Goal: Transaction & Acquisition: Purchase product/service

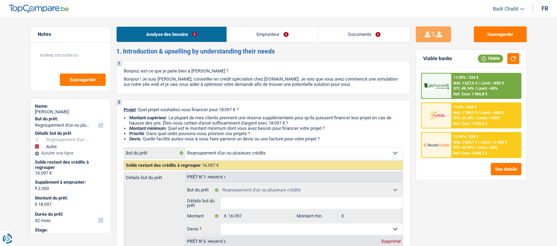
select select "refinancing"
select select "other"
select select "42"
select select "refinancing"
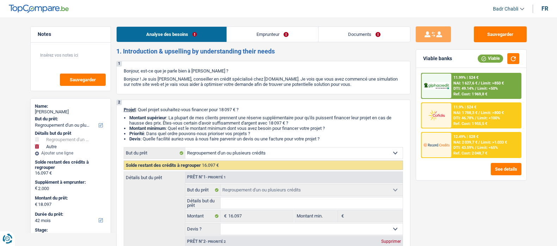
select select "refinancing"
select select "other"
select select "42"
select select "publicEmployee"
select select "netSalary"
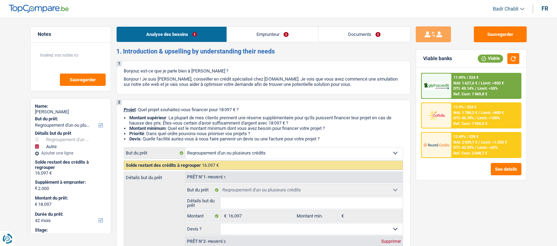
select select "mealVouchers"
select select "rents"
select select "cardOrCredit"
select select "personalLoan"
select select "other"
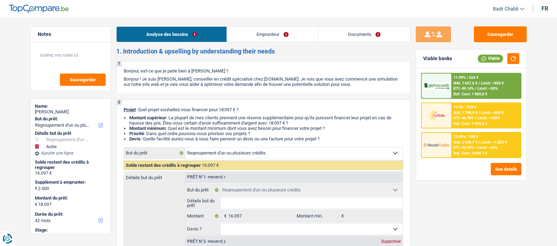
select select "48"
select select "carLoan"
select select "60"
select select "carLoan"
select select "60"
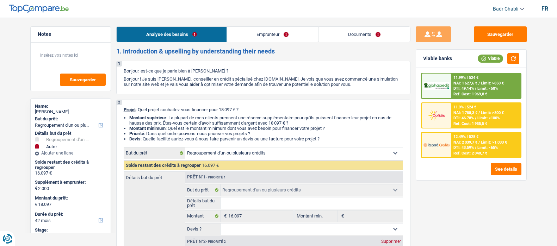
select select "refinancing"
select select "other"
select select "42"
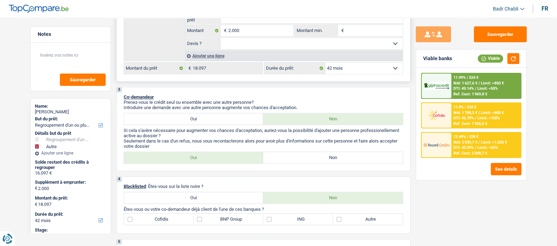
scroll to position [308, 0]
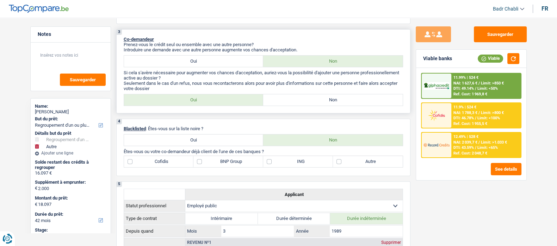
click at [320, 97] on label "Non" at bounding box center [333, 99] width 140 height 11
click at [320, 97] on input "Non" at bounding box center [333, 99] width 140 height 11
radio input "true"
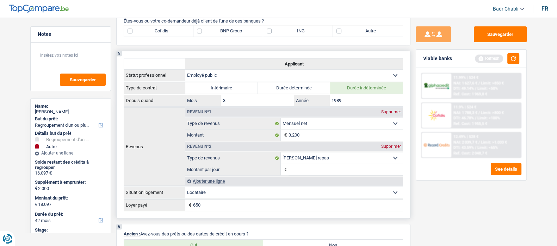
scroll to position [485, 0]
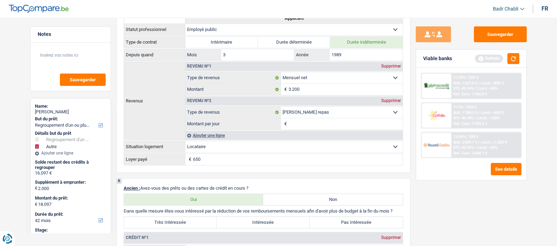
click at [426, 168] on div "See details" at bounding box center [471, 169] width 100 height 12
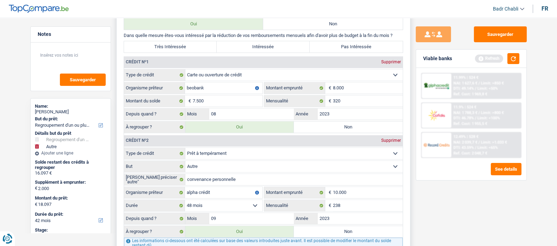
scroll to position [705, 0]
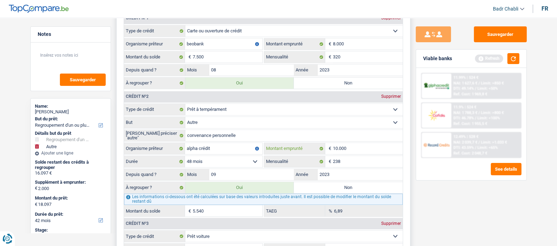
click at [354, 149] on input "10.000" at bounding box center [368, 148] width 70 height 11
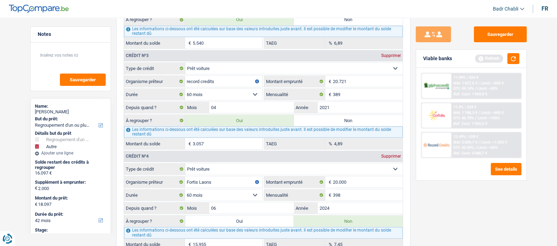
scroll to position [881, 0]
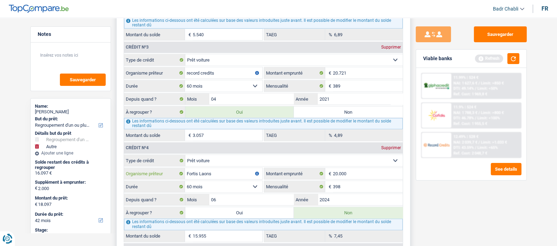
drag, startPoint x: 199, startPoint y: 173, endPoint x: 261, endPoint y: 167, distance: 62.0
click at [261, 167] on fieldset "Carte ou ouverture de crédit Prêt hypothécaire Vente à tempérament Prêt à tempé…" at bounding box center [263, 198] width 279 height 87
type input "F"
type input "BNP"
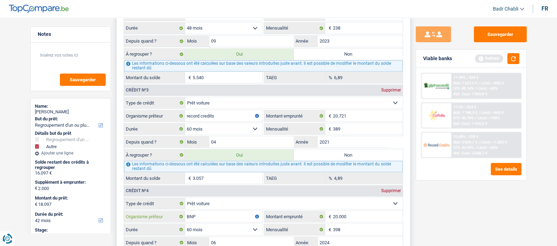
scroll to position [837, 0]
click at [515, 53] on button "button" at bounding box center [514, 58] width 12 height 11
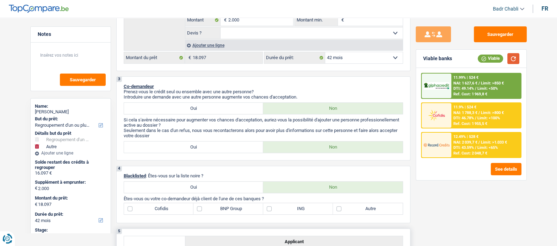
scroll to position [176, 0]
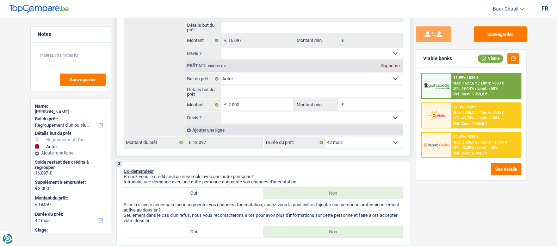
click at [278, 57] on select "Oui Non Non répondu Sélectionner une option" at bounding box center [312, 53] width 182 height 11
select select "false"
click at [221, 49] on select "Oui Non Non répondu Sélectionner une option" at bounding box center [312, 53] width 182 height 11
select select "false"
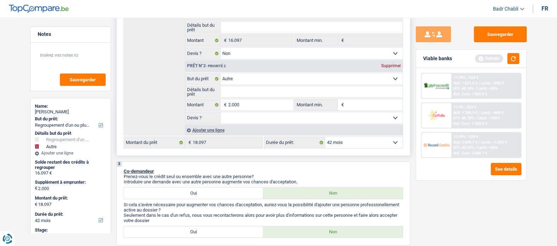
click at [254, 82] on select "Confort maison: meubles, textile, peinture, électroménager, outillage non-profe…" at bounding box center [312, 78] width 182 height 11
select select "medical"
click at [221, 74] on select "Confort maison: meubles, textile, peinture, électroménager, outillage non-profe…" at bounding box center [312, 78] width 182 height 11
select select "medical"
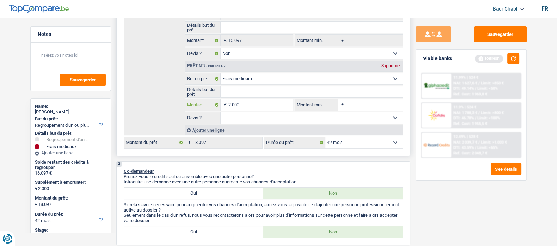
click at [275, 105] on input "2.000" at bounding box center [260, 104] width 64 height 11
click at [389, 106] on input "Montant min." at bounding box center [374, 104] width 57 height 11
paste input "2.000"
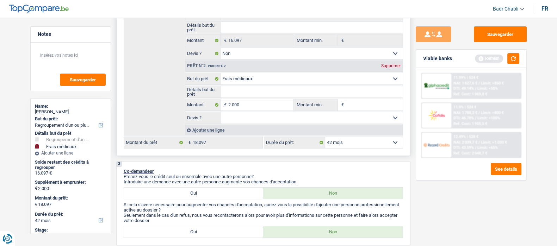
type input "2.000"
click at [271, 121] on select "Oui Non Non répondu Sélectionner une option" at bounding box center [312, 117] width 182 height 11
select select "false"
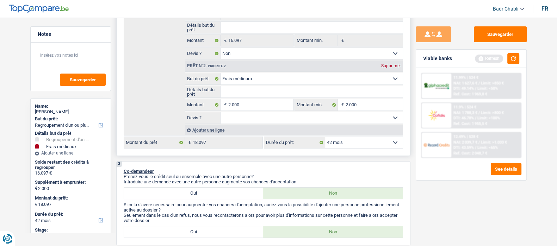
click at [221, 113] on select "Oui Non Non répondu Sélectionner une option" at bounding box center [312, 117] width 182 height 11
select select "false"
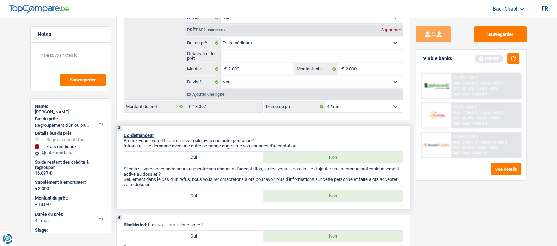
scroll to position [220, 0]
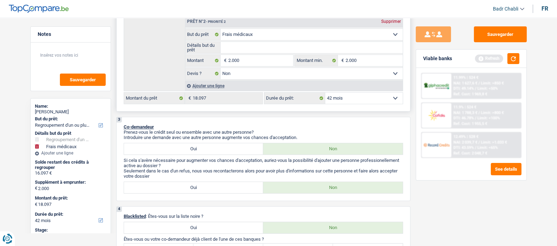
click at [346, 101] on select "12 mois 18 mois 24 mois 30 mois 36 mois 42 mois 48 mois 60 mois 72 mois 84 mois…" at bounding box center [364, 98] width 78 height 11
select select "84"
click at [325, 94] on select "12 mois 18 mois 24 mois 30 mois 36 mois 42 mois 48 mois 60 mois 72 mois 84 mois…" at bounding box center [364, 98] width 78 height 11
select select "84"
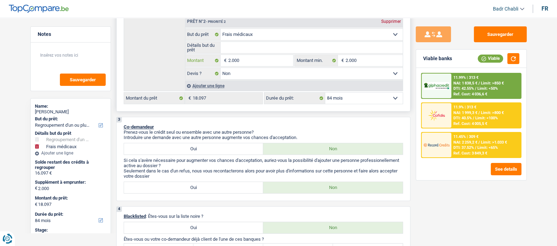
click at [243, 62] on input "2.000" at bounding box center [260, 60] width 64 height 11
type input "4"
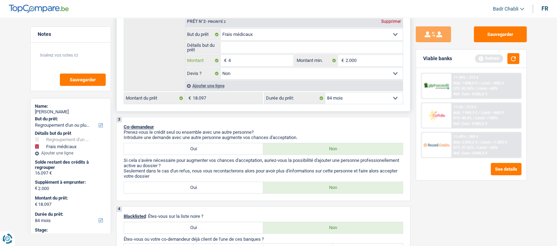
type input "40"
type input "400"
type input "4.000"
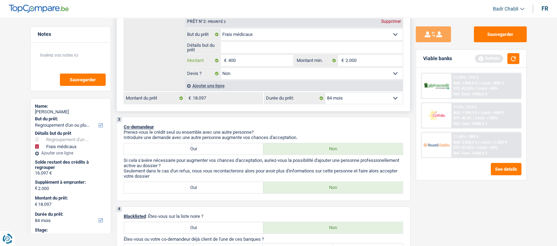
type input "4.000"
type input "20.097"
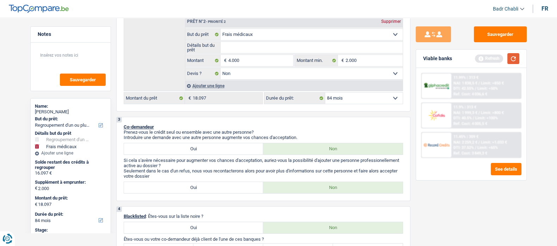
type input "20.097"
click at [508, 57] on button "button" at bounding box center [514, 58] width 12 height 11
select select "120"
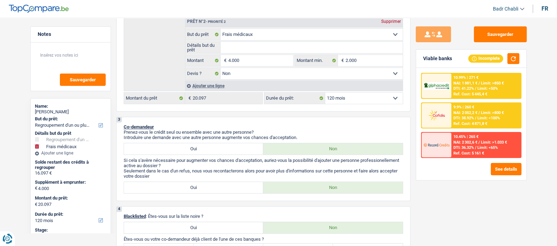
click at [485, 86] on span "Limit: <50%" at bounding box center [488, 88] width 20 height 5
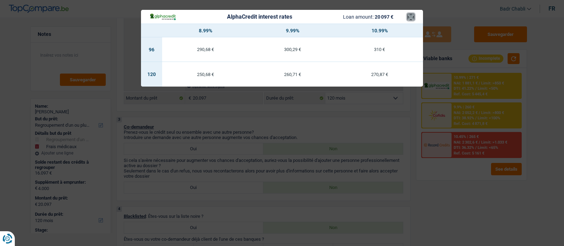
click at [411, 17] on button "×" at bounding box center [410, 16] width 7 height 7
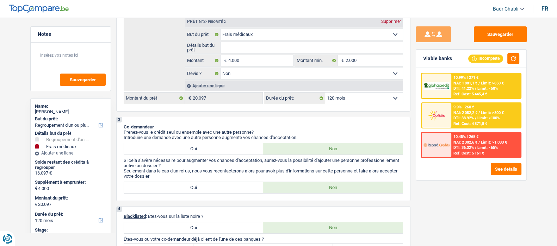
click at [486, 106] on div "9.9% | 260 € NAI: 2 052,2 € / Limit: >800 € DTI: 38.92% / Limit: <100% Ref. Cos…" at bounding box center [485, 115] width 69 height 25
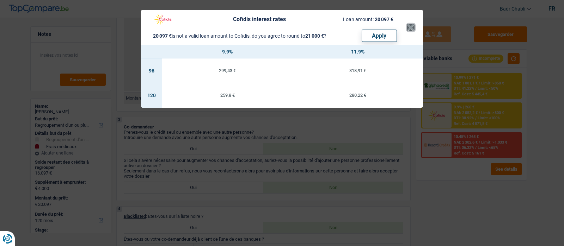
click at [412, 27] on button "×" at bounding box center [410, 27] width 7 height 7
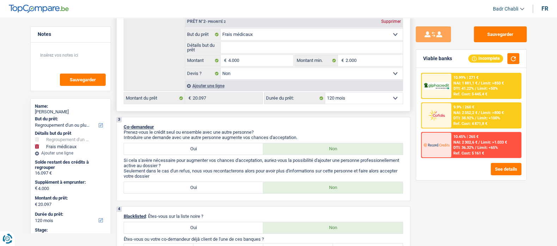
click at [363, 99] on select "12 mois 18 mois 24 mois 30 mois 36 mois 42 mois 48 mois 60 mois 72 mois 84 mois…" at bounding box center [364, 98] width 78 height 11
select select "60"
click at [325, 94] on select "12 mois 18 mois 24 mois 30 mois 36 mois 42 mois 48 mois 60 mois 72 mois 84 mois…" at bounding box center [364, 98] width 78 height 11
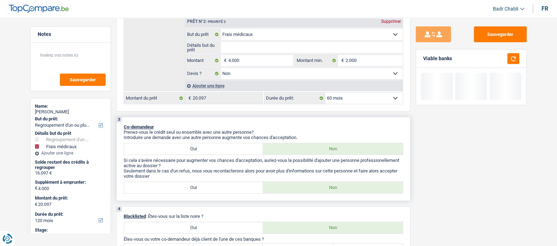
select select "60"
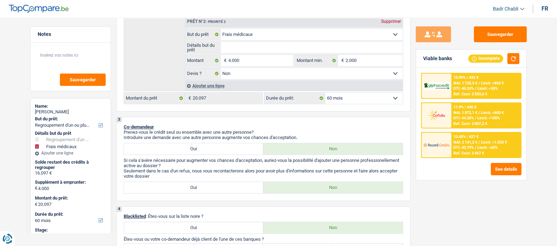
click at [476, 85] on span "NAI: 1 720,3 €" at bounding box center [466, 83] width 24 height 5
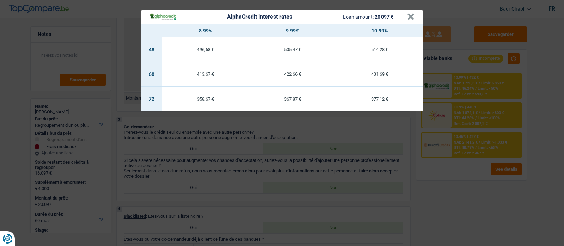
click at [406, 17] on div "AlphaCredit interest rates Loan amount: 20 097 €" at bounding box center [278, 17] width 258 height 8
click at [413, 18] on button "×" at bounding box center [410, 16] width 7 height 7
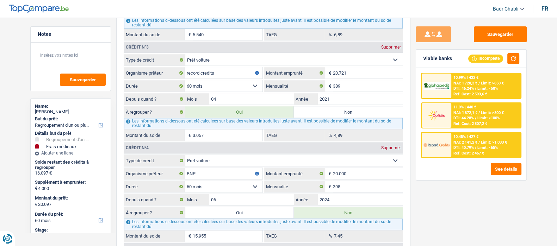
scroll to position [881, 0]
click at [495, 86] on span "Limit: <50%" at bounding box center [488, 88] width 20 height 5
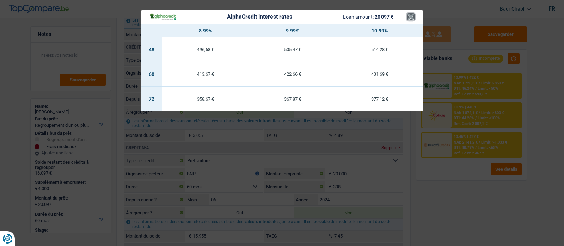
click at [413, 18] on button "×" at bounding box center [410, 16] width 7 height 7
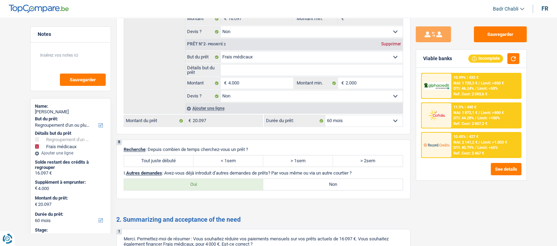
scroll to position [1321, 0]
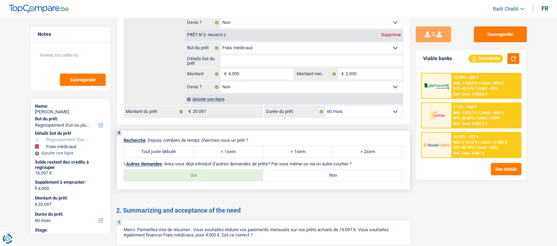
click at [164, 153] on label "Tout juste débuté" at bounding box center [159, 151] width 70 height 11
click at [164, 153] on input "Tout juste débuté" at bounding box center [159, 151] width 70 height 11
radio input "true"
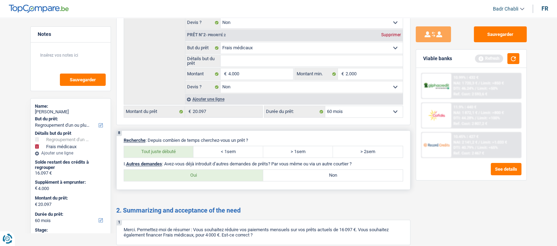
click at [301, 177] on label "Non" at bounding box center [333, 175] width 140 height 11
click at [301, 177] on input "Non" at bounding box center [333, 175] width 140 height 11
radio input "true"
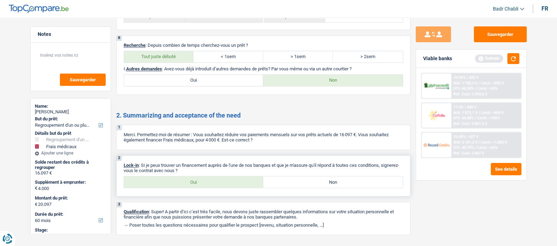
scroll to position [1434, 0]
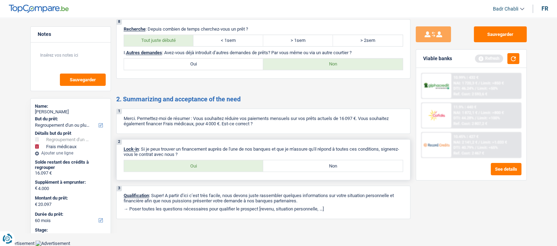
click at [196, 163] on label "Oui" at bounding box center [194, 165] width 140 height 11
click at [196, 163] on input "Oui" at bounding box center [194, 165] width 140 height 11
radio input "true"
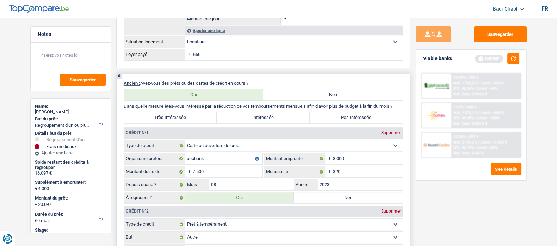
scroll to position [597, 0]
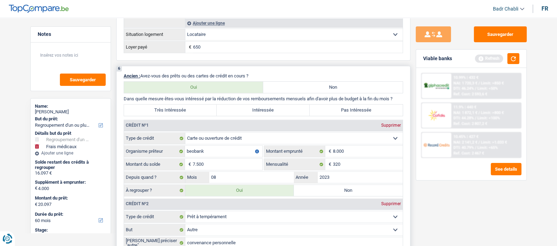
click at [182, 111] on label "Très Intéressée" at bounding box center [170, 110] width 93 height 11
click at [182, 111] on input "Très Intéressée" at bounding box center [170, 110] width 93 height 11
radio input "true"
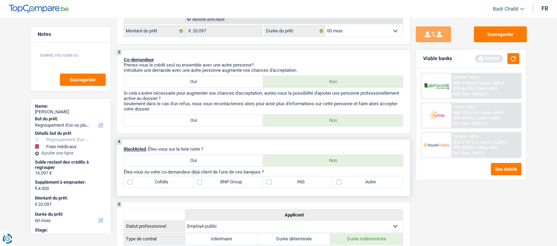
scroll to position [289, 0]
click at [187, 186] on label "Cofidis" at bounding box center [159, 181] width 70 height 11
click at [187, 186] on input "Cofidis" at bounding box center [159, 181] width 70 height 11
checkbox input "true"
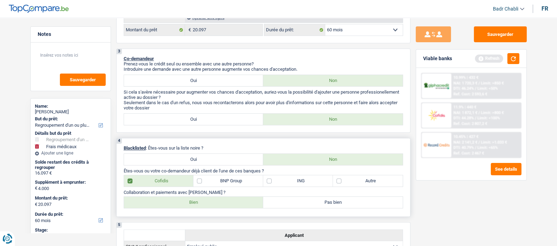
click at [201, 186] on label "BNP Group" at bounding box center [228, 181] width 70 height 11
click at [201, 186] on input "BNP Group" at bounding box center [228, 181] width 70 height 11
checkbox input "true"
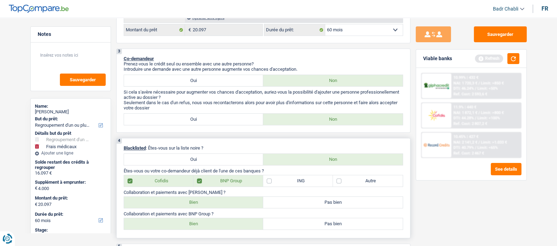
click at [266, 184] on label "ING" at bounding box center [298, 181] width 70 height 11
click at [266, 184] on input "ING" at bounding box center [298, 181] width 70 height 11
checkbox input "true"
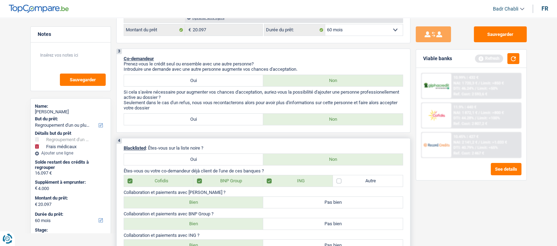
click at [134, 185] on label "Cofidis" at bounding box center [159, 181] width 70 height 11
click at [134, 185] on input "Cofidis" at bounding box center [159, 181] width 70 height 11
checkbox input "false"
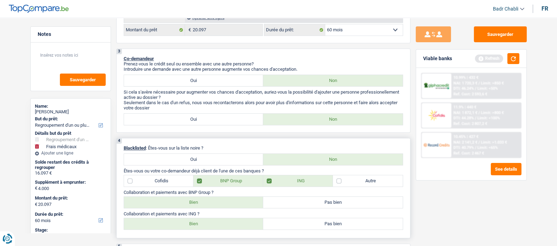
click at [211, 208] on label "Bien" at bounding box center [194, 202] width 140 height 11
click at [211, 208] on input "Bien" at bounding box center [194, 202] width 140 height 11
radio input "true"
click at [210, 229] on label "Bien" at bounding box center [194, 224] width 140 height 11
click at [210, 229] on input "Bien" at bounding box center [194, 224] width 140 height 11
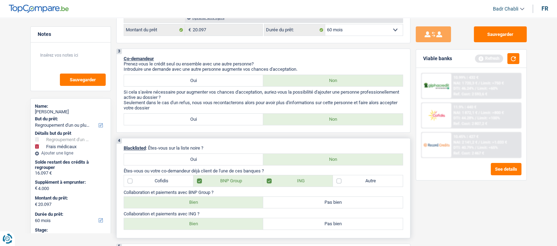
radio input "true"
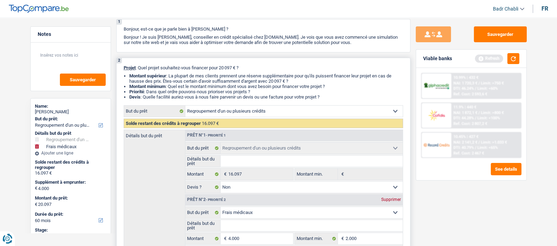
scroll to position [0, 0]
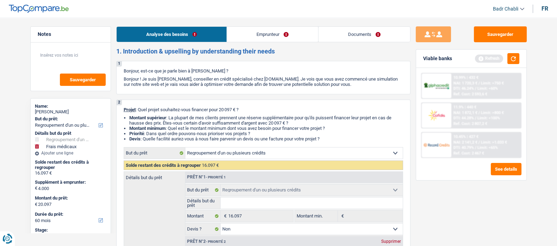
click at [275, 34] on link "Emprunteur" at bounding box center [272, 34] width 91 height 15
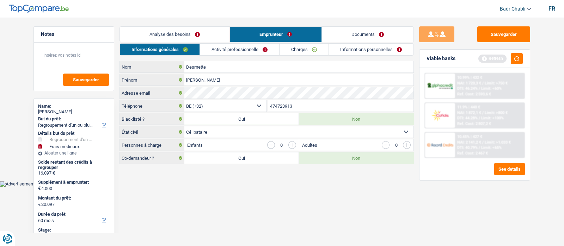
click at [240, 46] on link "Activité professionnelle" at bounding box center [239, 50] width 79 height 12
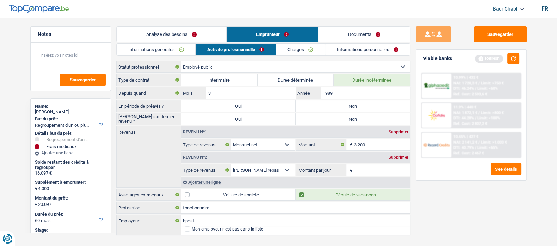
click at [336, 110] on label "Non" at bounding box center [353, 105] width 115 height 11
click at [336, 110] on input "Non" at bounding box center [353, 105] width 115 height 11
radio input "true"
click at [343, 123] on label "Non" at bounding box center [353, 118] width 115 height 11
click at [343, 123] on input "Non" at bounding box center [353, 118] width 115 height 11
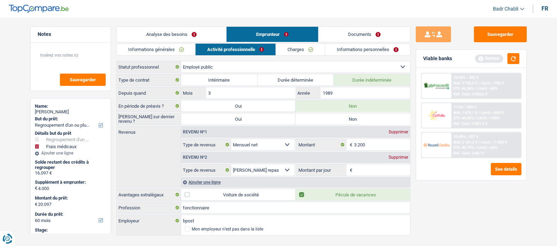
radio input "true"
click at [356, 35] on link "Documents" at bounding box center [365, 34] width 92 height 15
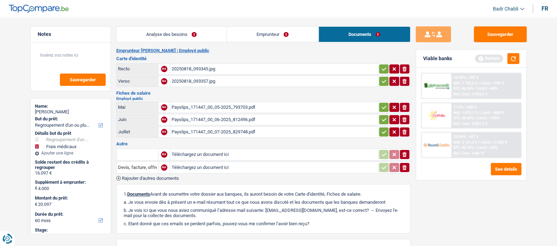
click at [233, 38] on link "Emprunteur" at bounding box center [273, 34] width 92 height 15
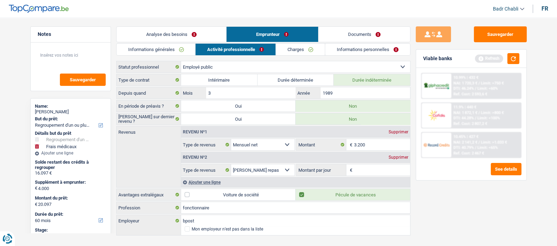
click at [380, 33] on link "Documents" at bounding box center [365, 34] width 92 height 15
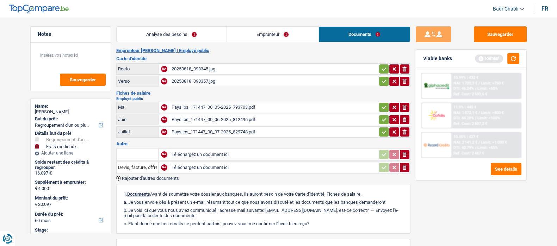
click at [222, 132] on div "Payslips_171447_00_07-2025_829748.pdf" at bounding box center [274, 132] width 205 height 11
click at [238, 115] on div "Payslips_171447_00_06-2025_812496.pdf" at bounding box center [274, 120] width 205 height 11
click at [227, 102] on div "Payslips_171447_00_05-2025_793703.pdf" at bounding box center [274, 107] width 205 height 11
click at [257, 27] on link "Emprunteur" at bounding box center [273, 34] width 92 height 15
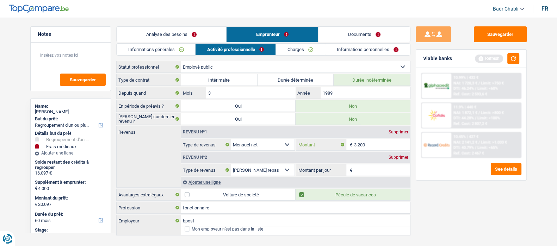
click at [371, 144] on input "3.200" at bounding box center [382, 144] width 56 height 11
type input "3.300"
click at [511, 57] on button "button" at bounding box center [514, 58] width 12 height 11
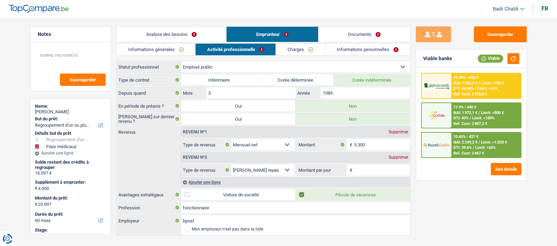
click at [364, 166] on input "Montant par jour" at bounding box center [382, 170] width 56 height 11
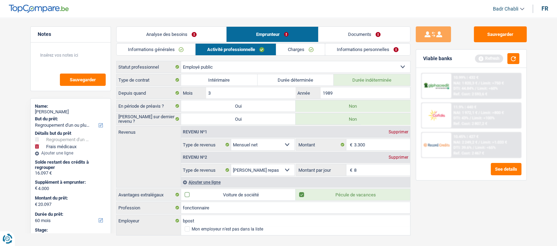
type input "8,0"
click at [297, 44] on link "Charges" at bounding box center [300, 50] width 49 height 12
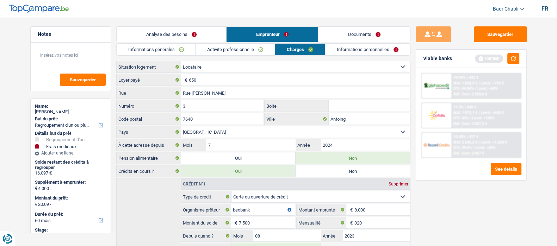
click at [242, 52] on link "Activité professionnelle" at bounding box center [235, 50] width 79 height 12
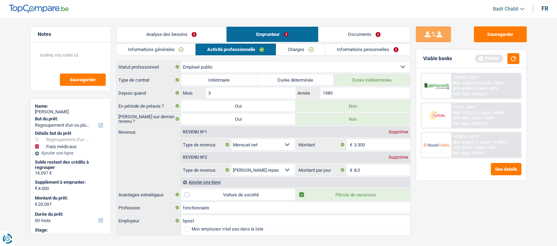
click at [304, 48] on link "Charges" at bounding box center [300, 50] width 49 height 12
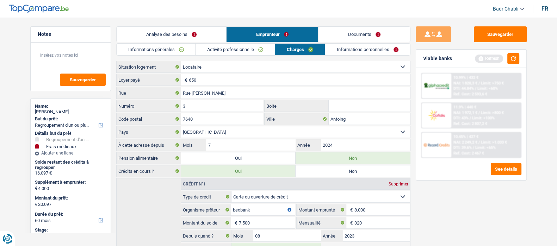
click at [354, 52] on link "Informations personnelles" at bounding box center [367, 50] width 85 height 12
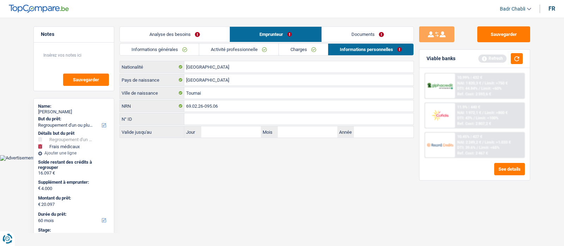
click at [365, 27] on link "Documents" at bounding box center [368, 34] width 92 height 15
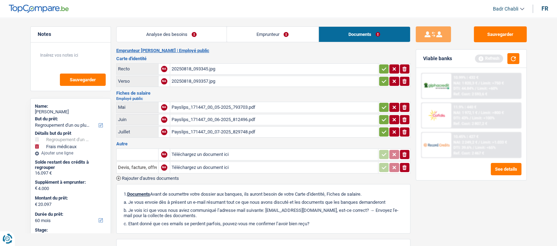
click at [193, 70] on div "20250818_093345.jpg" at bounding box center [274, 69] width 205 height 11
click at [504, 27] on button "Sauvegarder" at bounding box center [500, 34] width 53 height 16
click at [515, 31] on button "Sauvegarder" at bounding box center [500, 34] width 53 height 16
click at [517, 55] on button "button" at bounding box center [514, 58] width 12 height 11
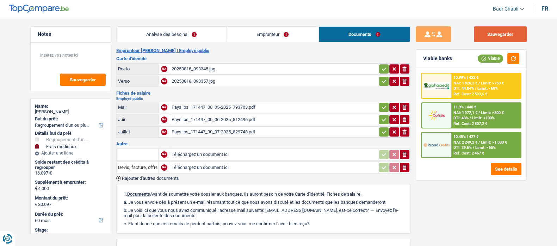
click at [490, 35] on button "Sauvegarder" at bounding box center [500, 34] width 53 height 16
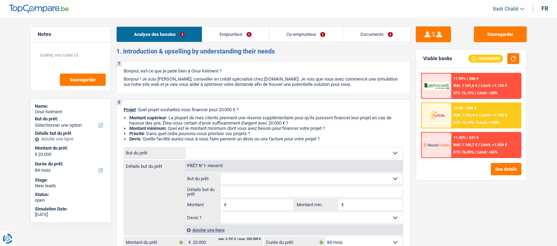
select select "84"
select select "publicEmployee"
select select "netSalary"
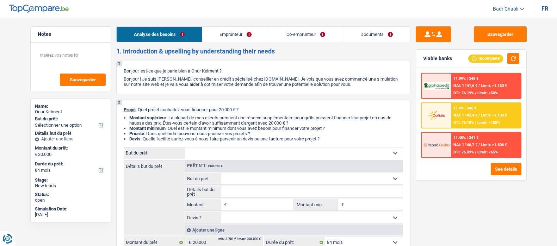
select select "mealVouchers"
select select "netSalary"
select select "mealVouchers"
select select "rents"
select select "personalLoan"
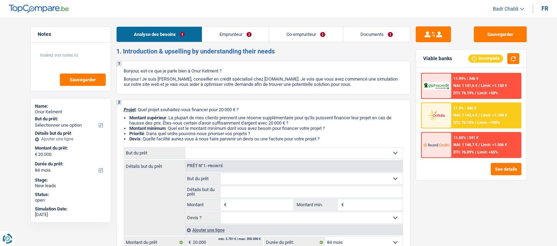
select select "familyEvent"
select select "84"
select select "personalLoan"
select select "homeFurnishingOrRelocation"
select select "60"
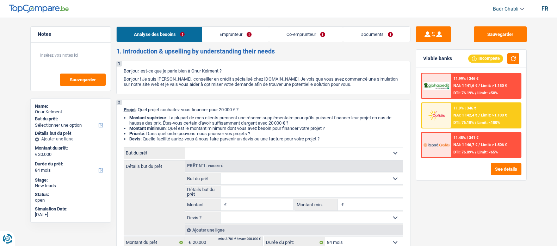
select select "personalLoan"
select select "drivingLicense"
select select "48"
select select "personalLoan"
select select "hobbies"
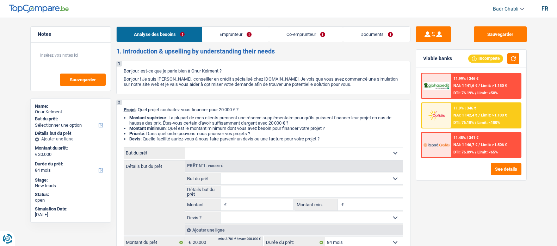
select select "60"
select select "cardOrCredit"
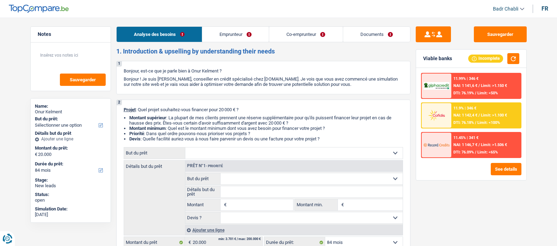
select select "cardOrCredit"
select select "84"
click at [250, 203] on input "Montant" at bounding box center [260, 204] width 64 height 11
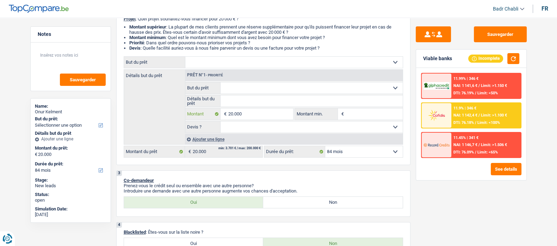
scroll to position [44, 0]
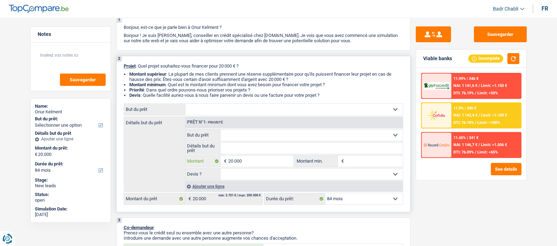
type input "20.000"
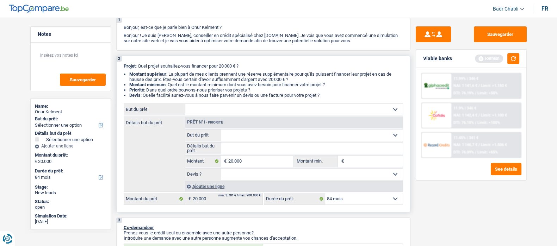
click at [319, 175] on select "Oui Non Non répondu Sélectionner une option" at bounding box center [312, 174] width 182 height 11
click at [207, 112] on select "Confort maison: meubles, textile, peinture, électroménager, outillage non-profe…" at bounding box center [293, 109] width 217 height 11
select select "car"
click at [185, 106] on select "Confort maison: meubles, textile, peinture, électroménager, outillage non-profe…" at bounding box center [293, 109] width 217 height 11
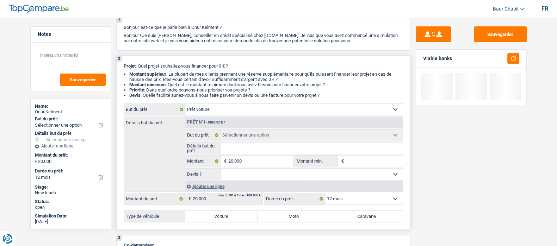
select select "car"
type input "0"
select select "24"
select select "car"
select select "24"
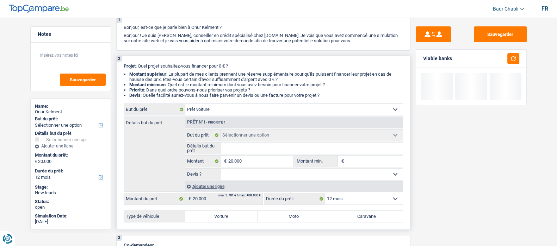
radio input "false"
radio input "true"
radio input "false"
radio input "true"
radio input "false"
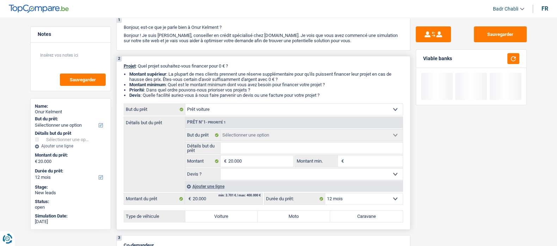
radio input "true"
radio input "false"
radio input "true"
radio input "false"
radio input "true"
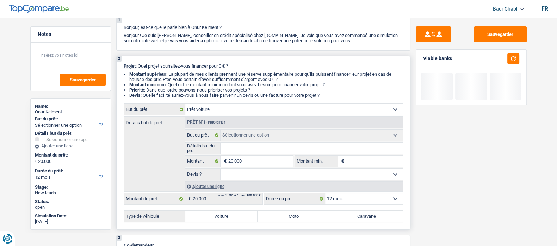
radio input "false"
radio input "true"
select select "car"
select select "24"
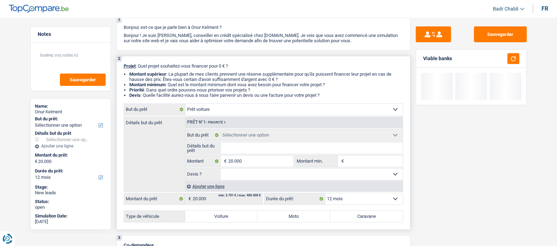
select select "car"
click at [252, 180] on select "Oui Non Non répondu Sélectionner une option" at bounding box center [312, 174] width 182 height 11
select select "false"
click at [221, 170] on select "Oui Non Non répondu Sélectionner une option" at bounding box center [312, 174] width 182 height 11
select select "false"
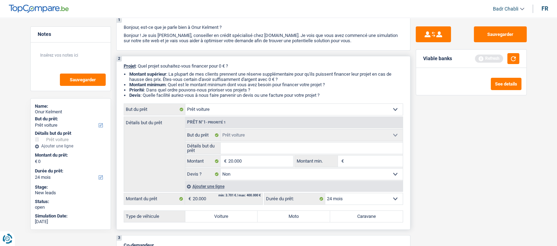
click at [349, 199] on select "12 mois 18 mois 24 mois Sélectionner une option" at bounding box center [364, 198] width 78 height 11
click at [258, 163] on input "20.000" at bounding box center [260, 161] width 64 height 11
click at [351, 163] on input "Montant min." at bounding box center [374, 161] width 57 height 11
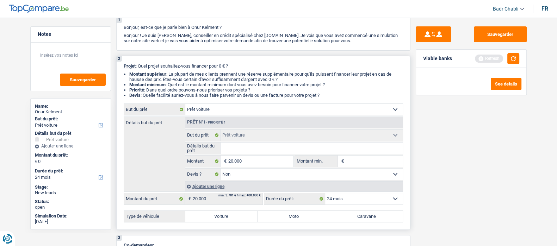
paste input "20.000"
type input "20.000"
click at [354, 201] on select "12 mois 18 mois 24 mois Sélectionner une option" at bounding box center [364, 198] width 78 height 11
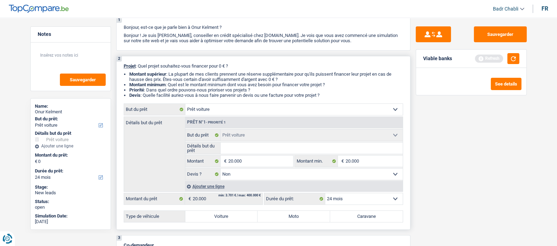
click at [354, 201] on select "12 mois 18 mois 24 mois Sélectionner une option" at bounding box center [364, 198] width 78 height 11
click at [254, 167] on input "20.000" at bounding box center [260, 161] width 64 height 11
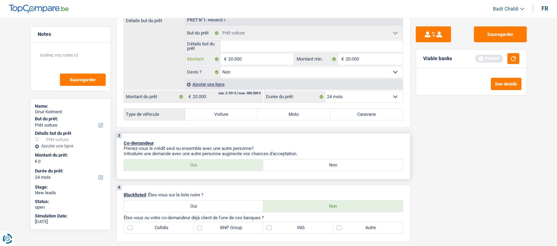
scroll to position [132, 0]
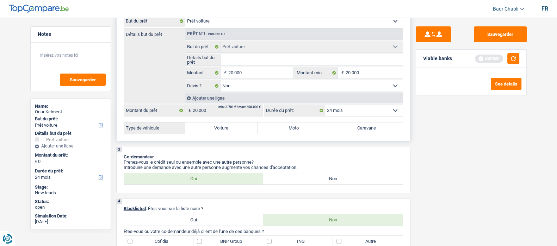
click at [352, 114] on select "12 mois 18 mois 24 mois Sélectionner une option" at bounding box center [364, 110] width 78 height 11
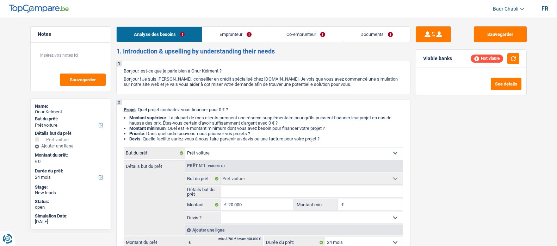
select select "car"
select select "24"
select select "car"
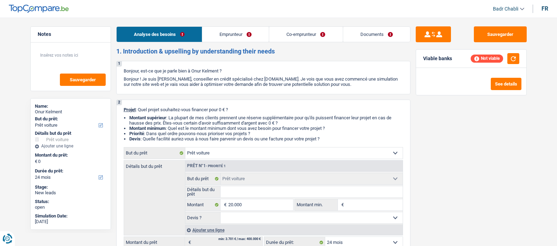
select select "24"
select select "publicEmployee"
select select "netSalary"
select select "mealVouchers"
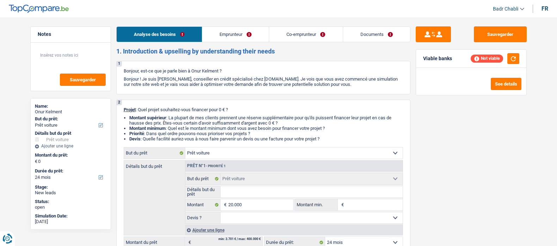
select select "netSalary"
select select "mealVouchers"
select select "rents"
select select "personalLoan"
select select "familyEvent"
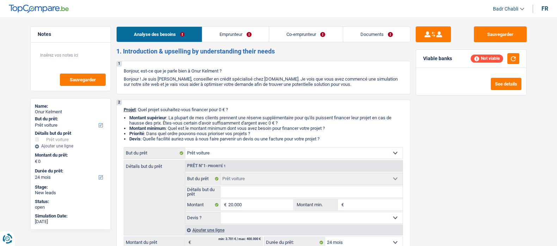
select select "84"
select select "personalLoan"
select select "homeFurnishingOrRelocation"
select select "60"
select select "personalLoan"
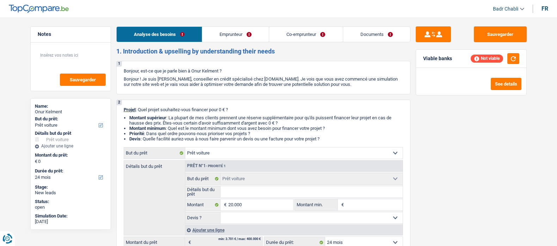
select select "drivingLicense"
select select "48"
select select "personalLoan"
select select "hobbies"
select select "60"
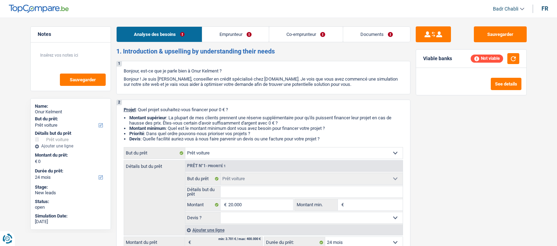
select select "cardOrCredit"
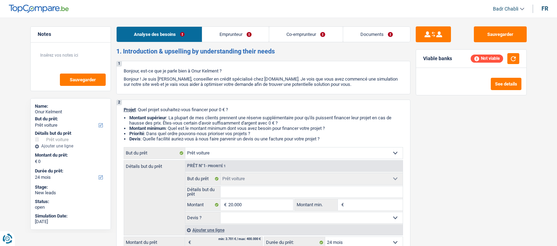
select select "car"
select select "24"
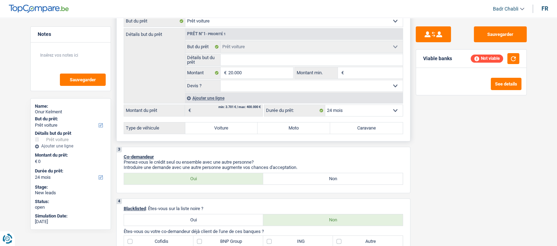
click at [342, 113] on select "12 mois 18 mois 24 mois Sélectionner une option" at bounding box center [364, 110] width 78 height 11
click at [232, 131] on label "Voiture" at bounding box center [221, 128] width 73 height 11
click at [232, 131] on input "Voiture" at bounding box center [221, 128] width 73 height 11
radio input "true"
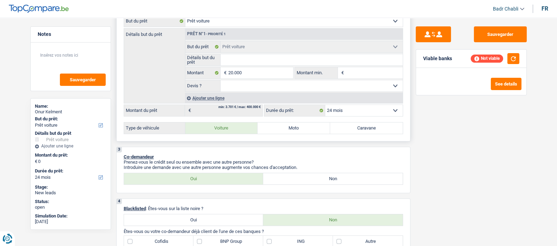
radio input "true"
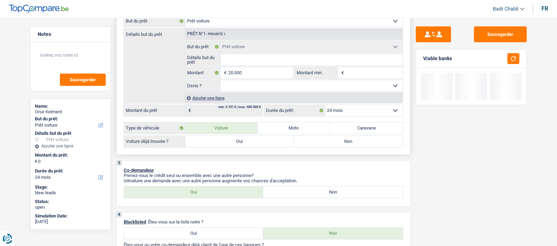
click at [238, 144] on label "Oui" at bounding box center [239, 141] width 109 height 11
click at [238, 144] on input "Oui" at bounding box center [239, 141] width 109 height 11
radio input "true"
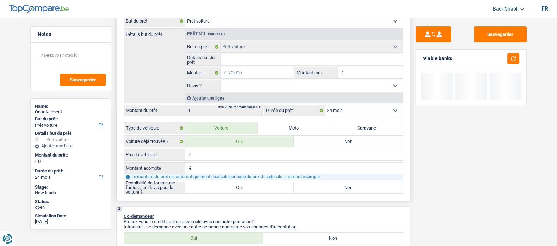
click at [240, 185] on label "Oui" at bounding box center [239, 187] width 109 height 11
click at [240, 185] on input "Oui" at bounding box center [239, 187] width 109 height 11
radio input "true"
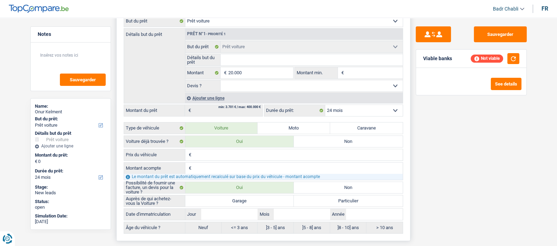
click at [240, 202] on label "Garage" at bounding box center [239, 201] width 109 height 11
click at [240, 202] on input "Garage" at bounding box center [239, 201] width 109 height 11
radio input "true"
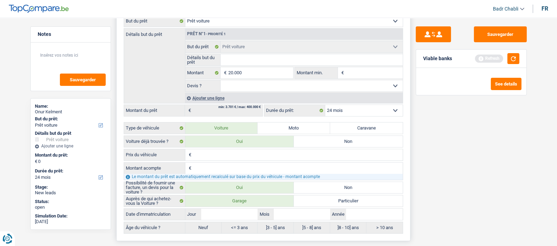
click at [338, 143] on label "Non" at bounding box center [348, 141] width 109 height 11
click at [338, 143] on input "Non" at bounding box center [348, 141] width 109 height 11
radio input "true"
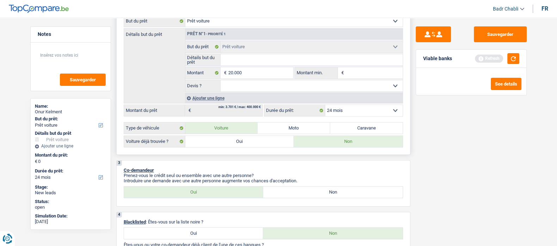
click at [315, 89] on select "Oui Non Non répondu Sélectionner une option" at bounding box center [312, 85] width 182 height 11
select select "false"
click at [221, 82] on select "Oui Non Non répondu Sélectionner une option" at bounding box center [312, 85] width 182 height 11
select select "false"
click at [222, 25] on select "Confort maison: meubles, textile, peinture, électroménager, outillage non-profe…" at bounding box center [293, 21] width 217 height 11
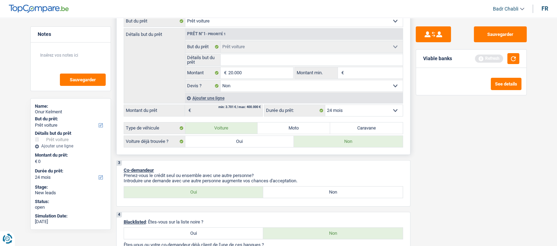
select select "other"
click at [185, 18] on select "Confort maison: meubles, textile, peinture, électroménager, outillage non-profe…" at bounding box center [293, 21] width 217 height 11
select select "other"
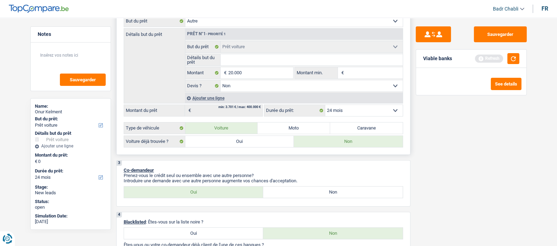
select select
select select "other"
select select
select select "car"
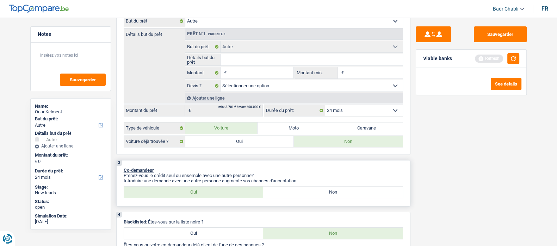
select select "car"
select select "false"
select select "car"
select select "false"
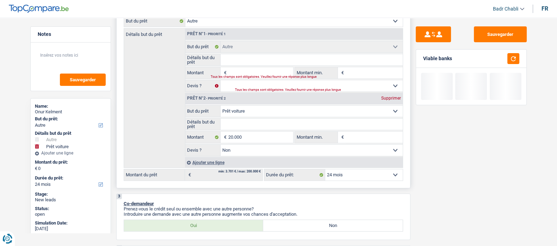
drag, startPoint x: 245, startPoint y: 61, endPoint x: 245, endPoint y: 55, distance: 5.7
click at [245, 61] on input "Détails but du prêt" at bounding box center [312, 59] width 182 height 11
type input "V"
type input "Vo"
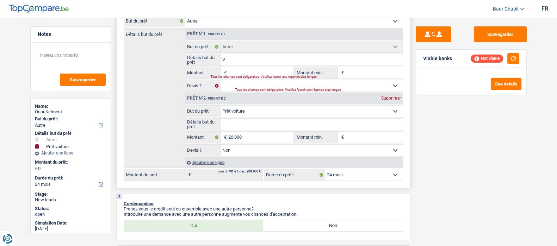
type input "Vo"
type input "Voi"
type input "Voit"
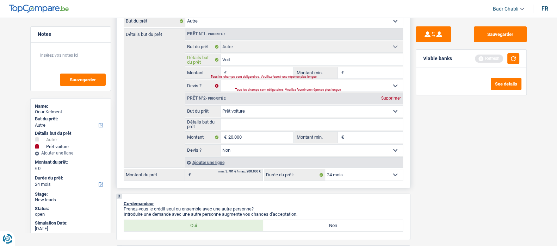
type input "Voitu"
type input "Voitur"
type input "Voiture"
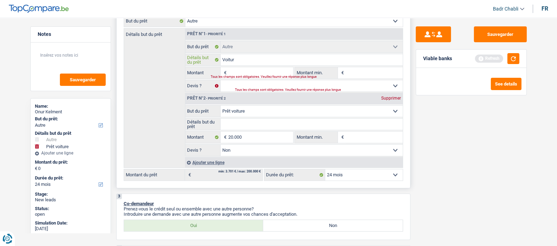
type input "Voiture"
click at [251, 135] on input "20.000" at bounding box center [260, 137] width 64 height 11
click at [246, 69] on input "Montant" at bounding box center [260, 72] width 64 height 11
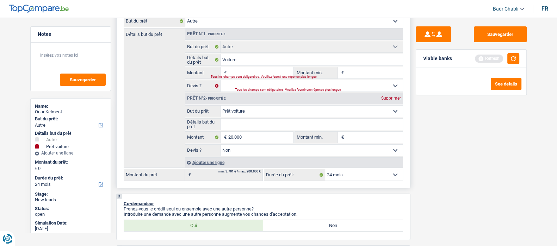
paste input "20.000"
type input "20.000"
type input "40.000"
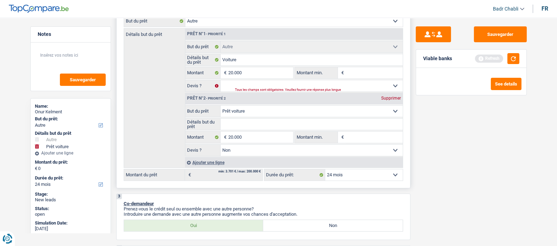
type input "40.000"
select select "144"
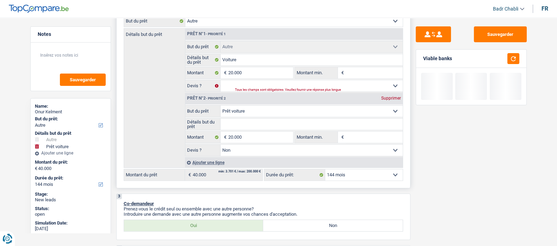
click at [391, 98] on div "Supprimer" at bounding box center [391, 98] width 23 height 4
type input "20.000"
select select "84"
type input "20.000"
select select "84"
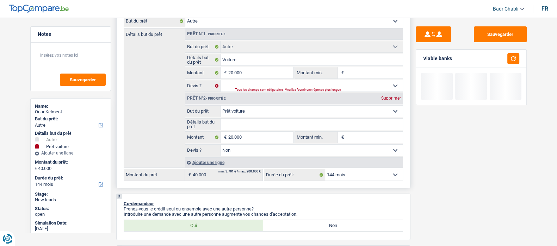
type input "20.000"
select select "84"
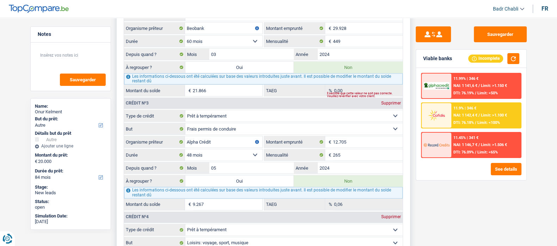
scroll to position [572, 0]
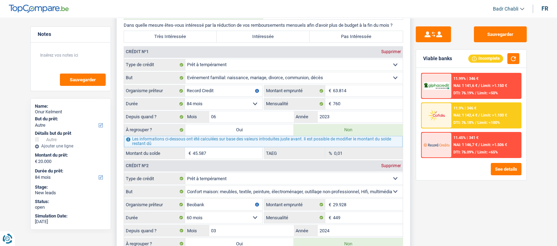
click at [251, 130] on label "Oui" at bounding box center [239, 129] width 109 height 11
click at [251, 130] on input "Oui" at bounding box center [239, 129] width 109 height 11
radio input "true"
type input "65.587"
type input "45.587"
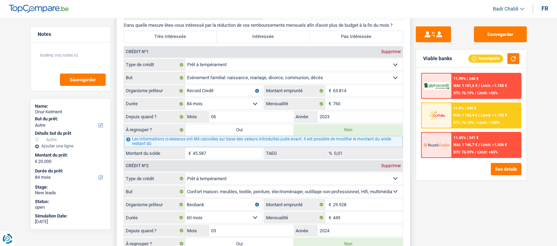
radio input "false"
type input "45.587"
select select "refinancing"
select select "144"
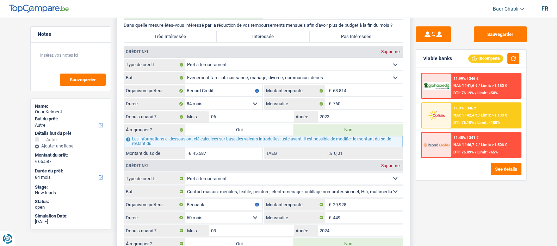
select select "refinancing"
select select "144"
select select "refinancing"
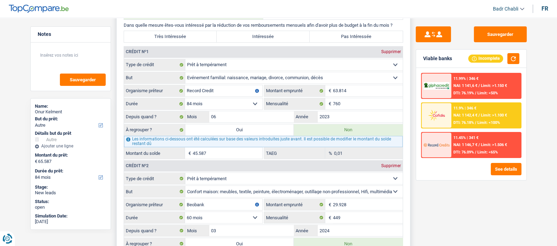
select select "144"
select select "other"
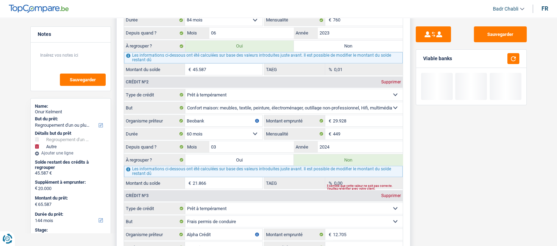
scroll to position [793, 0]
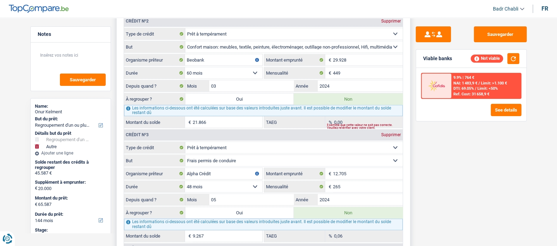
click at [260, 96] on label "Oui" at bounding box center [239, 98] width 109 height 11
click at [260, 96] on input "Oui" at bounding box center [239, 98] width 109 height 11
radio input "true"
type input "67.453"
radio input "false"
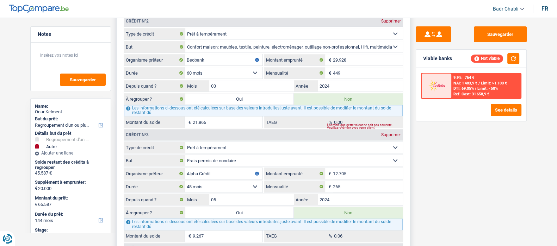
type input "67.453"
type input "87.453"
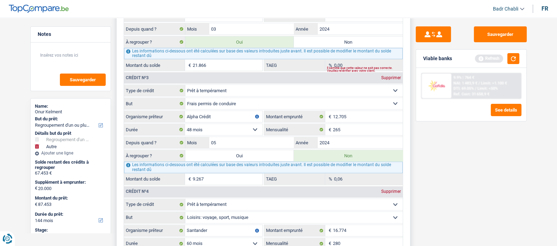
scroll to position [881, 0]
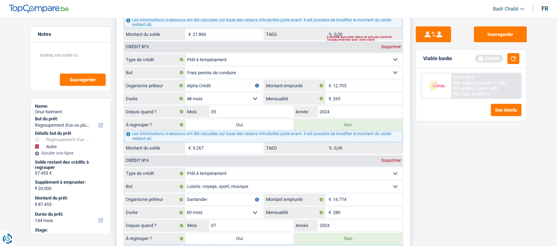
click at [248, 121] on label "Oui" at bounding box center [239, 124] width 109 height 11
click at [248, 121] on input "Oui" at bounding box center [239, 124] width 109 height 11
radio input "true"
type input "76.720"
radio input "false"
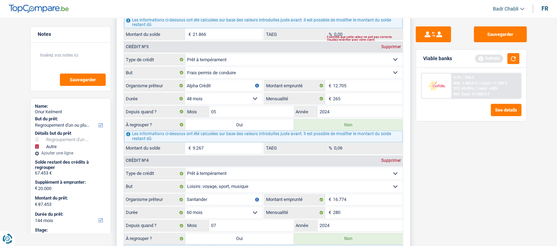
type input "76.720"
type input "96.720"
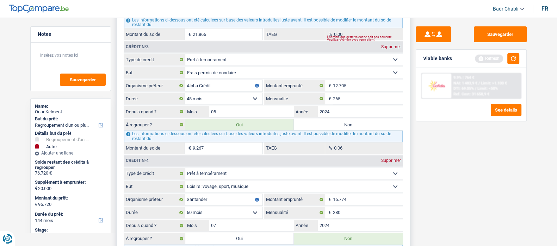
scroll to position [1013, 0]
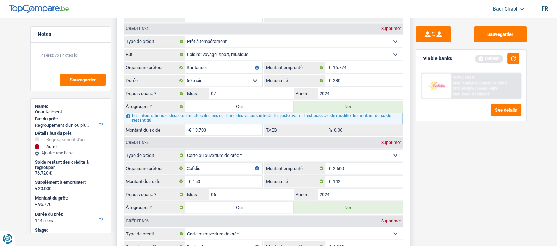
click at [268, 103] on label "Oui" at bounding box center [239, 106] width 109 height 11
click at [268, 103] on input "Oui" at bounding box center [239, 106] width 109 height 11
radio input "true"
type input "90.423"
radio input "false"
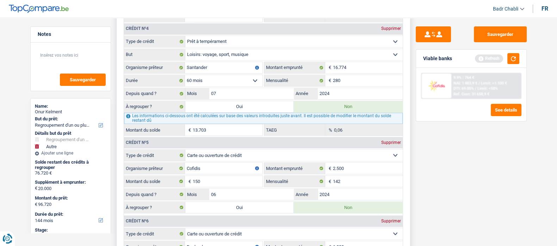
type input "90.423"
type input "110.423"
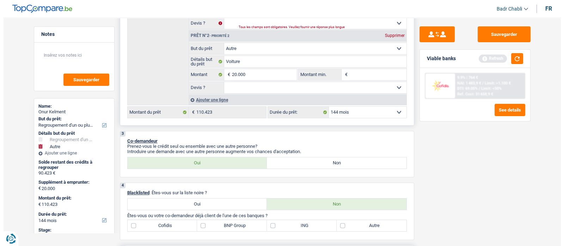
scroll to position [176, 0]
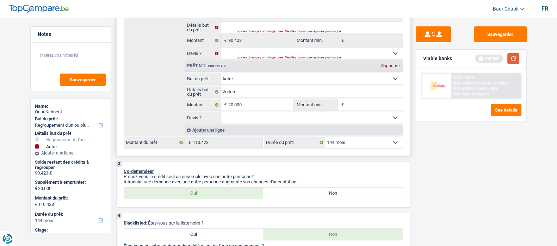
click at [513, 59] on button "button" at bounding box center [514, 58] width 12 height 11
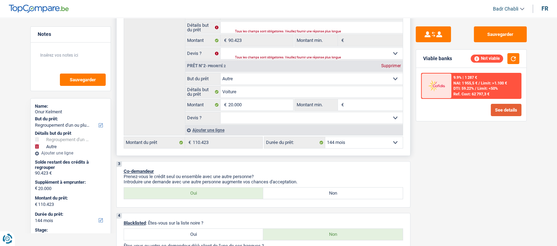
click at [504, 108] on button "See details" at bounding box center [506, 110] width 31 height 12
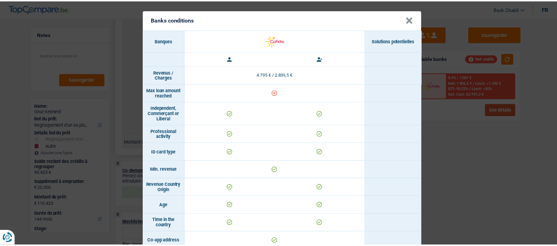
scroll to position [0, 0]
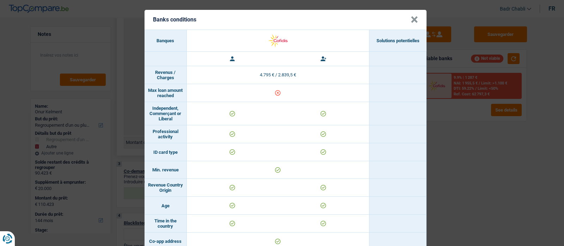
click at [411, 19] on button "×" at bounding box center [414, 19] width 7 height 7
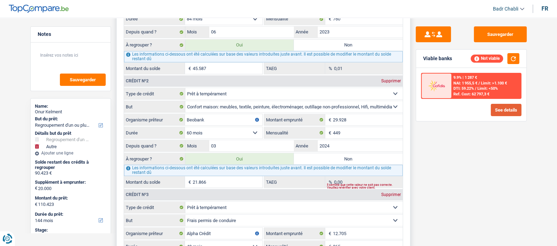
scroll to position [705, 0]
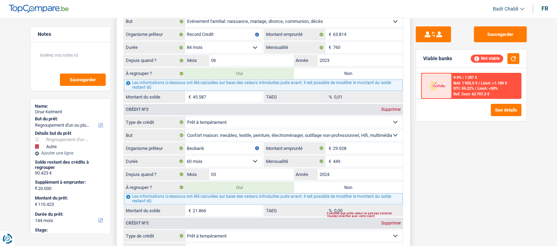
click at [340, 69] on label "Non" at bounding box center [348, 73] width 109 height 11
click at [340, 69] on input "Non" at bounding box center [348, 73] width 109 height 11
radio input "true"
type input "44.836"
radio input "false"
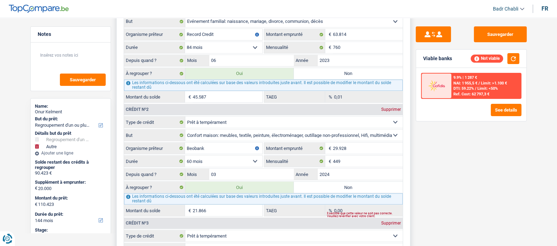
type input "44.836"
type input "64.836"
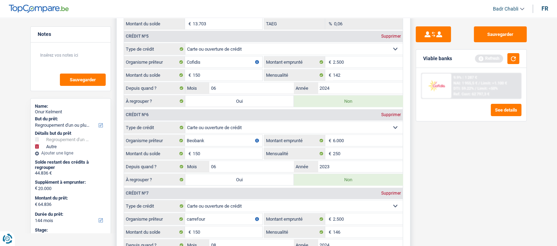
scroll to position [1101, 0]
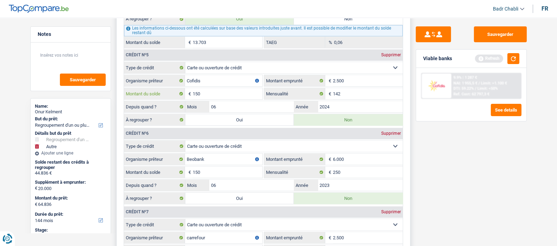
click at [231, 92] on input "150" at bounding box center [228, 93] width 70 height 11
drag, startPoint x: 231, startPoint y: 92, endPoint x: 234, endPoint y: 83, distance: 9.0
click at [231, 92] on input "150" at bounding box center [228, 93] width 70 height 11
type input "2.500"
click at [225, 167] on input "150" at bounding box center [228, 172] width 70 height 11
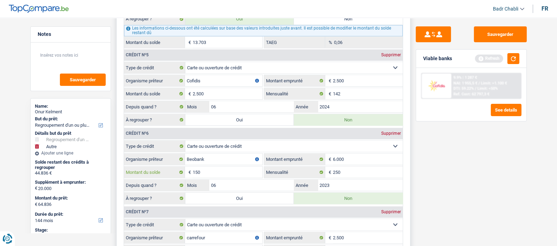
click at [225, 167] on input "150" at bounding box center [228, 172] width 70 height 11
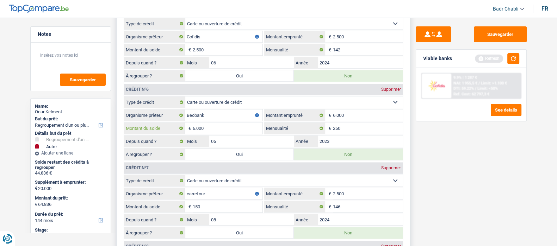
type input "6.000"
click at [250, 70] on div "À regrouper ? Oui Non" at bounding box center [263, 76] width 279 height 12
click at [250, 70] on label "Oui" at bounding box center [239, 75] width 109 height 11
click at [250, 70] on input "Oui" at bounding box center [239, 75] width 109 height 11
radio input "true"
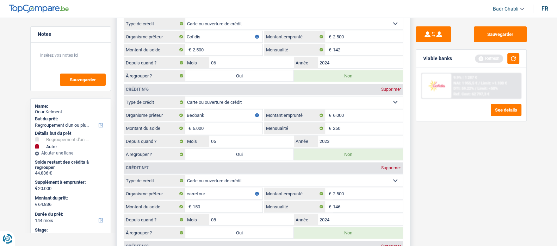
type input "47.336"
radio input "false"
type input "47.336"
type input "67.336"
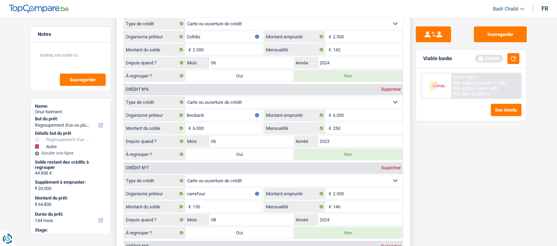
type input "67.336"
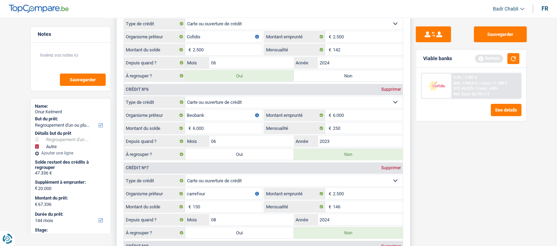
click at [246, 150] on label "Oui" at bounding box center [239, 154] width 109 height 11
click at [246, 150] on input "Oui" at bounding box center [239, 154] width 109 height 11
radio input "true"
type input "53.336"
radio input "false"
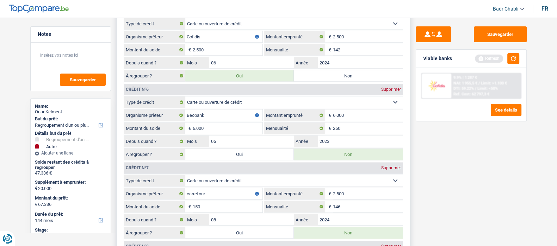
type input "53.336"
type input "73.336"
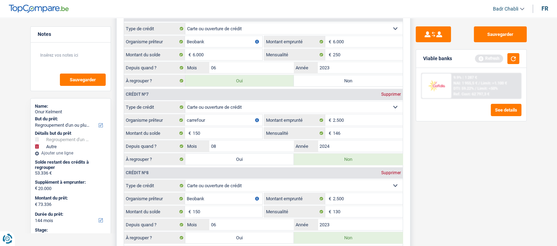
scroll to position [1233, 0]
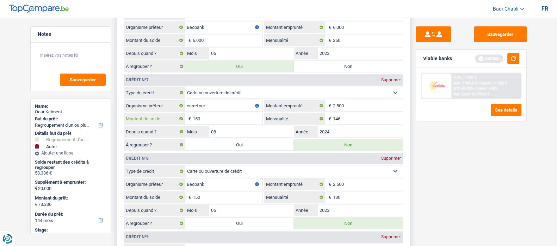
click at [241, 116] on input "150" at bounding box center [228, 118] width 70 height 11
type input "2.500"
click at [243, 139] on label "Oui" at bounding box center [239, 144] width 109 height 11
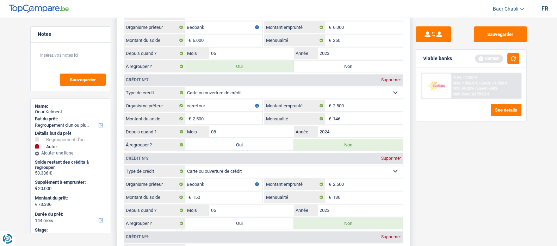
click at [243, 139] on input "Oui" at bounding box center [239, 144] width 109 height 11
radio input "true"
type input "55.836"
radio input "false"
type input "55.836"
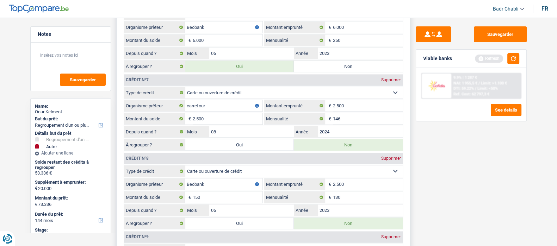
type input "75.836"
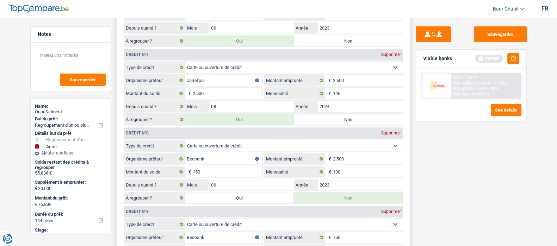
scroll to position [1277, 0]
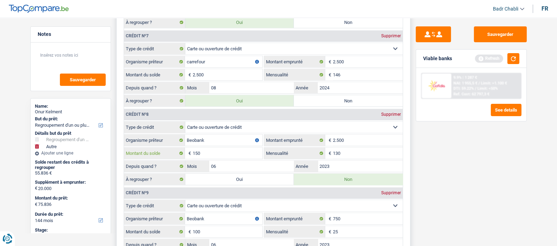
click at [222, 150] on input "150" at bounding box center [228, 153] width 70 height 11
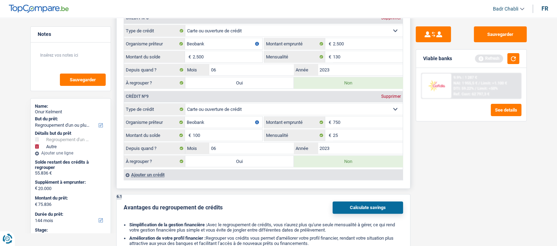
scroll to position [1409, 0]
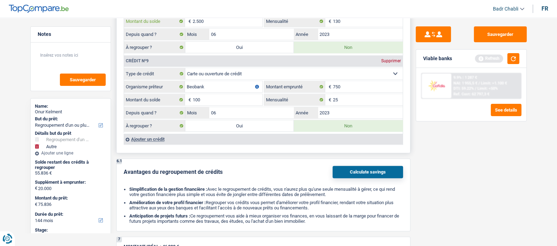
type input "2.500"
click at [219, 99] on input "100" at bounding box center [228, 99] width 70 height 11
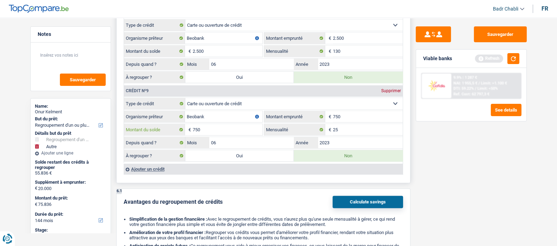
scroll to position [1365, 0]
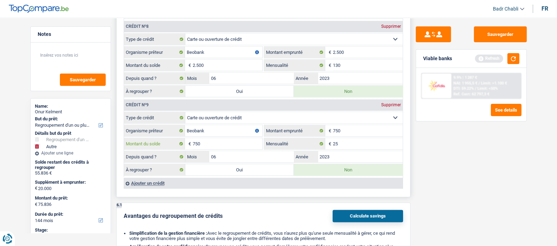
type input "750"
click at [246, 164] on label "Oui" at bounding box center [239, 169] width 109 height 11
click at [246, 164] on input "Oui" at bounding box center [239, 169] width 109 height 11
radio input "true"
type input "56.586"
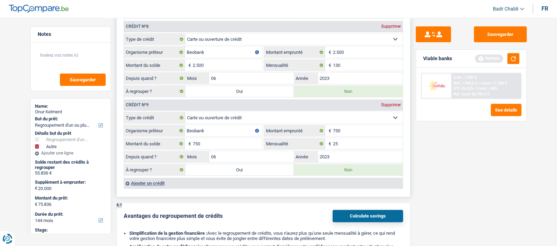
radio input "false"
type input "56.586"
type input "76.586"
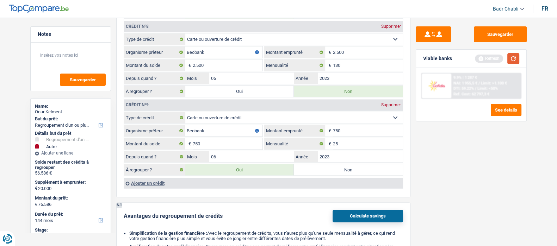
click at [515, 57] on button "button" at bounding box center [514, 58] width 12 height 11
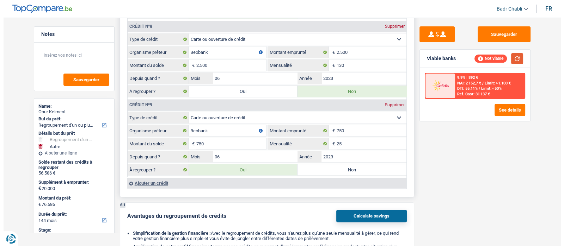
scroll to position [1277, 0]
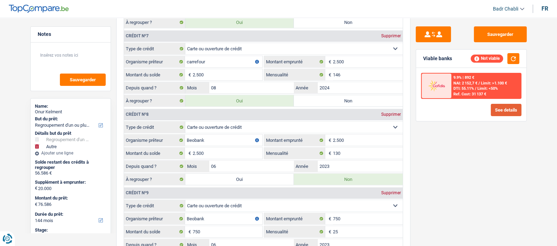
click at [504, 108] on button "See details" at bounding box center [506, 110] width 31 height 12
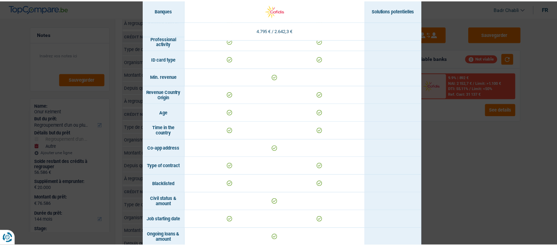
scroll to position [0, 0]
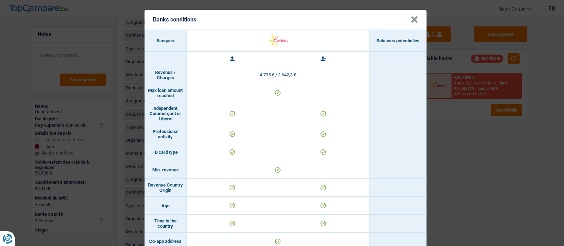
click at [411, 18] on button "×" at bounding box center [414, 19] width 7 height 7
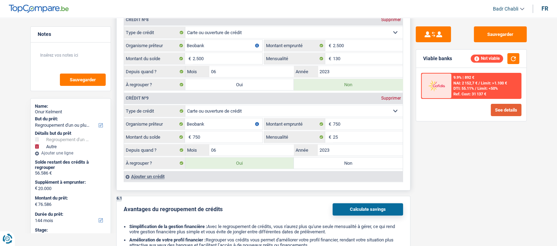
scroll to position [1321, 0]
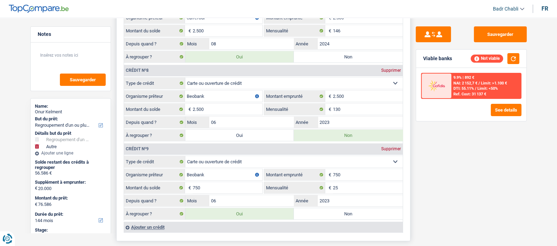
click at [264, 131] on label "Oui" at bounding box center [239, 135] width 109 height 11
click at [264, 131] on input "Oui" at bounding box center [239, 135] width 109 height 11
radio input "true"
type input "59.086"
radio input "false"
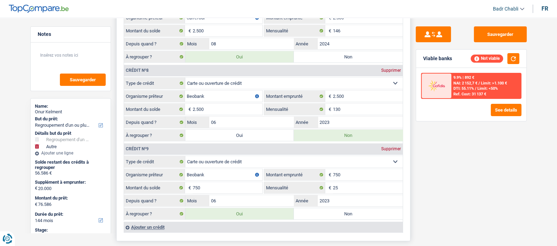
type input "59.086"
type input "79.086"
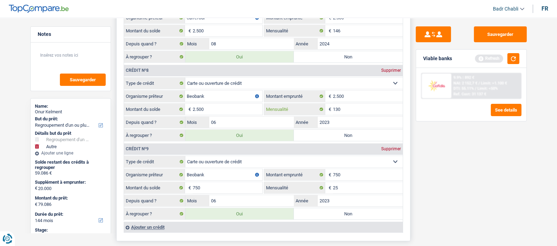
click at [347, 106] on input "130" at bounding box center [368, 109] width 70 height 11
type input "50"
click at [343, 27] on input "146" at bounding box center [368, 30] width 70 height 11
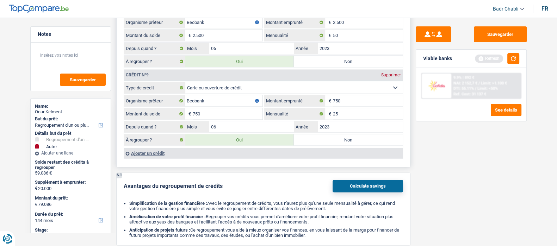
scroll to position [1409, 0]
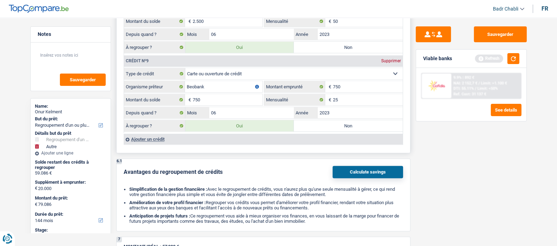
type input "50"
click at [392, 59] on div "Crédit nº9 Supprimer" at bounding box center [263, 60] width 279 height 11
click at [394, 59] on div "Supprimer" at bounding box center [391, 61] width 23 height 4
type input "58.336"
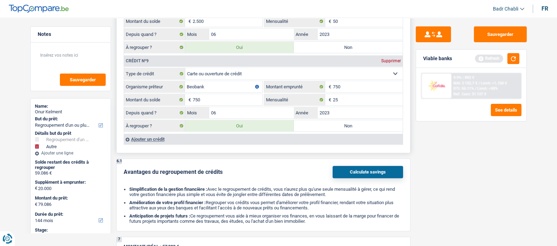
type input "78.336"
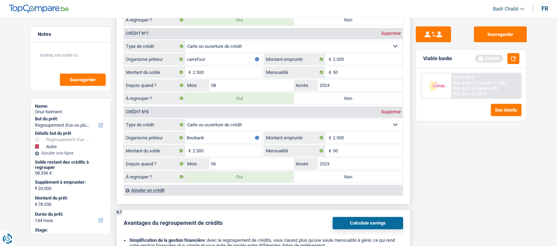
scroll to position [1233, 0]
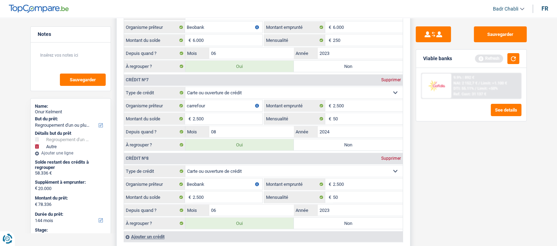
click at [520, 62] on div "Viable banks Refresh" at bounding box center [471, 59] width 110 height 18
click at [520, 61] on div "Viable banks Refresh" at bounding box center [471, 59] width 110 height 18
click at [350, 35] on input "250" at bounding box center [368, 40] width 70 height 11
type input "100"
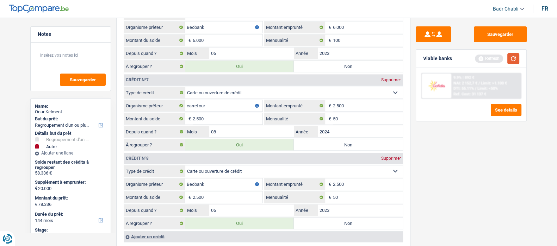
click at [517, 61] on button "button" at bounding box center [514, 58] width 12 height 11
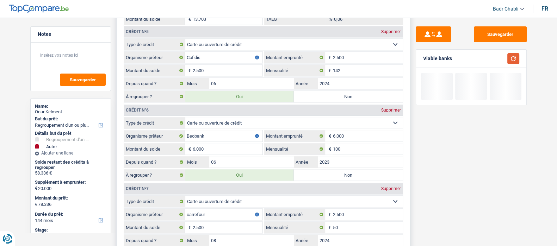
scroll to position [1057, 0]
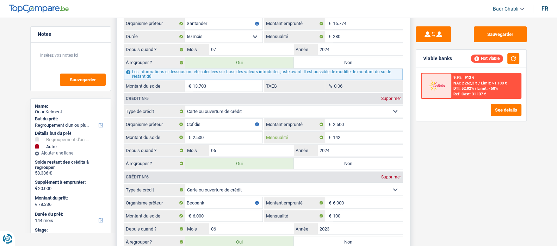
click at [347, 135] on input "142" at bounding box center [368, 137] width 70 height 11
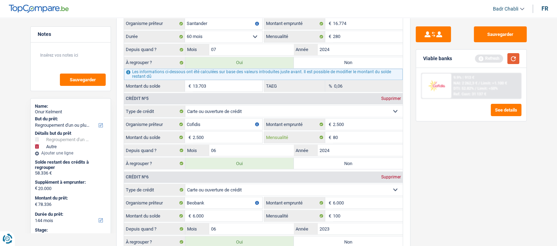
type input "80"
click at [518, 58] on button "button" at bounding box center [514, 58] width 12 height 11
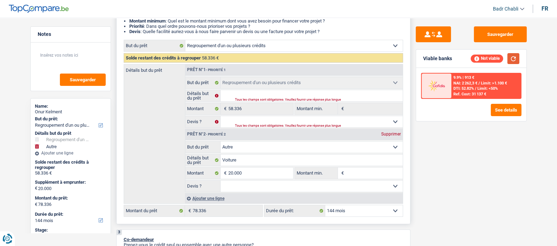
scroll to position [0, 0]
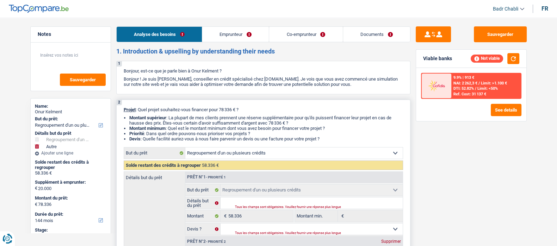
click at [232, 35] on link "Emprunteur" at bounding box center [235, 34] width 67 height 15
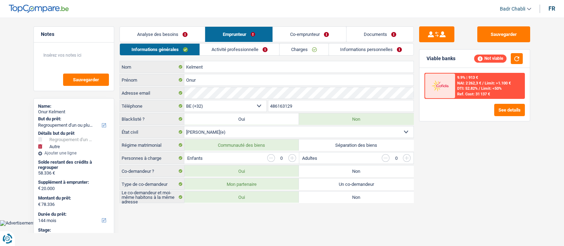
click at [235, 45] on link "Activité professionnelle" at bounding box center [239, 50] width 79 height 12
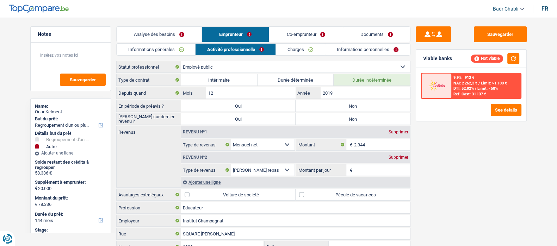
click at [340, 104] on label "Non" at bounding box center [353, 105] width 115 height 11
click at [340, 104] on input "Non" at bounding box center [353, 105] width 115 height 11
radio input "true"
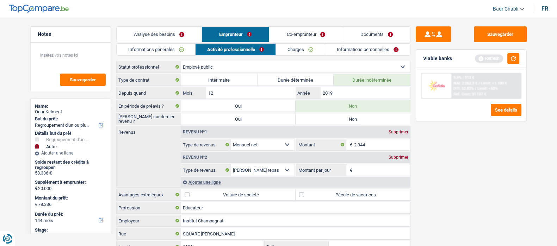
click at [342, 118] on label "Non" at bounding box center [353, 118] width 115 height 11
click at [342, 118] on input "Non" at bounding box center [353, 118] width 115 height 11
radio input "true"
click at [315, 28] on link "Co-emprunteur" at bounding box center [305, 34] width 73 height 15
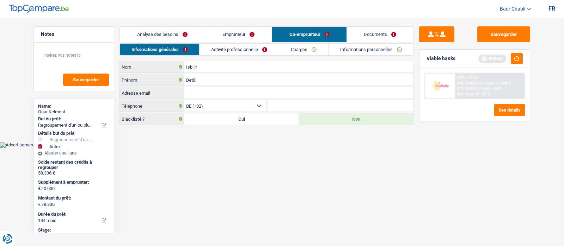
click at [250, 49] on link "Activité professionnelle" at bounding box center [238, 50] width 79 height 12
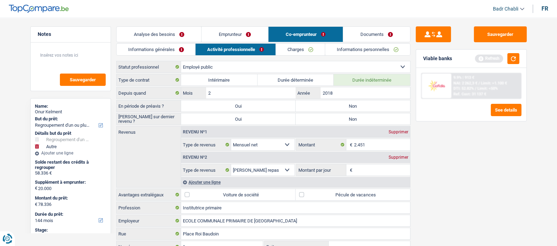
click at [247, 39] on link "Emprunteur" at bounding box center [235, 34] width 67 height 15
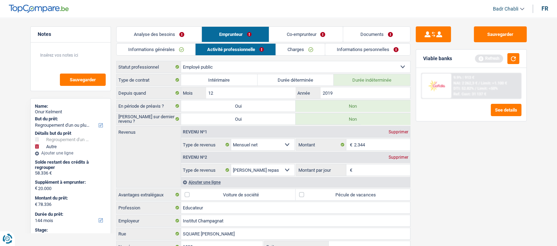
click at [306, 50] on link "Charges" at bounding box center [300, 50] width 49 height 12
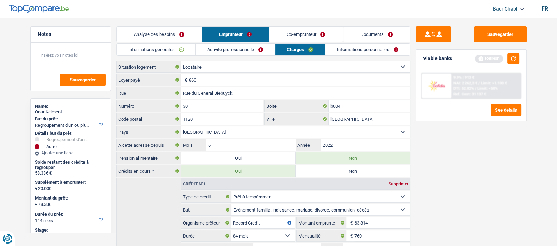
click at [308, 39] on link "Co-emprunteur" at bounding box center [305, 34] width 73 height 15
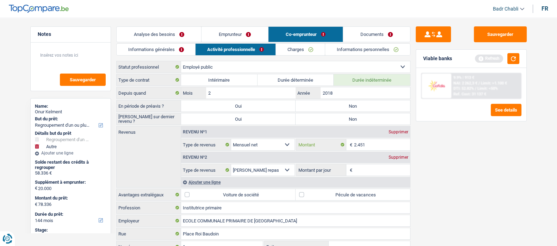
click at [375, 140] on input "2.451" at bounding box center [382, 144] width 56 height 11
type input "2.470"
click at [236, 27] on link "Emprunteur" at bounding box center [235, 34] width 67 height 15
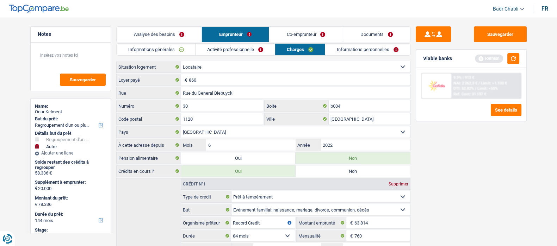
click at [235, 52] on link "Activité professionnelle" at bounding box center [235, 50] width 79 height 12
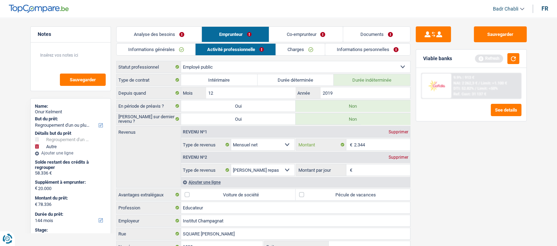
click at [373, 146] on input "2.344" at bounding box center [382, 144] width 56 height 11
type input "350"
click at [370, 171] on input "Montant par jour" at bounding box center [382, 170] width 56 height 11
click at [394, 158] on div "Supprimer" at bounding box center [398, 157] width 23 height 4
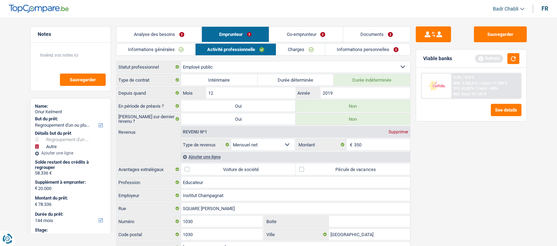
click at [156, 48] on link "Informations générales" at bounding box center [156, 50] width 79 height 12
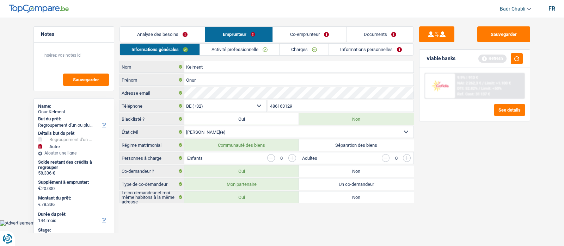
click at [294, 52] on link "Charges" at bounding box center [303, 50] width 49 height 12
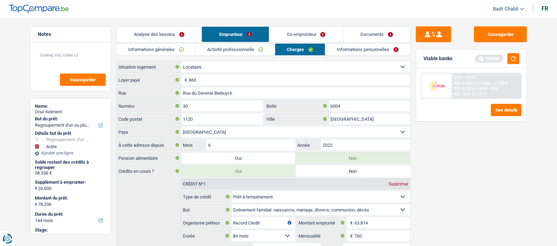
click at [177, 34] on link "Analyse des besoins" at bounding box center [159, 34] width 85 height 15
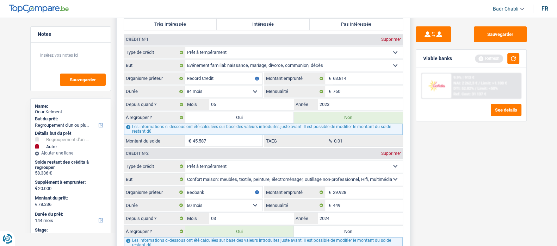
scroll to position [705, 0]
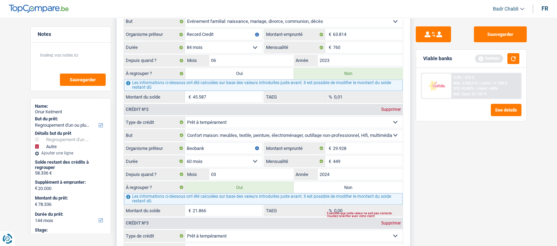
click at [345, 190] on label "Non" at bounding box center [348, 187] width 109 height 11
click at [345, 190] on input "Non" at bounding box center [348, 187] width 109 height 11
radio input "true"
type input "36.470"
radio input "false"
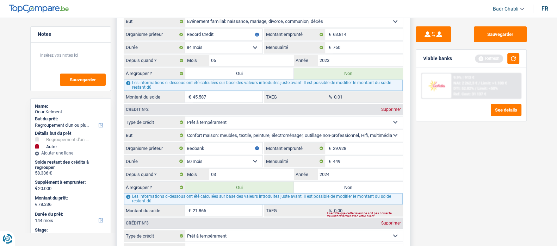
type input "36.470"
type input "56.470"
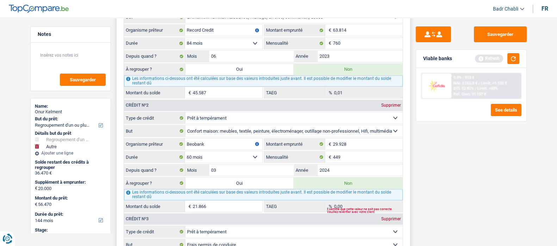
scroll to position [881, 0]
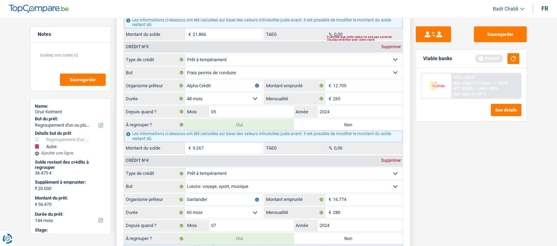
click at [340, 131] on div "Les informations ci-dessous ont été calculées sur base des valeurs introduites …" at bounding box center [263, 136] width 279 height 11
click at [340, 127] on label "Non" at bounding box center [348, 124] width 109 height 11
click at [340, 127] on input "Non" at bounding box center [348, 124] width 109 height 11
radio input "true"
type input "27.203"
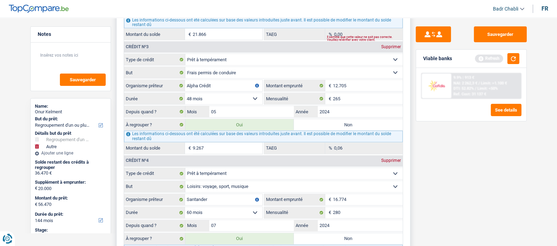
radio input "false"
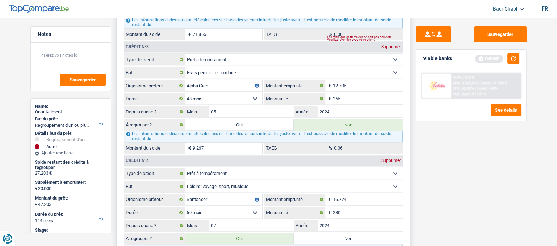
click at [345, 234] on label "Non" at bounding box center [348, 238] width 109 height 11
click at [345, 234] on input "Non" at bounding box center [348, 238] width 109 height 11
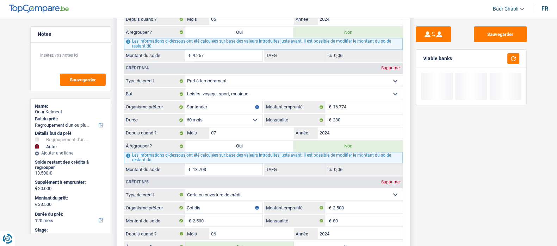
scroll to position [1013, 0]
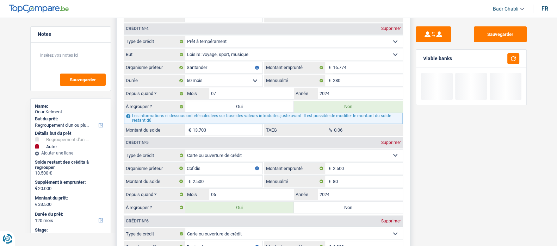
click at [337, 202] on label "Non" at bounding box center [348, 207] width 109 height 11
click at [337, 202] on input "Non" at bounding box center [348, 207] width 109 height 11
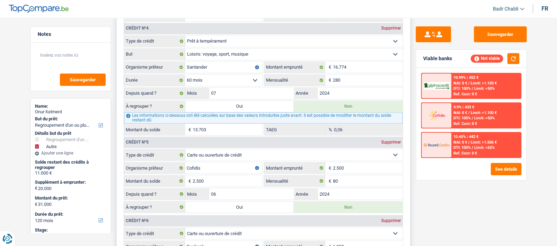
scroll to position [1189, 0]
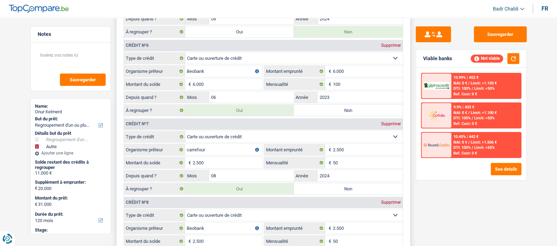
click at [357, 105] on label "Non" at bounding box center [348, 110] width 109 height 11
click at [357, 105] on input "Non" at bounding box center [348, 110] width 109 height 11
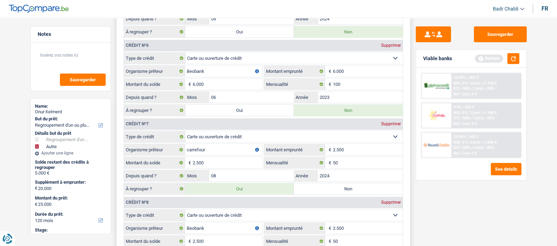
click at [246, 105] on label "Oui" at bounding box center [239, 110] width 109 height 11
click at [246, 105] on input "Oui" at bounding box center [239, 110] width 109 height 11
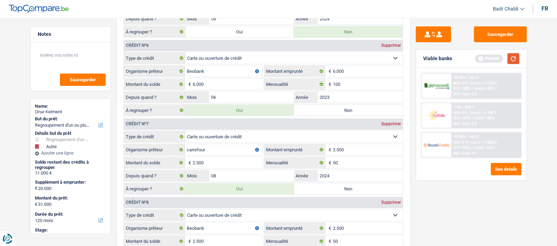
click at [513, 60] on button "button" at bounding box center [514, 58] width 12 height 11
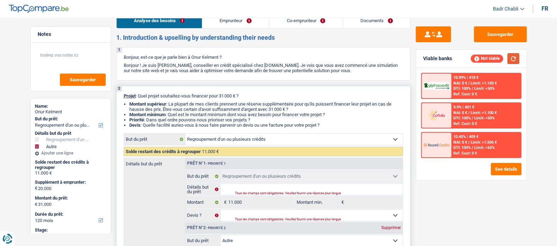
scroll to position [0, 0]
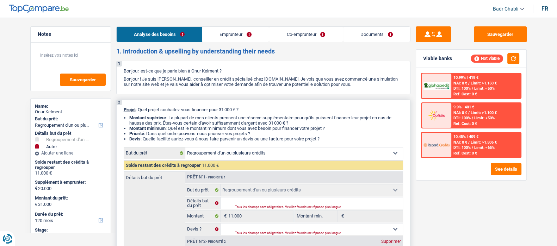
click at [242, 41] on link "Emprunteur" at bounding box center [235, 34] width 67 height 15
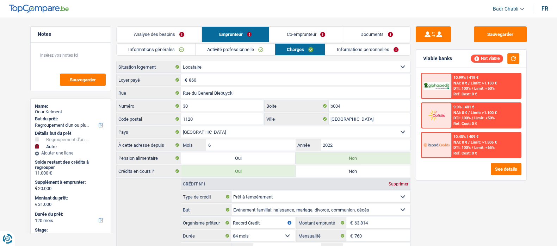
click at [294, 45] on link "Charges" at bounding box center [300, 50] width 50 height 12
click at [162, 35] on link "Analyse des besoins" at bounding box center [159, 34] width 85 height 15
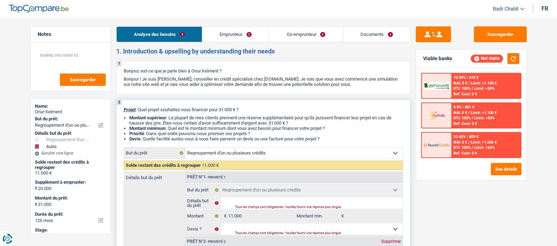
click at [236, 33] on link "Emprunteur" at bounding box center [235, 34] width 67 height 15
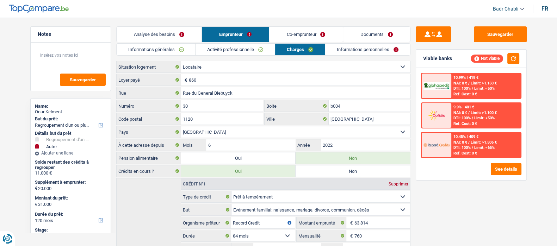
click at [242, 44] on link "Activité professionnelle" at bounding box center [235, 50] width 79 height 12
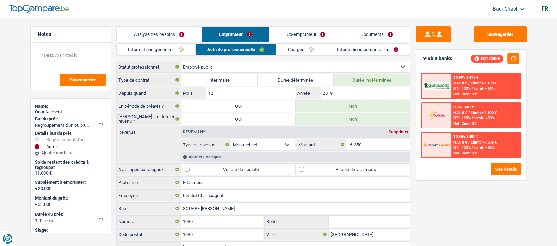
click at [171, 32] on link "Analyse des besoins" at bounding box center [159, 34] width 85 height 15
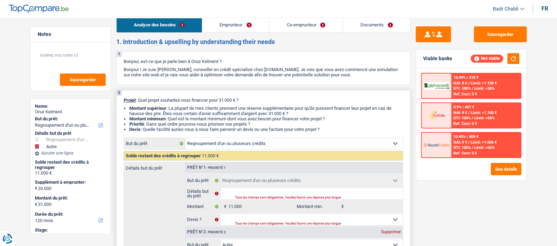
scroll to position [132, 0]
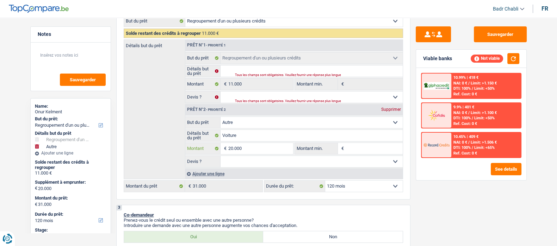
click at [263, 148] on input "20.000" at bounding box center [260, 148] width 64 height 11
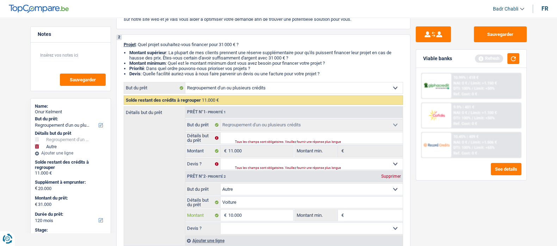
scroll to position [0, 0]
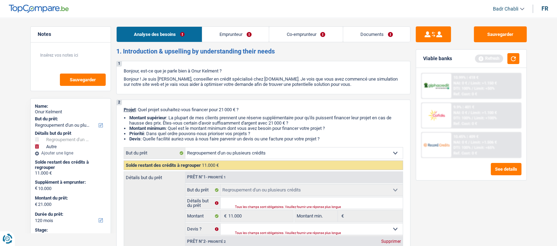
click at [220, 35] on link "Emprunteur" at bounding box center [235, 34] width 67 height 15
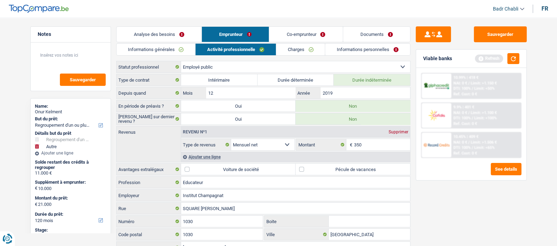
click at [306, 55] on link "Charges" at bounding box center [300, 50] width 49 height 12
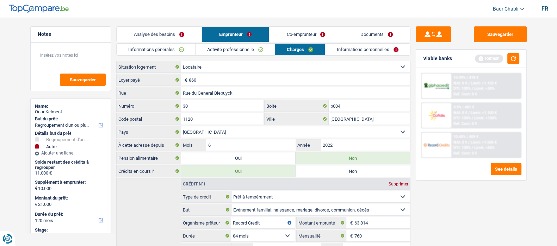
click at [243, 48] on link "Activité professionnelle" at bounding box center [235, 50] width 79 height 12
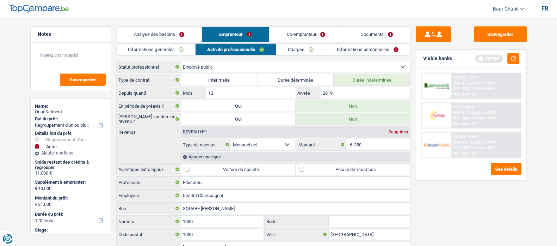
click at [305, 164] on label "Pécule de vacances" at bounding box center [353, 169] width 115 height 11
click at [305, 164] on input "Pécule de vacances" at bounding box center [353, 169] width 115 height 11
click at [317, 35] on link "Co-emprunteur" at bounding box center [305, 34] width 73 height 15
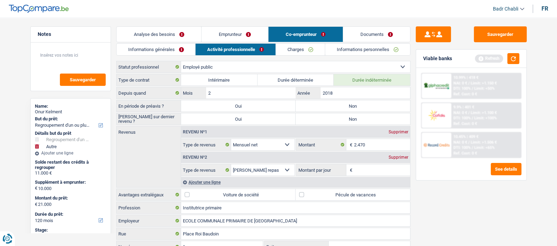
click at [270, 49] on link "Activité professionnelle" at bounding box center [236, 50] width 80 height 12
click at [397, 155] on div "Supprimer" at bounding box center [398, 157] width 23 height 4
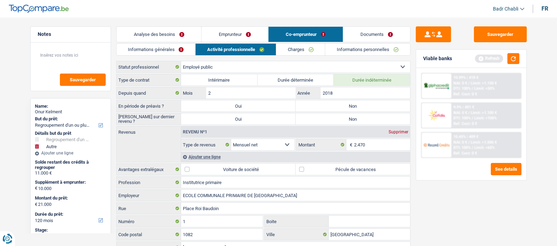
click at [165, 30] on link "Analyse des besoins" at bounding box center [159, 34] width 85 height 15
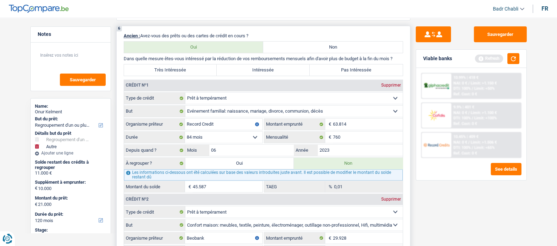
scroll to position [616, 0]
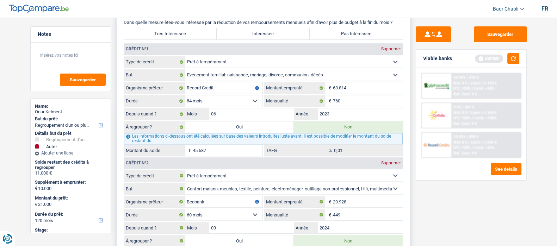
click at [246, 124] on label "Oui" at bounding box center [239, 127] width 109 height 11
click at [246, 124] on input "Oui" at bounding box center [239, 127] width 109 height 11
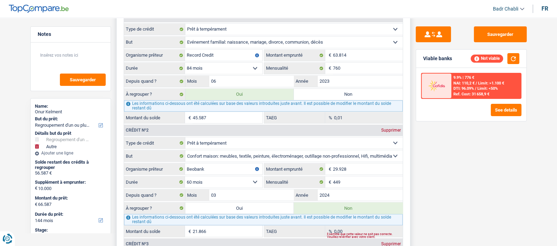
scroll to position [705, 0]
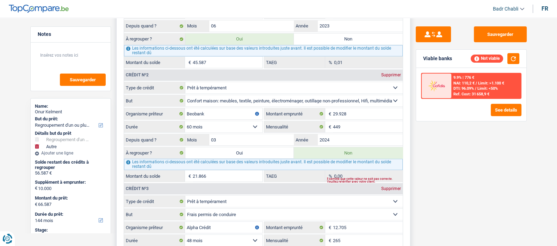
click at [245, 151] on label "Oui" at bounding box center [239, 152] width 109 height 11
click at [245, 151] on input "Oui" at bounding box center [239, 152] width 109 height 11
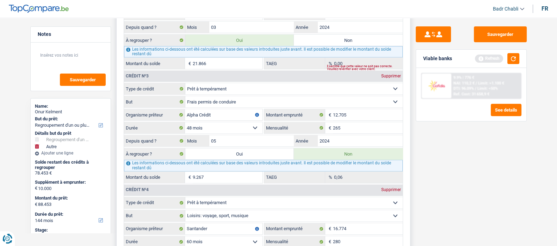
scroll to position [837, 0]
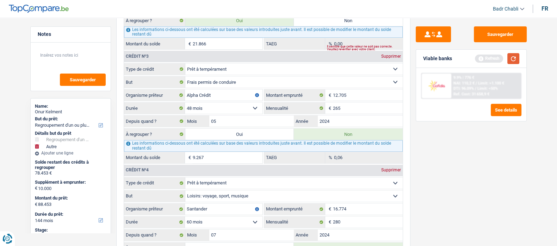
click at [515, 57] on button "button" at bounding box center [514, 58] width 12 height 11
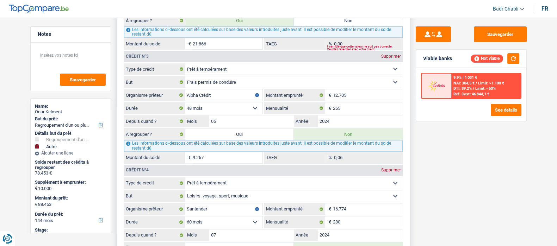
click at [260, 131] on label "Oui" at bounding box center [239, 134] width 109 height 11
click at [260, 131] on input "Oui" at bounding box center [239, 134] width 109 height 11
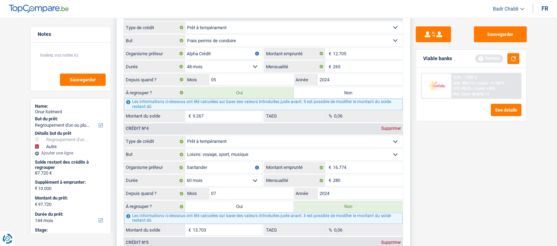
scroll to position [969, 0]
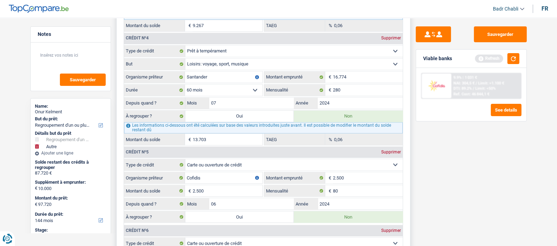
click at [235, 115] on label "Oui" at bounding box center [239, 116] width 109 height 11
click at [235, 115] on input "Oui" at bounding box center [239, 116] width 109 height 11
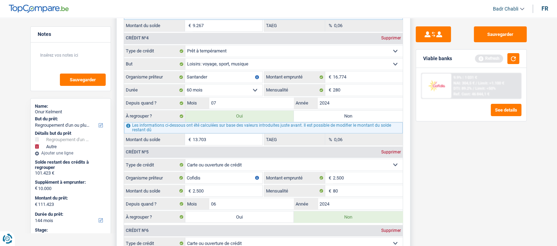
click at [232, 214] on label "Oui" at bounding box center [239, 216] width 109 height 11
click at [232, 214] on input "Oui" at bounding box center [239, 216] width 109 height 11
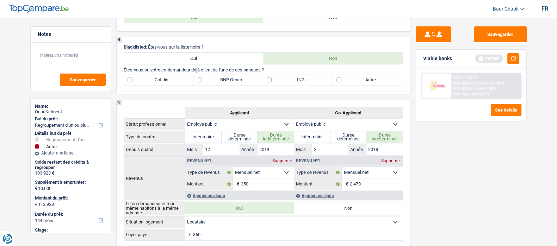
scroll to position [264, 0]
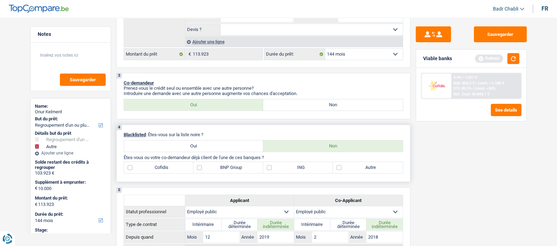
click at [131, 171] on label "Cofidis" at bounding box center [159, 167] width 70 height 11
click at [131, 171] on input "Cofidis" at bounding box center [159, 167] width 70 height 11
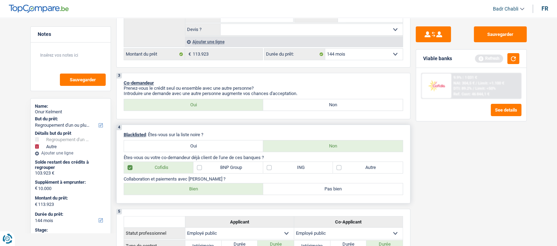
click at [185, 188] on label "Bien" at bounding box center [194, 189] width 140 height 11
click at [185, 188] on input "Bien" at bounding box center [194, 189] width 140 height 11
click at [208, 170] on label "BNP Group" at bounding box center [228, 167] width 70 height 11
click at [208, 170] on input "BNP Group" at bounding box center [228, 167] width 70 height 11
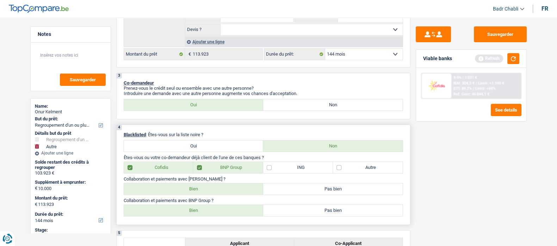
click at [214, 213] on label "Bien" at bounding box center [194, 210] width 140 height 11
click at [214, 213] on input "Bien" at bounding box center [194, 210] width 140 height 11
click at [269, 170] on label "ING" at bounding box center [298, 167] width 70 height 11
click at [269, 170] on input "ING" at bounding box center [298, 167] width 70 height 11
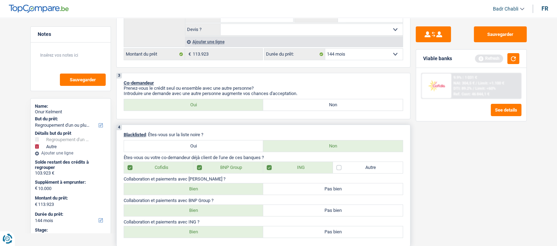
click at [223, 232] on label "Bien" at bounding box center [194, 232] width 140 height 11
click at [223, 232] on input "Bien" at bounding box center [194, 232] width 140 height 11
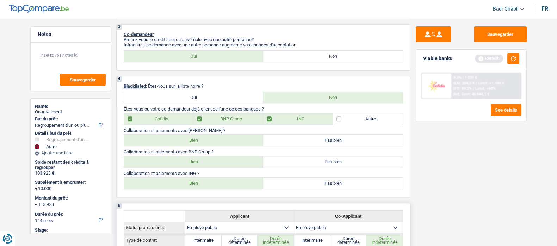
scroll to position [352, 0]
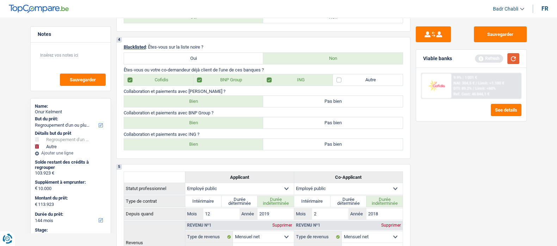
click at [514, 54] on button "button" at bounding box center [514, 58] width 12 height 11
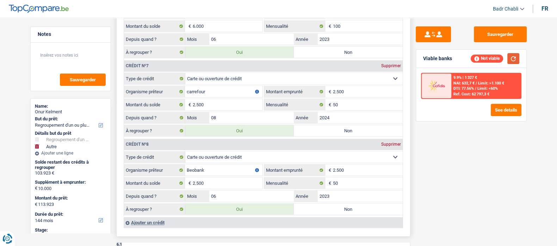
scroll to position [1145, 0]
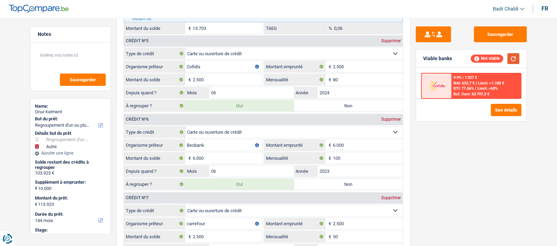
click at [515, 58] on button "button" at bounding box center [514, 58] width 12 height 11
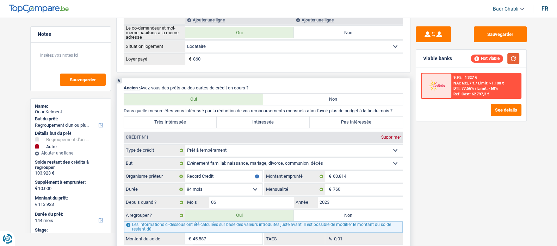
scroll to position [660, 0]
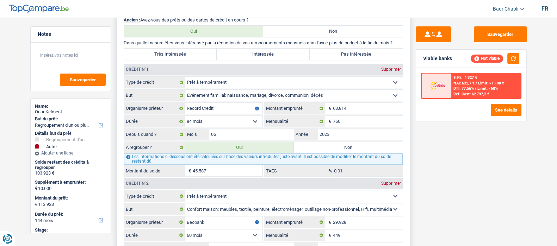
click at [319, 145] on label "Non" at bounding box center [348, 147] width 109 height 11
click at [319, 145] on input "Non" at bounding box center [348, 147] width 109 height 11
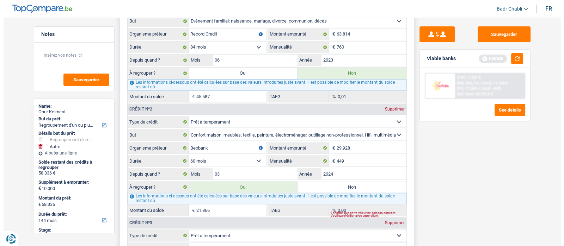
scroll to position [793, 0]
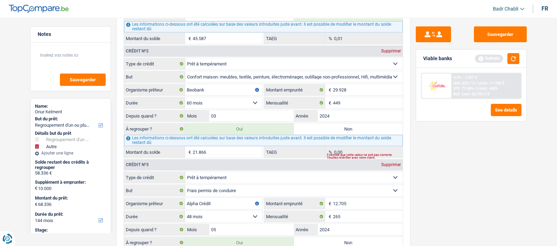
click at [504, 55] on div "Refresh" at bounding box center [497, 58] width 44 height 11
click at [508, 55] on button "button" at bounding box center [514, 58] width 12 height 11
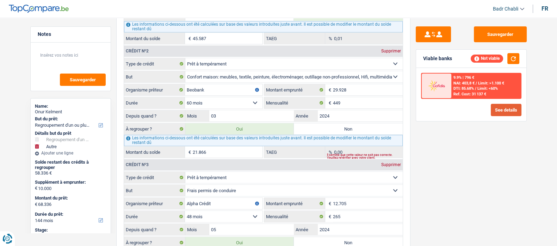
click at [499, 110] on button "See details" at bounding box center [506, 110] width 31 height 12
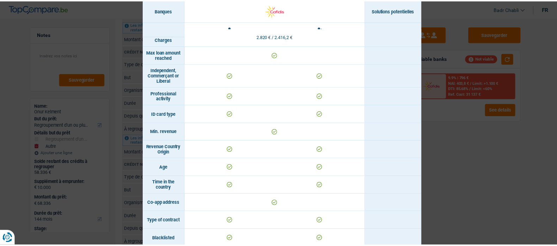
scroll to position [0, 0]
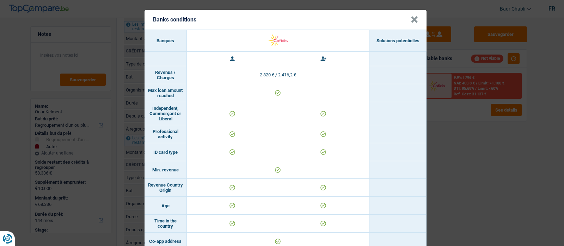
click at [411, 21] on button "×" at bounding box center [414, 19] width 7 height 7
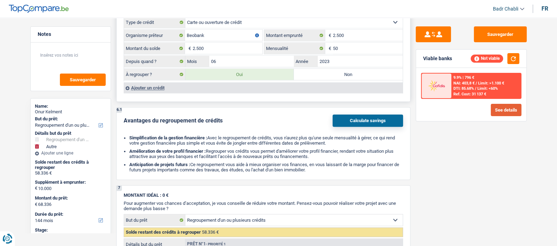
scroll to position [1454, 0]
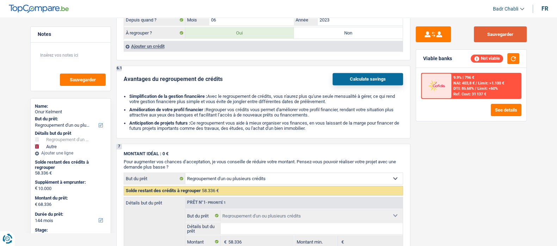
click at [506, 36] on button "Sauvegarder" at bounding box center [500, 34] width 53 height 16
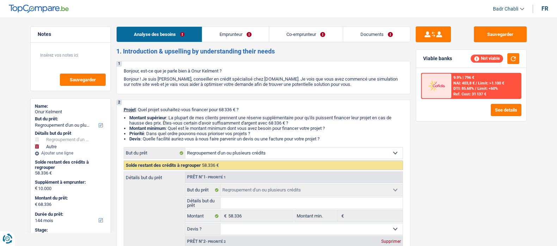
select select "refinancing"
select select "other"
select select "144"
select select "refinancing"
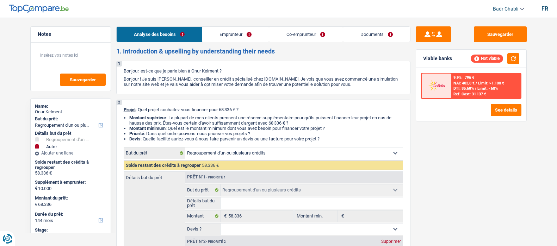
select select "refinancing"
select select "other"
select select "144"
select select "publicEmployee"
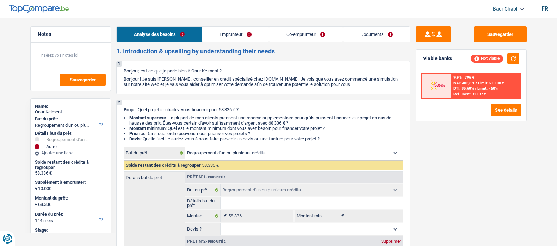
select select "netSalary"
select select "mealVouchers"
select select "netSalary"
select select "mealVouchers"
select select "rents"
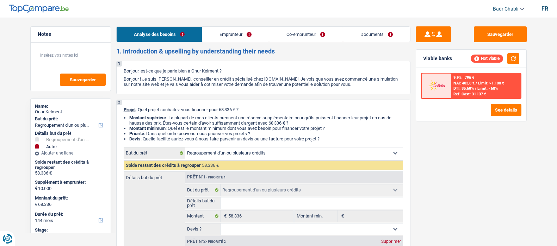
select select "personalLoan"
select select "familyEvent"
select select "84"
select select "personalLoan"
select select "homeFurnishingOrRelocation"
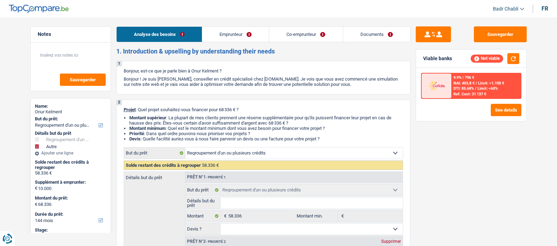
select select "60"
select select "personalLoan"
select select "drivingLicense"
select select "48"
select select "personalLoan"
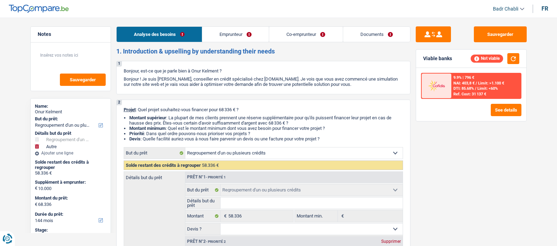
select select "hobbies"
select select "60"
select select "cardOrCredit"
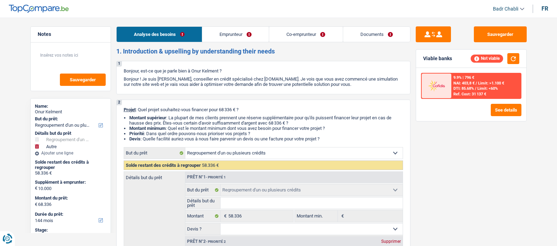
select select "cardOrCredit"
select select "refinancing"
select select "other"
select select "144"
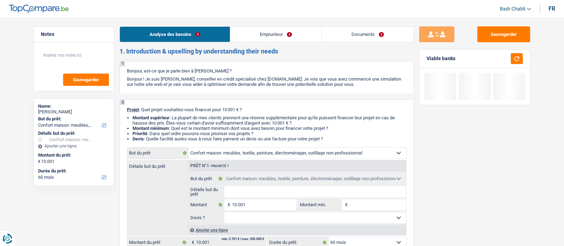
select select "household"
select select "60"
select select "household"
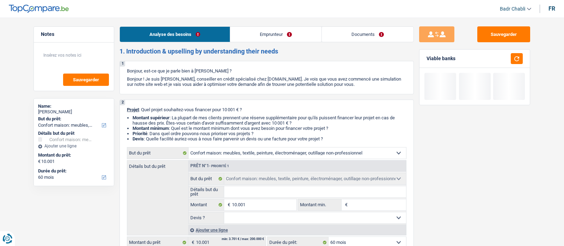
select select "60"
select select "worker"
select select "netSalary"
select select "rents"
select select "household"
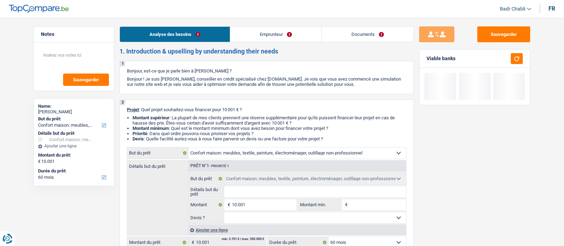
select select "household"
select select "60"
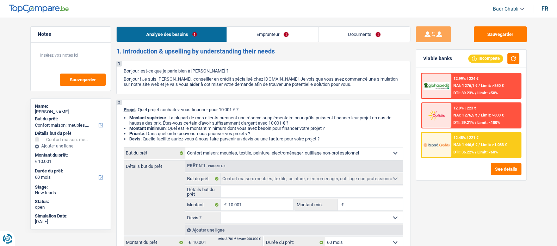
click at [276, 27] on link "Emprunteur" at bounding box center [272, 34] width 91 height 15
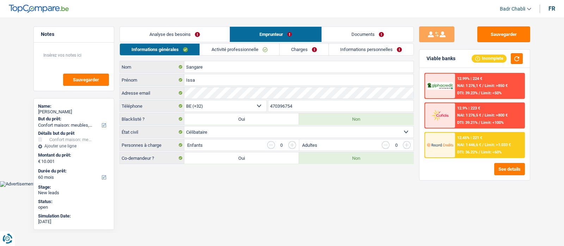
click at [250, 44] on link "Activité professionnelle" at bounding box center [239, 50] width 79 height 12
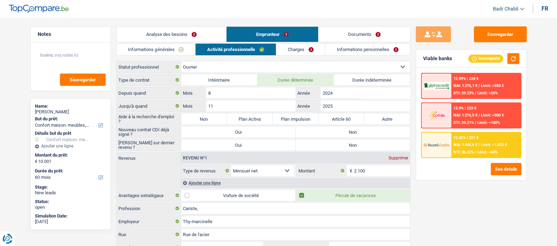
click at [156, 32] on link "Analyse des besoins" at bounding box center [172, 34] width 110 height 15
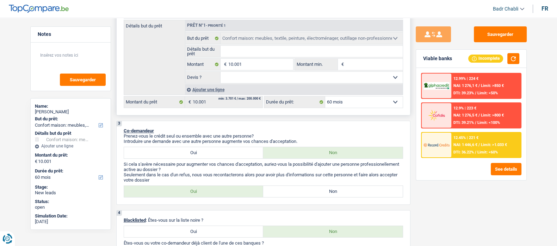
scroll to position [220, 0]
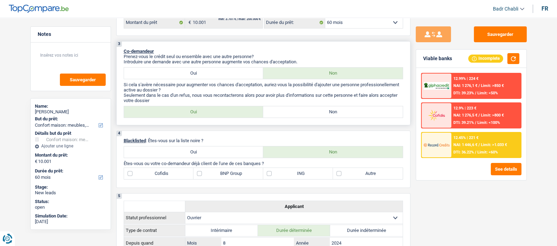
click at [325, 113] on label "Non" at bounding box center [333, 111] width 140 height 11
click at [325, 113] on input "Non" at bounding box center [333, 111] width 140 height 11
radio input "true"
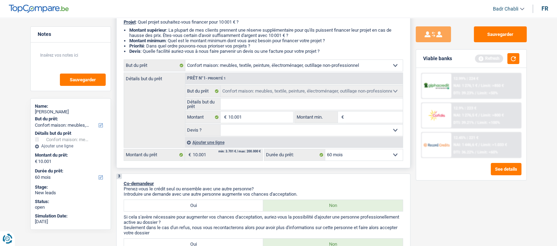
scroll to position [88, 0]
click at [262, 102] on input "Détails but du prêt" at bounding box center [312, 104] width 182 height 11
click at [238, 110] on input "Détails but du prêt" at bounding box center [312, 104] width 182 height 11
type input "µ"
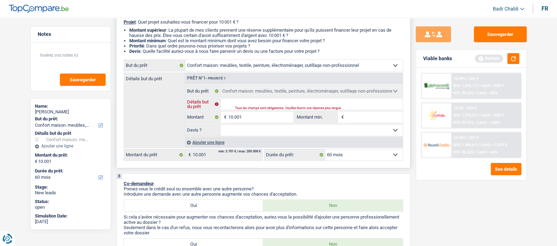
type input "D"
type input "Dé"
type input "Dép"
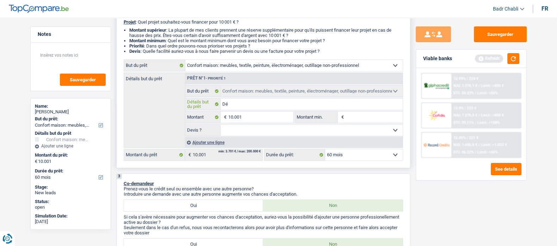
type input "Dép"
type input "Dépe"
type input "Dépen"
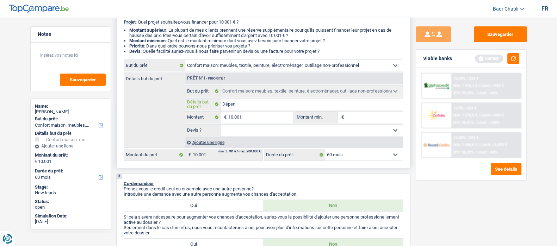
type input "Dépens"
type input "Dépense"
type input "Dépenses"
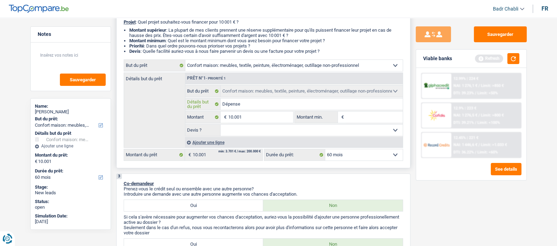
type input "Dépenses"
type input "Dépenses a"
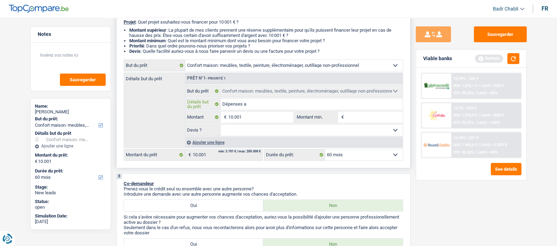
type input "Dépenses am"
type input "Dépenses amé"
type input "Dépenses amén"
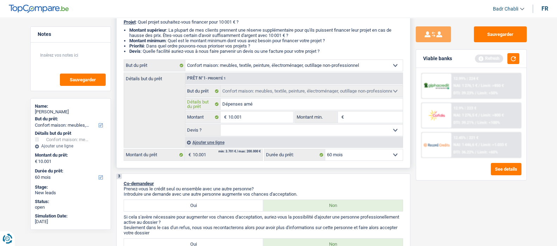
type input "Dépenses amén"
type input "Dépenses aména"
type input "Dépenses aménag"
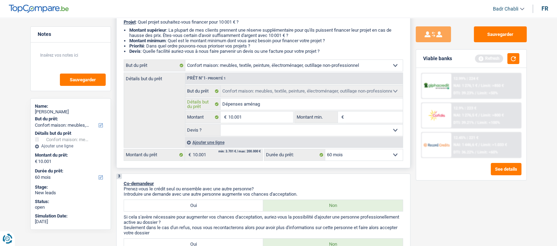
type input "Dépenses aménage"
type input "Dépenses aménagem"
type input "Dépenses aménageme"
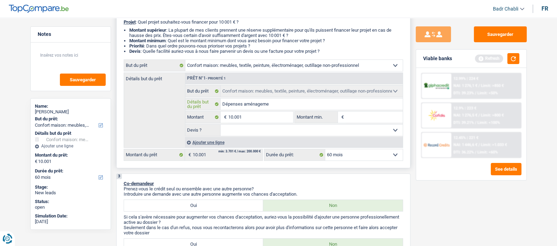
type input "Dépenses aménageme"
type input "Dépenses aménagemen"
type input "Dépenses aménagement"
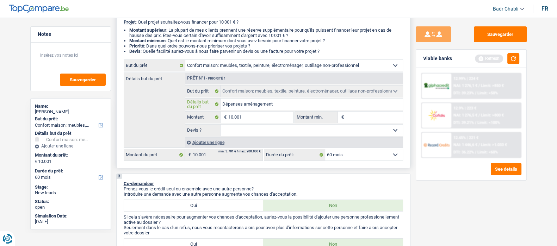
type input "Dépenses aménagement"
click at [250, 61] on select "Confort maison: meubles, textile, peinture, électroménager, outillage non-profe…" at bounding box center [293, 65] width 217 height 11
select select "movingOrInstallation"
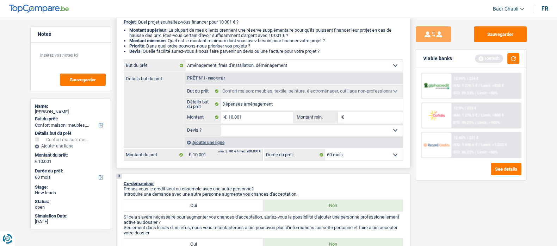
click at [185, 62] on select "Confort maison: meubles, textile, peinture, électroménager, outillage non-profe…" at bounding box center [293, 65] width 217 height 11
select select "movingOrInstallation"
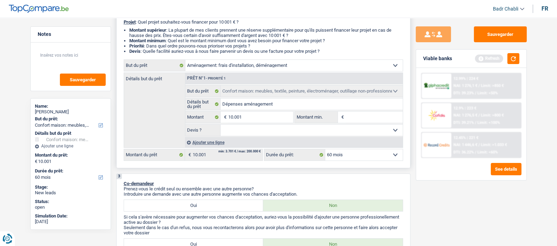
select select "movingOrInstallation"
select select "household"
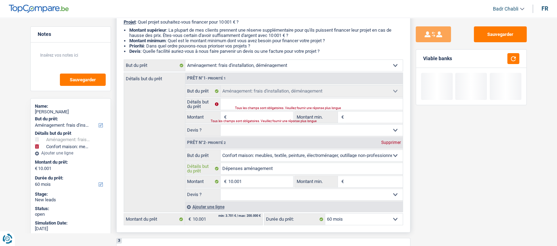
click at [268, 173] on input "Dépenses aménagement" at bounding box center [312, 168] width 182 height 11
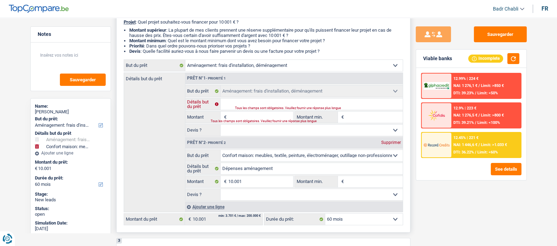
click at [258, 104] on input "Détails but du prêt" at bounding box center [312, 104] width 182 height 11
paste input "Dépenses aménagement"
type input "Dépenses aménagement"
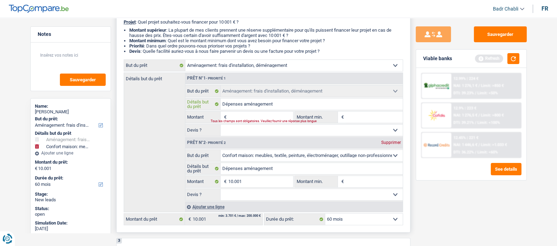
type input "Dépenses aménagement"
click at [241, 182] on input "10.001" at bounding box center [260, 181] width 64 height 11
click at [221, 119] on span "€" at bounding box center [225, 117] width 8 height 11
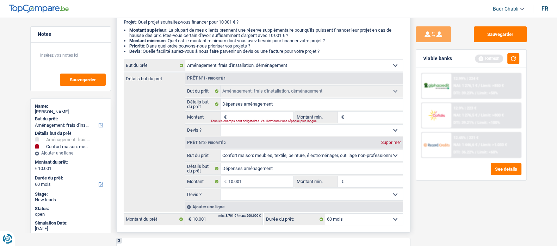
click at [222, 118] on span "€" at bounding box center [225, 117] width 8 height 11
click at [223, 116] on span "€" at bounding box center [225, 117] width 8 height 11
click at [252, 117] on input "Montant" at bounding box center [260, 117] width 64 height 11
paste input
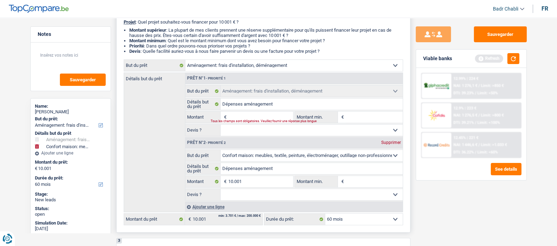
paste input
click at [261, 117] on input "Montant" at bounding box center [260, 117] width 64 height 11
click at [245, 182] on input "10.001" at bounding box center [260, 181] width 64 height 11
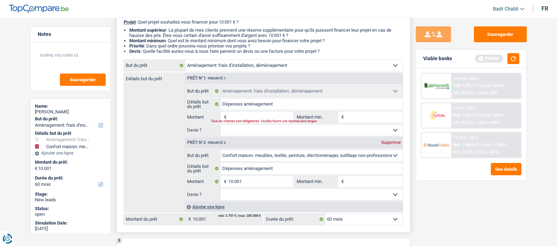
click at [247, 120] on input "Montant" at bounding box center [260, 117] width 64 height 11
paste input "10.001"
type input "10.001"
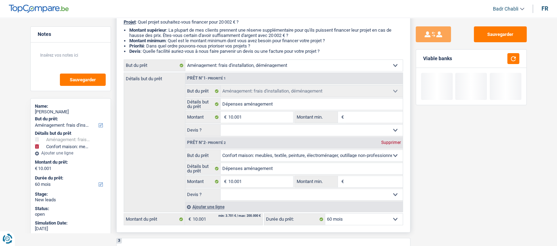
type input "20.002"
select select "120"
type input "20.002"
select select "120"
type input "20.002"
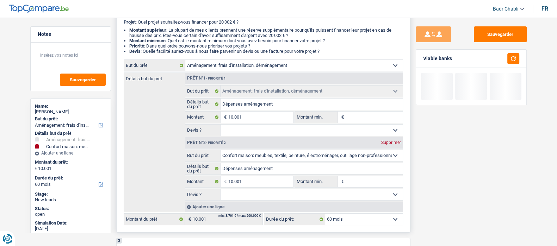
select select "120"
click at [392, 142] on div "Supprimer" at bounding box center [391, 143] width 23 height 4
type input "10.001"
select select "60"
type input "10.001"
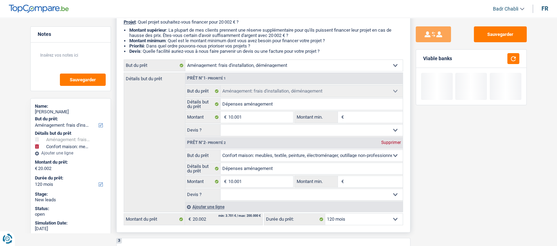
select select "60"
type input "10.001"
select select "60"
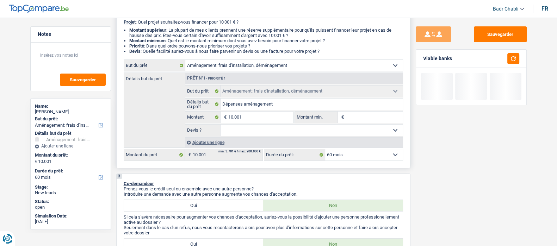
click at [301, 133] on select "Oui Non Non répondu Sélectionner une option" at bounding box center [312, 130] width 182 height 11
select select "false"
click at [221, 126] on select "Oui Non Non répondu Sélectionner une option" at bounding box center [312, 130] width 182 height 11
select select "false"
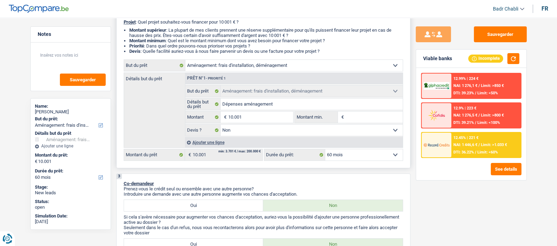
click at [358, 158] on select "12 mois 18 mois 24 mois 30 mois 36 mois 42 mois 48 mois 60 mois Sélectionner un…" at bounding box center [364, 154] width 78 height 11
click at [346, 114] on input "Montant min." at bounding box center [374, 117] width 57 height 11
type input "8"
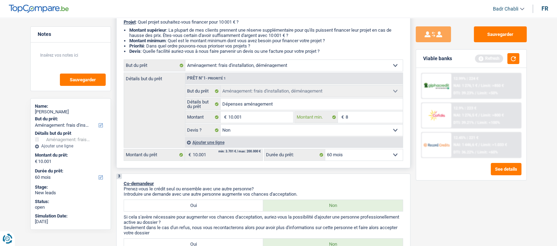
type input "80"
type input "800"
type input "8.000"
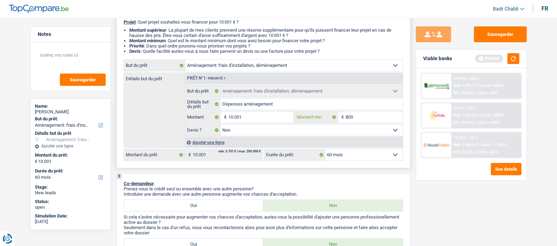
type input "8.000"
click at [361, 164] on div "2 Projet : Quel projet souhaitez-vous financer pour 10 001 € ? Montant supérieu…" at bounding box center [263, 90] width 294 height 156
click at [362, 158] on select "12 mois 18 mois 24 mois 30 mois 36 mois 42 mois 48 mois 60 mois Sélectionner un…" at bounding box center [364, 154] width 78 height 11
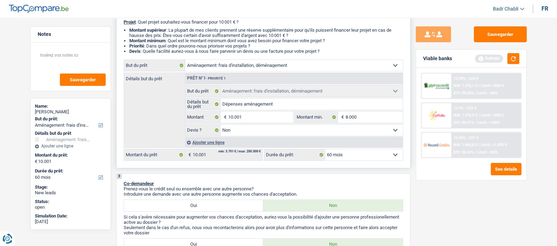
scroll to position [264, 0]
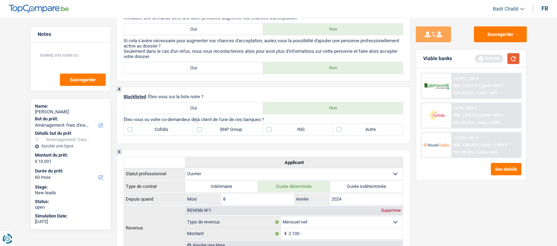
click at [510, 58] on button "button" at bounding box center [514, 58] width 12 height 11
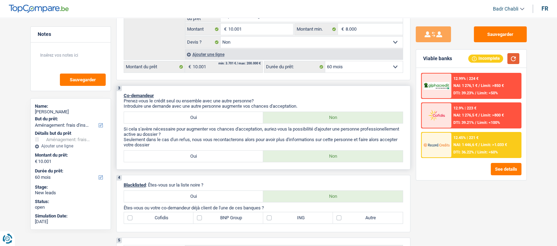
scroll to position [0, 0]
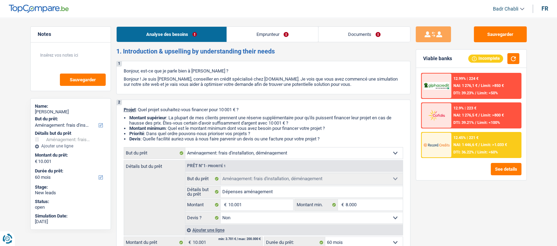
click at [234, 38] on link "Emprunteur" at bounding box center [272, 34] width 91 height 15
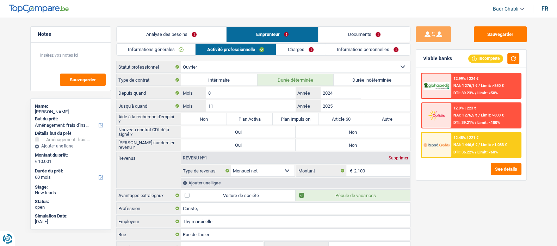
click at [176, 49] on link "Informations générales" at bounding box center [156, 50] width 79 height 12
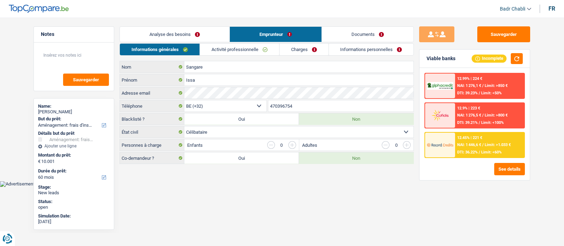
click at [166, 34] on link "Analyse des besoins" at bounding box center [175, 34] width 110 height 15
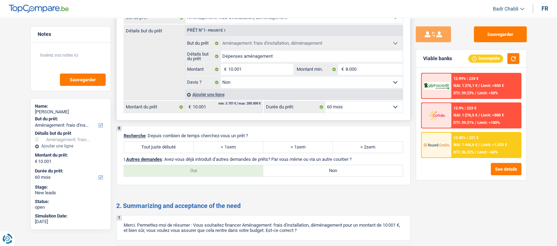
scroll to position [660, 0]
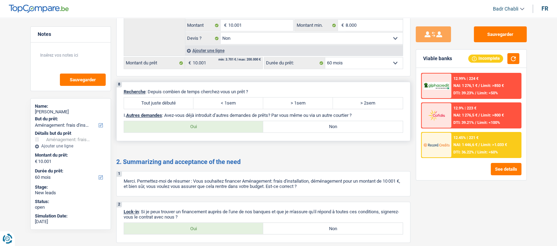
click at [171, 104] on label "Tout juste débuté" at bounding box center [159, 103] width 70 height 11
click at [171, 104] on input "Tout juste débuté" at bounding box center [159, 103] width 70 height 11
radio input "true"
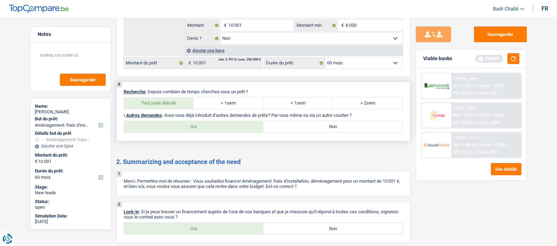
click at [308, 128] on label "Non" at bounding box center [333, 126] width 140 height 11
click at [308, 128] on input "Non" at bounding box center [333, 126] width 140 height 11
radio input "true"
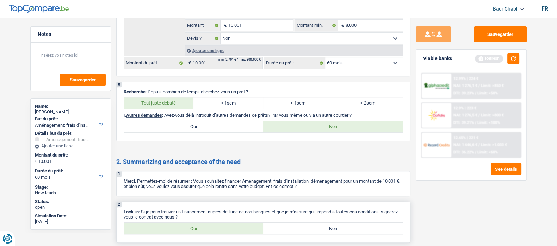
click at [201, 234] on label "Oui" at bounding box center [194, 228] width 140 height 11
click at [201, 234] on input "Oui" at bounding box center [194, 228] width 140 height 11
radio input "true"
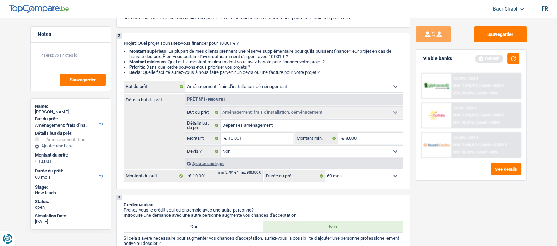
scroll to position [0, 0]
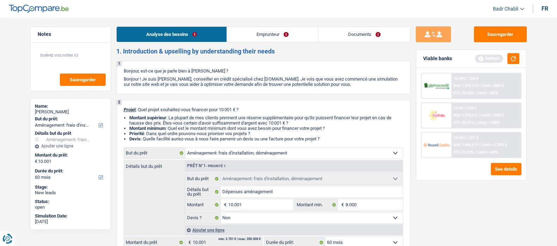
click at [370, 39] on link "Documents" at bounding box center [365, 34] width 92 height 15
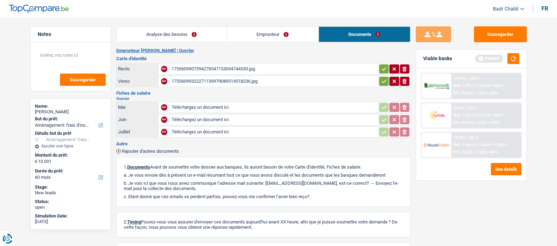
click at [210, 67] on div "1755609907394276547153094744530.jpg" at bounding box center [274, 69] width 205 height 11
click at [225, 69] on div "1755609907394276547153094744530.jpg" at bounding box center [274, 69] width 205 height 11
click at [157, 33] on link "Analyse des besoins" at bounding box center [172, 34] width 110 height 15
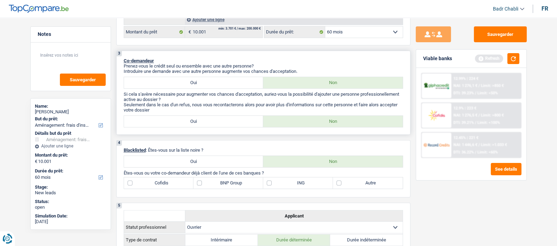
scroll to position [352, 0]
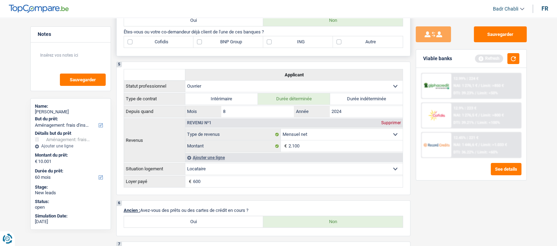
click at [200, 42] on label "BNP Group" at bounding box center [228, 41] width 70 height 11
click at [200, 42] on input "BNP Group" at bounding box center [228, 41] width 70 height 11
checkbox input "true"
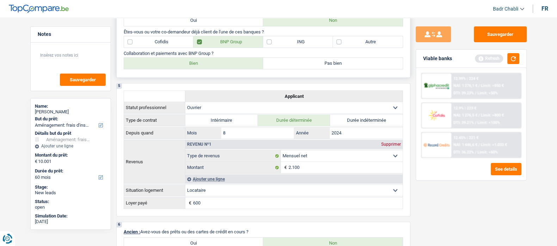
click at [213, 66] on label "Bien" at bounding box center [194, 63] width 140 height 11
click at [213, 66] on input "Bien" at bounding box center [194, 63] width 140 height 11
radio input "true"
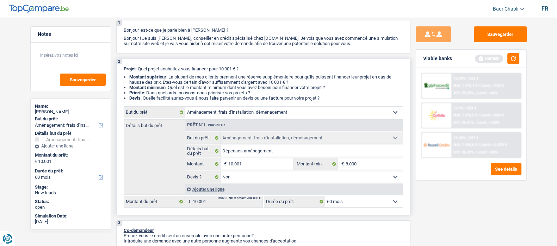
scroll to position [0, 0]
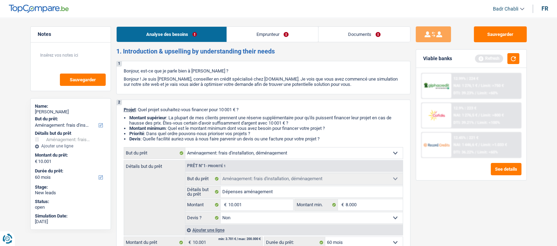
click at [354, 30] on link "Documents" at bounding box center [365, 34] width 92 height 15
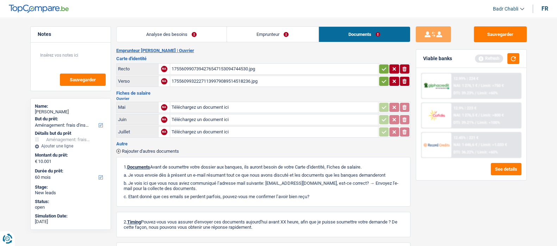
click at [272, 27] on link "Emprunteur" at bounding box center [273, 34] width 92 height 15
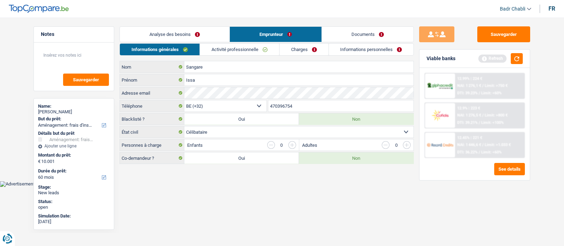
click at [356, 55] on link "Informations personnelles" at bounding box center [371, 50] width 85 height 12
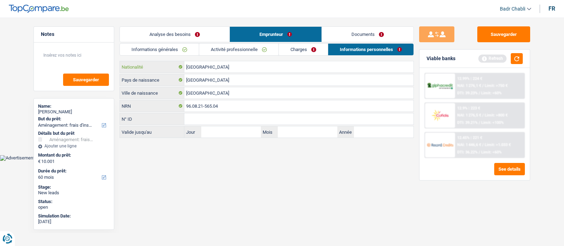
click at [215, 67] on input "[GEOGRAPHIC_DATA]" at bounding box center [298, 66] width 229 height 11
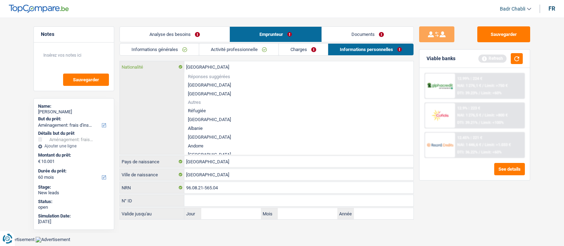
click at [215, 67] on input "[GEOGRAPHIC_DATA]" at bounding box center [298, 66] width 229 height 11
type input "s"
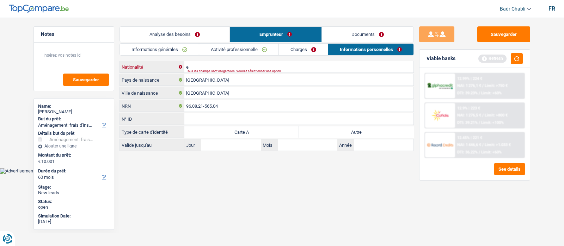
type input "e"
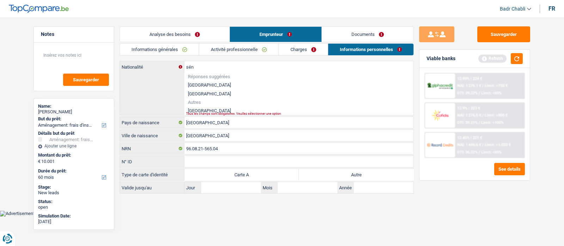
click at [200, 109] on li "Sénégal" at bounding box center [298, 110] width 229 height 9
type input "Sénégal"
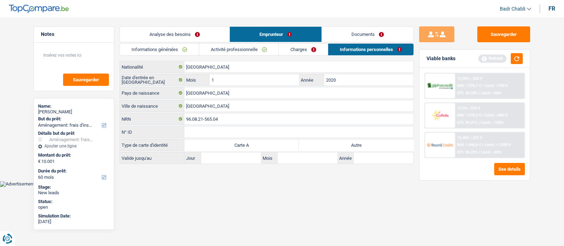
click at [354, 142] on label "Autre" at bounding box center [356, 145] width 115 height 11
click at [354, 142] on input "Autre" at bounding box center [356, 145] width 115 height 11
radio input "true"
click at [289, 47] on link "Charges" at bounding box center [303, 50] width 49 height 12
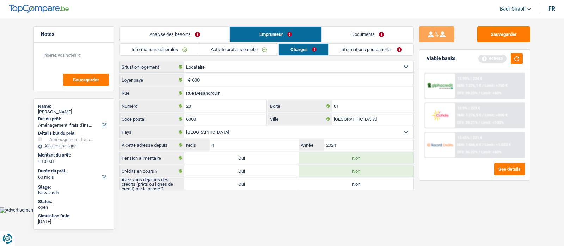
click at [337, 182] on label "Non" at bounding box center [356, 184] width 115 height 11
click at [337, 182] on input "Non" at bounding box center [356, 184] width 115 height 11
radio input "true"
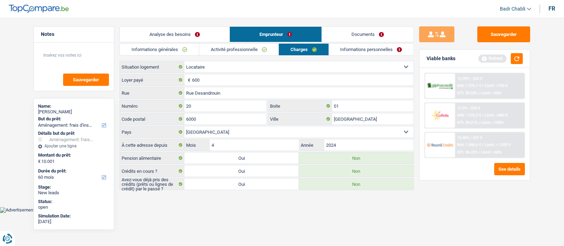
click at [250, 50] on link "Activité professionnelle" at bounding box center [238, 50] width 79 height 12
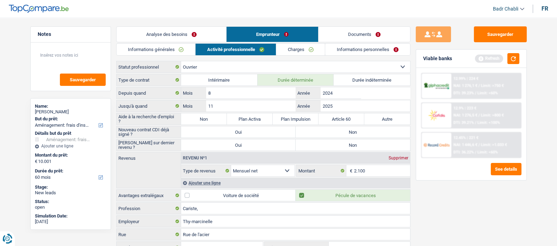
click at [177, 50] on link "Informations générales" at bounding box center [156, 50] width 79 height 12
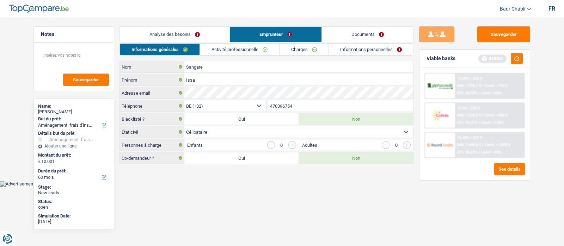
click at [190, 35] on link "Analyse des besoins" at bounding box center [175, 34] width 110 height 15
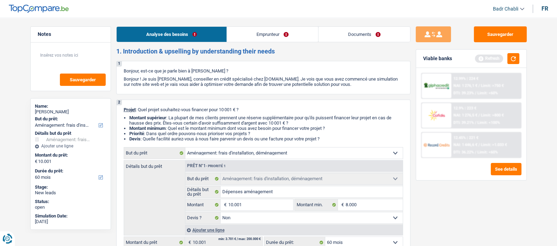
click at [237, 31] on link "Emprunteur" at bounding box center [272, 34] width 91 height 15
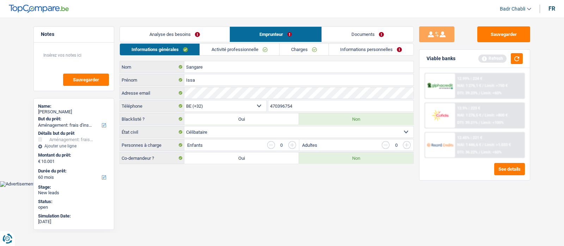
click at [239, 52] on link "Activité professionnelle" at bounding box center [239, 50] width 79 height 12
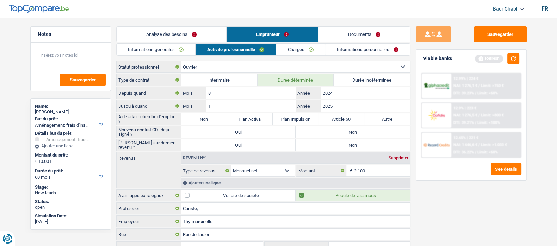
click at [168, 114] on label "Aide à la recherche d'emploi ?" at bounding box center [149, 118] width 64 height 11
click at [198, 116] on label "Non" at bounding box center [204, 118] width 46 height 11
click at [198, 116] on input "Non" at bounding box center [204, 118] width 46 height 11
radio input "true"
click at [339, 131] on label "Non" at bounding box center [353, 132] width 115 height 11
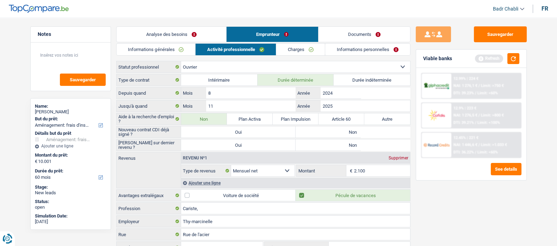
click at [339, 131] on input "Non" at bounding box center [353, 132] width 115 height 11
radio input "true"
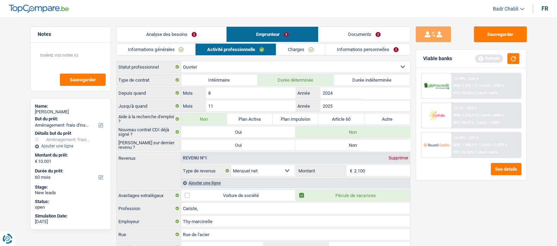
click at [340, 147] on label "Non" at bounding box center [353, 145] width 115 height 11
click at [340, 147] on input "Non" at bounding box center [353, 145] width 115 height 11
radio input "true"
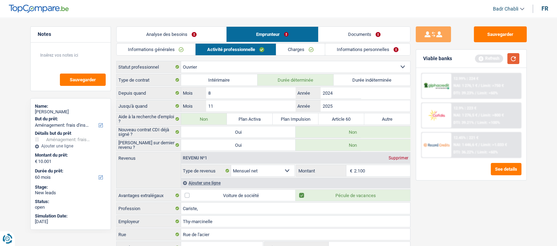
click at [519, 61] on button "button" at bounding box center [514, 58] width 12 height 11
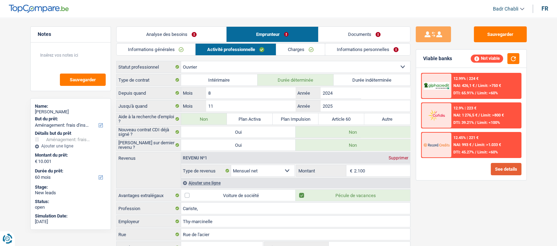
click at [509, 168] on button "See details" at bounding box center [506, 169] width 31 height 12
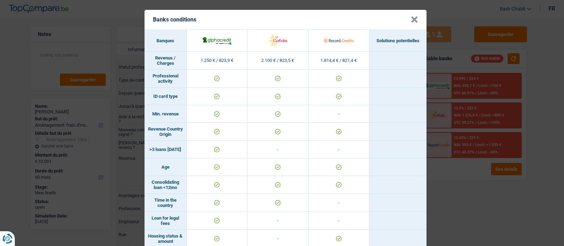
click at [415, 18] on header "Banks conditions ×" at bounding box center [286, 20] width 282 height 20
click at [411, 19] on button "×" at bounding box center [414, 19] width 7 height 7
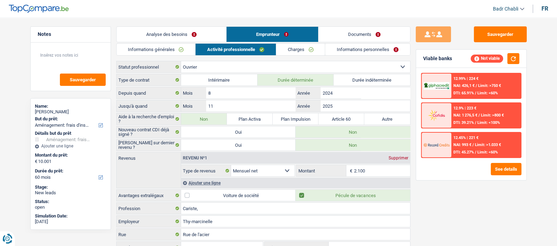
click at [310, 48] on link "Charges" at bounding box center [300, 50] width 49 height 12
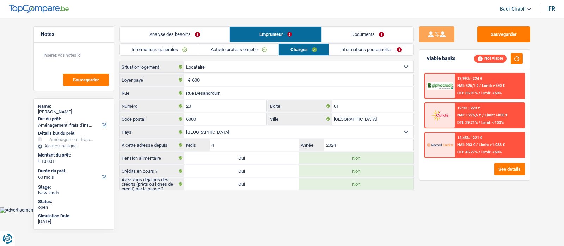
click at [244, 48] on link "Activité professionnelle" at bounding box center [238, 50] width 79 height 12
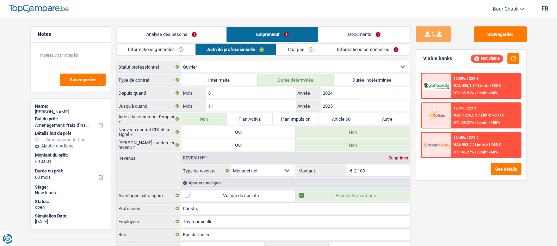
click at [300, 50] on link "Charges" at bounding box center [300, 50] width 49 height 12
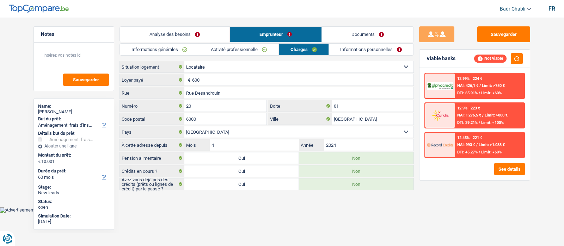
click at [377, 48] on link "Informations personnelles" at bounding box center [371, 50] width 85 height 12
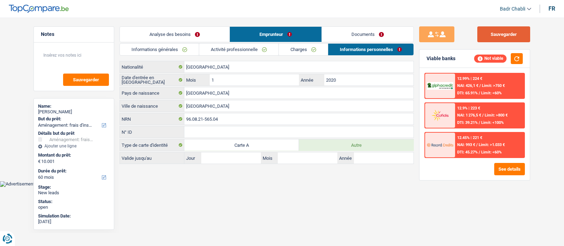
click at [518, 39] on button "Sauvegarder" at bounding box center [503, 34] width 53 height 16
click at [257, 44] on link "Activité professionnelle" at bounding box center [238, 50] width 79 height 12
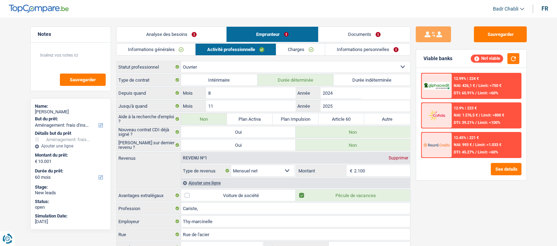
click at [287, 46] on link "Charges" at bounding box center [300, 50] width 49 height 12
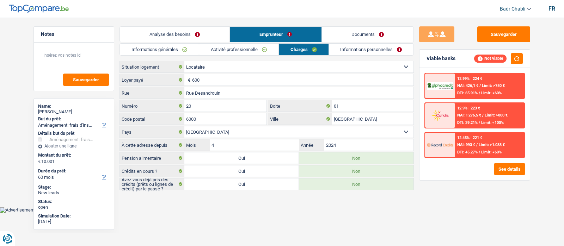
click at [240, 48] on link "Activité professionnelle" at bounding box center [238, 50] width 79 height 12
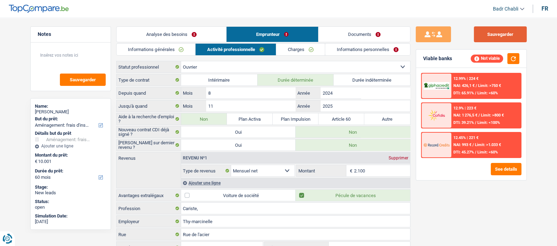
click at [504, 38] on button "Sauvegarder" at bounding box center [500, 34] width 53 height 16
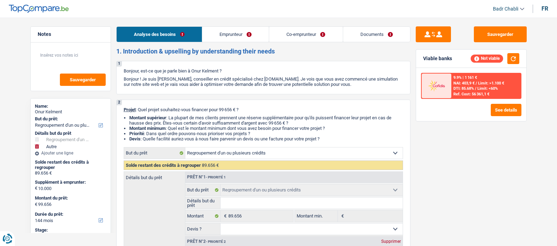
select select "refinancing"
select select "other"
select select "144"
select select "refinancing"
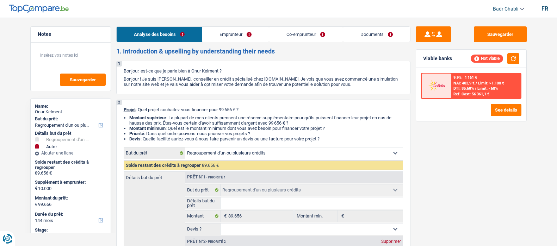
select select "refinancing"
select select "other"
select select "144"
select select "publicEmployee"
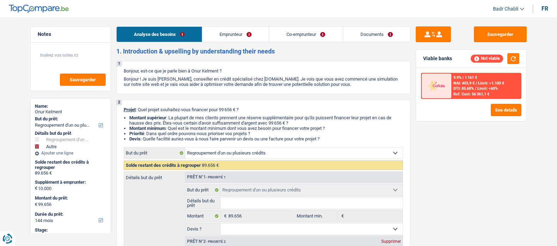
select select "netSalary"
select select "mealVouchers"
select select "netSalary"
select select "mealVouchers"
select select "rents"
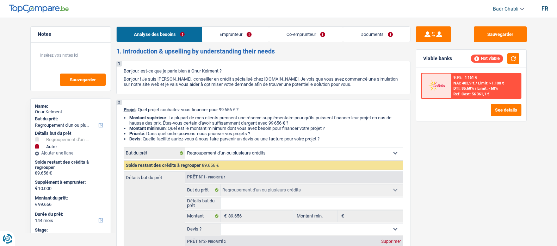
select select "personalLoan"
select select "familyEvent"
select select "84"
select select "personalLoan"
select select "homeFurnishingOrRelocation"
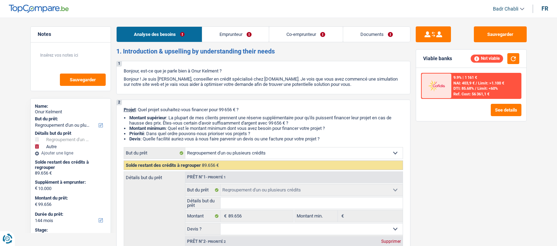
select select "60"
select select "personalLoan"
select select "drivingLicense"
select select "48"
select select "personalLoan"
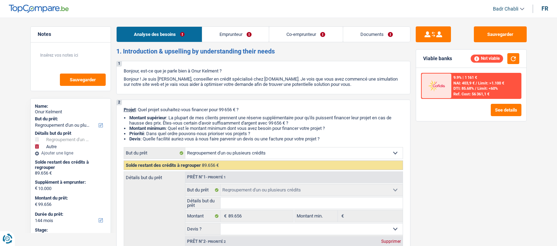
select select "hobbies"
select select "60"
select select "cardOrCredit"
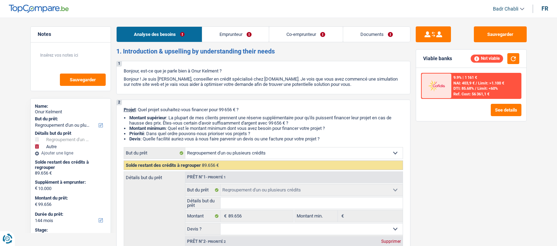
select select "cardOrCredit"
select select "refinancing"
select select "other"
select select "144"
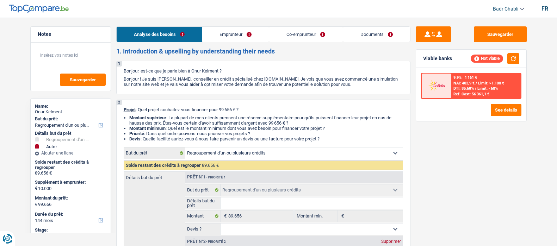
select select "publicEmployee"
select select "netSalary"
select select "mealVouchers"
select select "BE"
select select "stateUniversityEu"
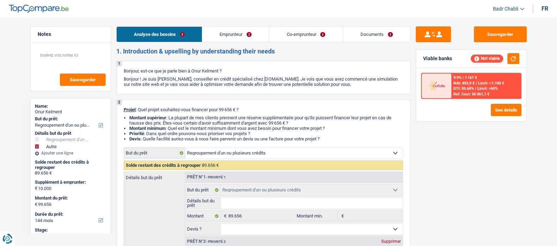
click at [247, 35] on link "Emprunteur" at bounding box center [235, 34] width 67 height 15
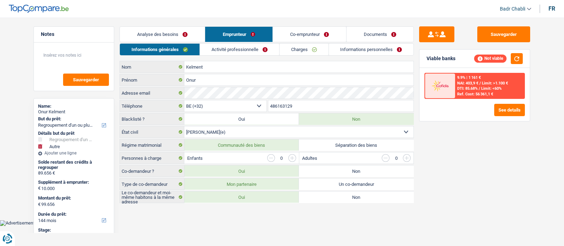
click at [228, 52] on link "Activité professionnelle" at bounding box center [239, 50] width 79 height 12
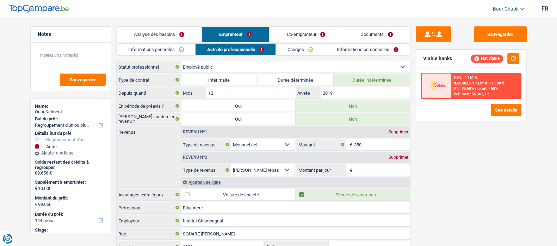
click at [301, 41] on link "Co-emprunteur" at bounding box center [305, 34] width 73 height 15
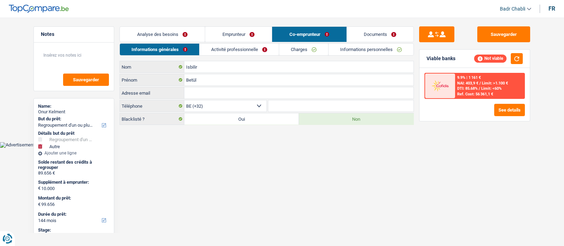
click at [262, 48] on link "Activité professionnelle" at bounding box center [238, 50] width 79 height 12
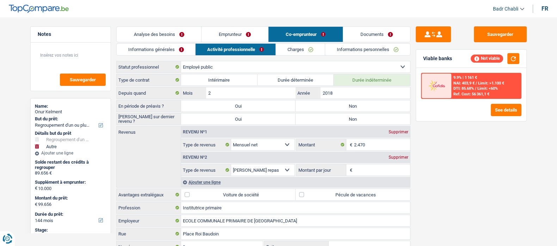
click at [251, 33] on link "Emprunteur" at bounding box center [235, 34] width 67 height 15
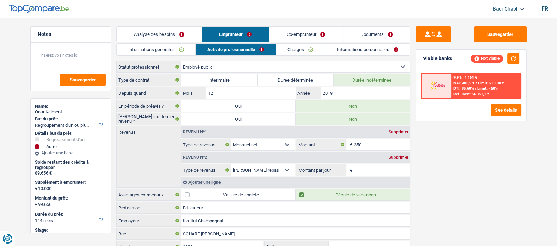
click at [61, 109] on div "Onur Kelment" at bounding box center [71, 112] width 72 height 6
click at [62, 109] on div "Onur Kelment" at bounding box center [71, 112] width 72 height 6
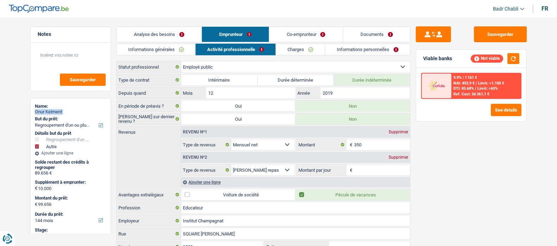
copy div "Onur Kelment"
click at [356, 146] on input "350" at bounding box center [382, 144] width 56 height 11
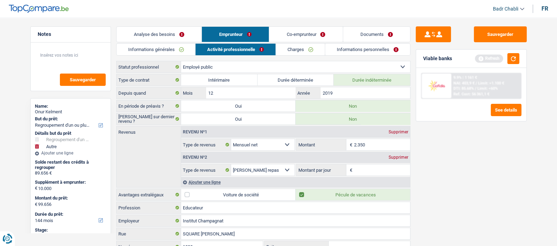
type input "2.350"
click at [516, 55] on button "button" at bounding box center [514, 58] width 12 height 11
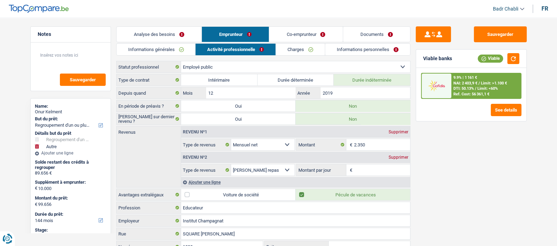
click at [170, 32] on link "Analyse des besoins" at bounding box center [159, 34] width 85 height 15
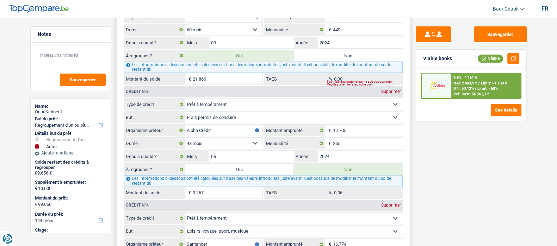
scroll to position [969, 0]
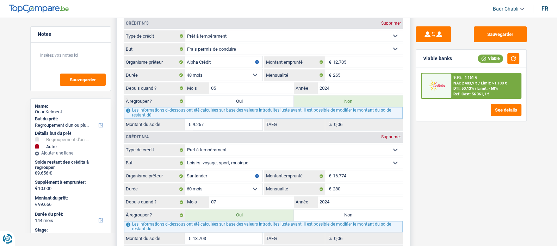
click at [235, 102] on label "Oui" at bounding box center [239, 101] width 109 height 11
click at [235, 102] on input "Oui" at bounding box center [239, 101] width 109 height 11
radio input "true"
type input "108.923"
type input "98.923"
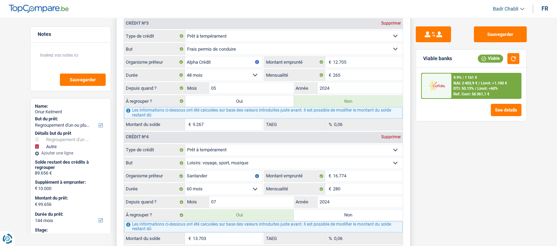
type input "108.923"
radio input "false"
type input "98.923"
type input "108.923"
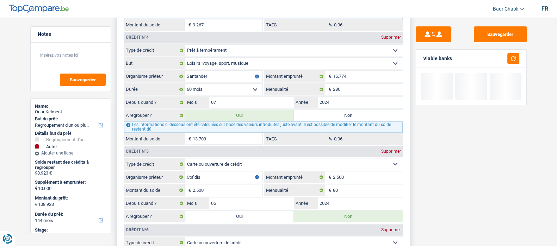
scroll to position [1101, 0]
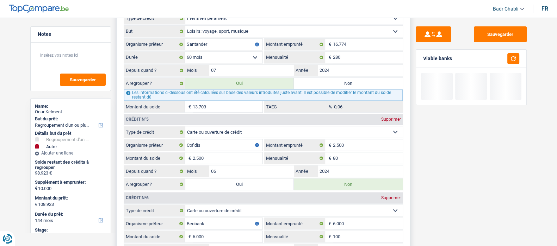
click at [231, 179] on label "Oui" at bounding box center [239, 184] width 109 height 11
click at [231, 179] on input "Oui" at bounding box center [239, 184] width 109 height 11
radio input "true"
type input "111.423"
type input "101.423"
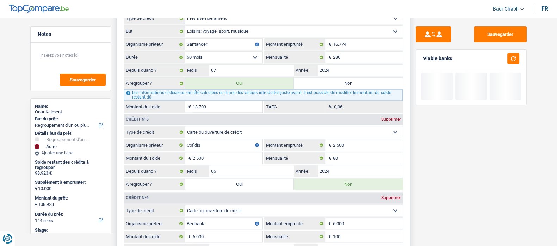
type input "111.423"
radio input "false"
type input "101.423"
type input "111.423"
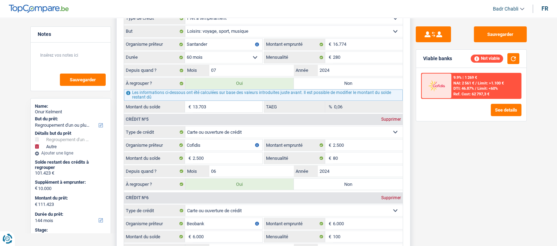
scroll to position [1233, 0]
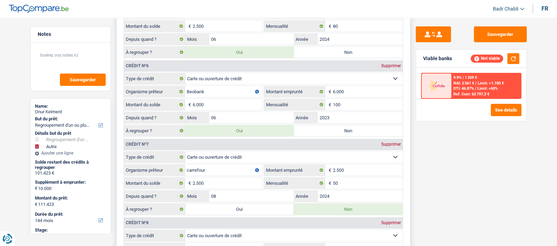
click at [226, 208] on label "Oui" at bounding box center [239, 209] width 109 height 11
click at [226, 208] on input "Oui" at bounding box center [239, 209] width 109 height 11
radio input "true"
type input "113.923"
type input "103.923"
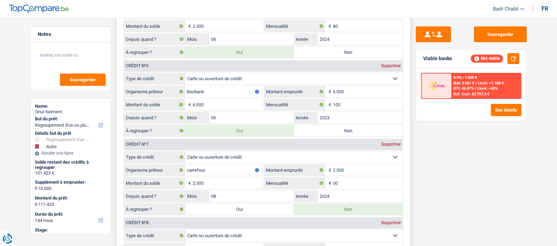
type input "113.923"
radio input "false"
type input "103.923"
type input "113.923"
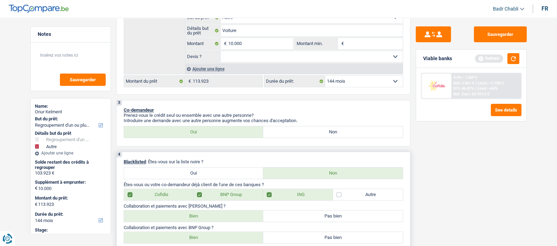
scroll to position [132, 0]
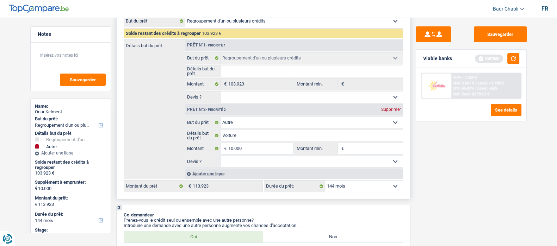
click at [344, 186] on select "12 mois 18 mois 24 mois 30 mois 36 mois 42 mois 48 mois 60 mois 72 mois 84 mois…" at bounding box center [364, 186] width 78 height 11
select select "120"
click at [325, 182] on select "12 mois 18 mois 24 mois 30 mois 36 mois 42 mois 48 mois 60 mois 72 mois 84 mois…" at bounding box center [364, 186] width 78 height 11
select select "120"
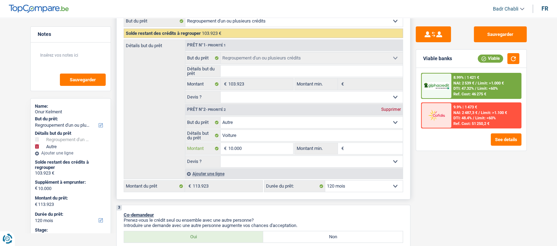
click at [252, 152] on input "10.000" at bounding box center [260, 148] width 64 height 11
type input "2"
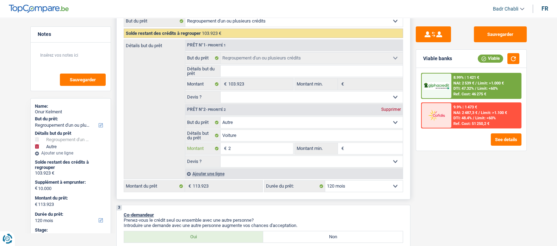
type input "20"
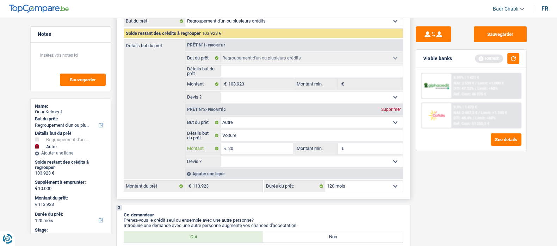
type input "200"
type input "2.000"
type input "20.000"
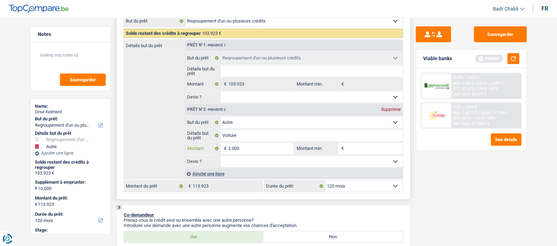
type input "20.000"
type input "123.923"
select select "144"
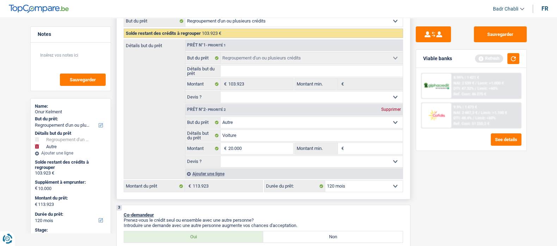
type input "123.923"
select select "144"
type input "123.923"
select select "144"
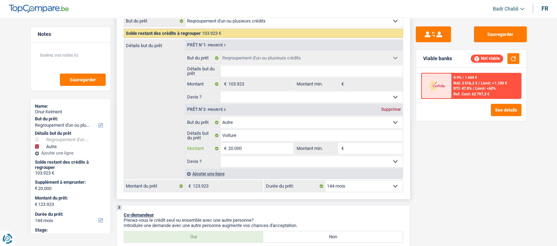
click at [256, 154] on input "20.000" at bounding box center [260, 148] width 64 height 11
type input "1"
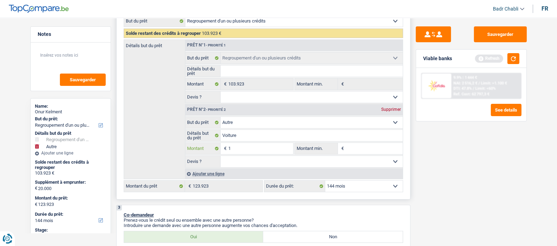
type input "15"
type input "150"
type input "1.500"
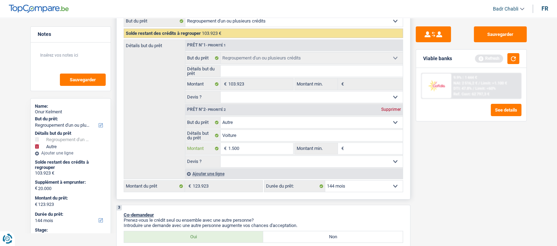
type input "1.500"
type input "15.000"
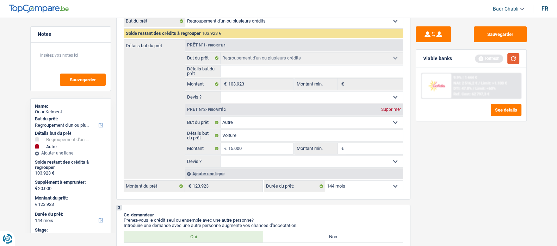
type input "118.923"
click at [510, 61] on button "button" at bounding box center [514, 58] width 12 height 11
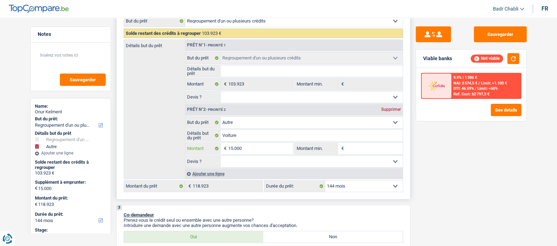
click at [263, 149] on input "15.000" at bounding box center [260, 148] width 64 height 11
type input "1"
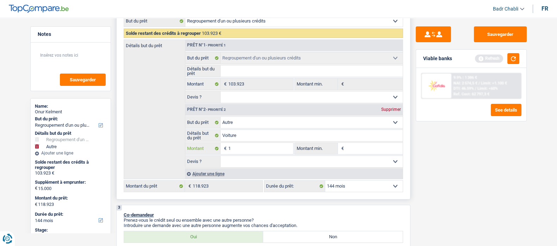
type input "10"
type input "100"
type input "1.000"
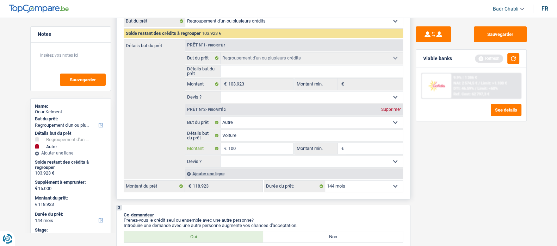
type input "1.000"
type input "10.000"
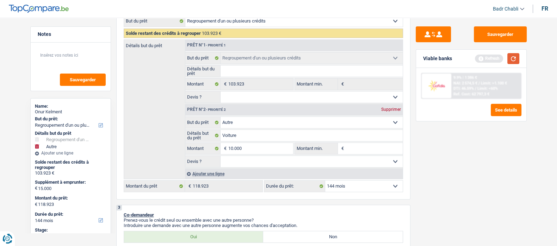
type input "113.923"
click at [515, 57] on button "button" at bounding box center [514, 58] width 12 height 11
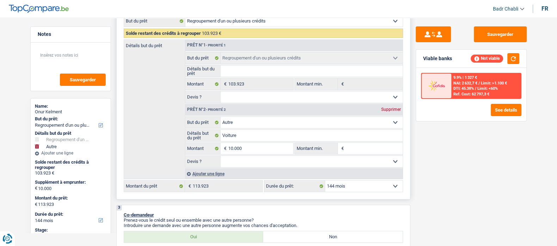
click at [338, 187] on select "12 mois 18 mois 24 mois 30 mois 36 mois 42 mois 48 mois 60 mois 72 mois 84 mois…" at bounding box center [364, 186] width 78 height 11
select select "120"
click at [325, 182] on select "12 mois 18 mois 24 mois 30 mois 36 mois 42 mois 48 mois 60 mois 72 mois 84 mois…" at bounding box center [364, 186] width 78 height 11
select select "120"
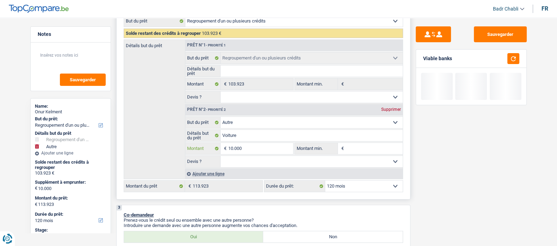
click at [271, 149] on input "10.000" at bounding box center [260, 148] width 64 height 11
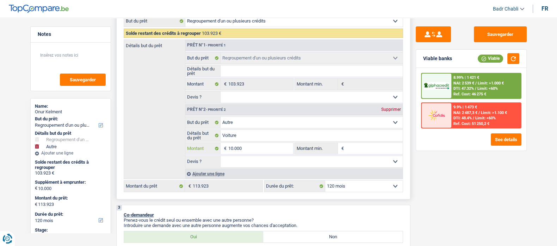
type input "1"
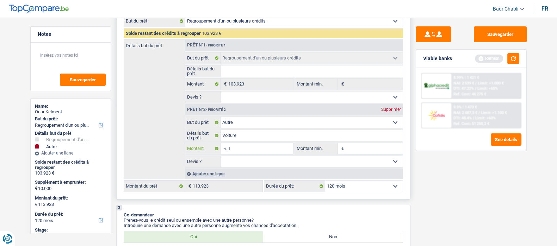
type input "15"
type input "150"
type input "1.500"
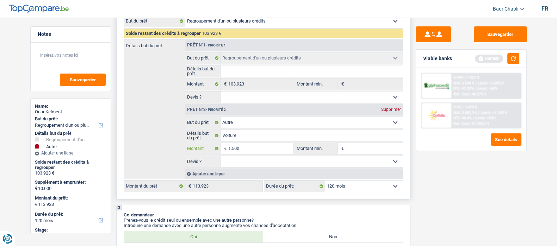
type input "1.500"
type input "15.000"
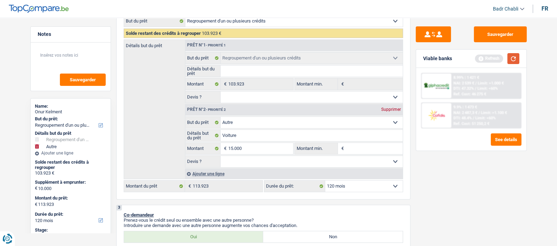
type input "118.923"
select select "144"
type input "118.923"
select select "144"
type input "118.923"
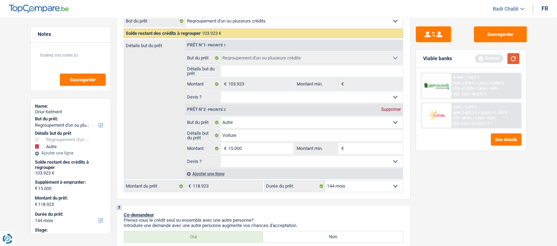
select select "144"
click at [510, 60] on button "button" at bounding box center [514, 58] width 12 height 11
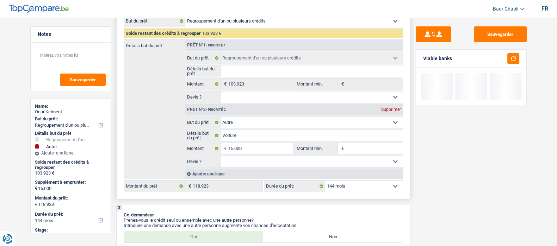
click at [348, 188] on select "12 mois 18 mois 24 mois 30 mois 36 mois 42 mois 48 mois 60 mois 72 mois 84 mois…" at bounding box center [364, 186] width 78 height 11
select select "120"
click at [325, 182] on select "12 mois 18 mois 24 mois 30 mois 36 mois 42 mois 48 mois 60 mois 72 mois 84 mois…" at bounding box center [364, 186] width 78 height 11
select select "120"
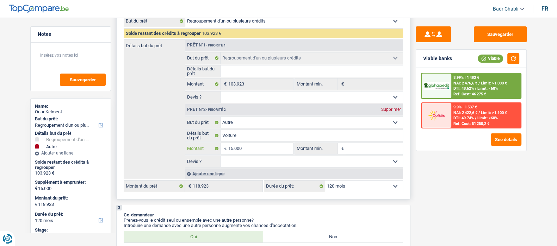
click at [270, 153] on input "15.000" at bounding box center [260, 148] width 64 height 11
click at [270, 152] on input "15.000" at bounding box center [260, 148] width 64 height 11
type input "2"
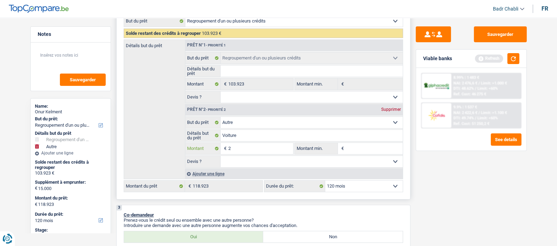
type input "20"
type input "200"
type input "2.000"
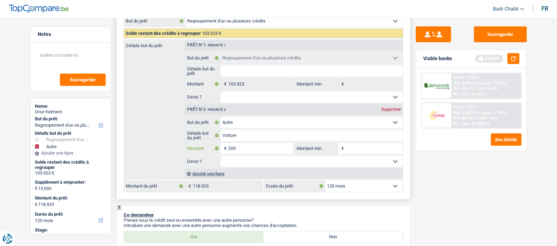
type input "2.000"
type input "20.000"
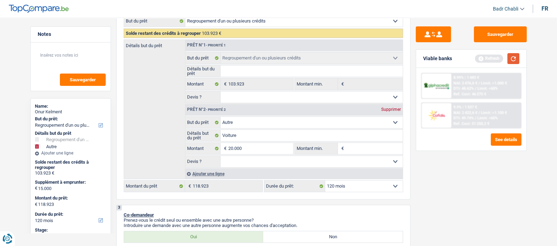
type input "123.923"
select select "144"
type input "123.923"
select select "144"
type input "123.923"
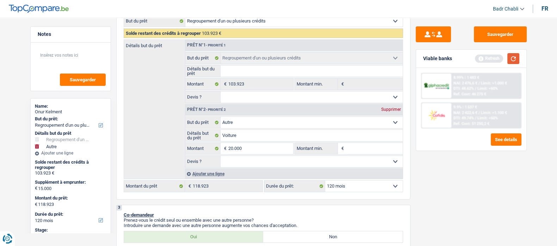
select select "144"
click at [511, 58] on button "button" at bounding box center [514, 58] width 12 height 11
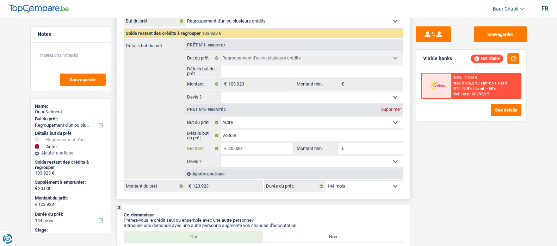
click at [256, 151] on input "20.000" at bounding box center [260, 148] width 64 height 11
drag, startPoint x: 256, startPoint y: 151, endPoint x: 252, endPoint y: 149, distance: 4.3
click at [256, 150] on input "20.000" at bounding box center [260, 148] width 64 height 11
click at [377, 191] on select "12 mois 18 mois 24 mois 30 mois 36 mois 42 mois 48 mois 60 mois 72 mois 84 mois…" at bounding box center [364, 186] width 78 height 11
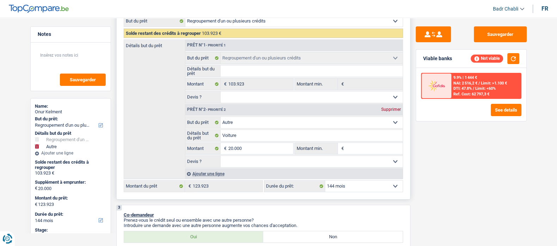
select select "120"
click at [325, 182] on select "12 mois 18 mois 24 mois 30 mois 36 mois 42 mois 48 mois 60 mois 72 mois 84 mois…" at bounding box center [364, 186] width 78 height 11
select select "120"
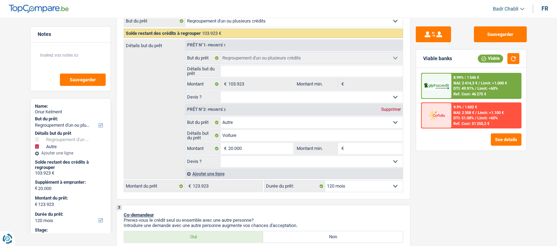
click at [492, 90] on span "Limit: <60%" at bounding box center [488, 88] width 20 height 5
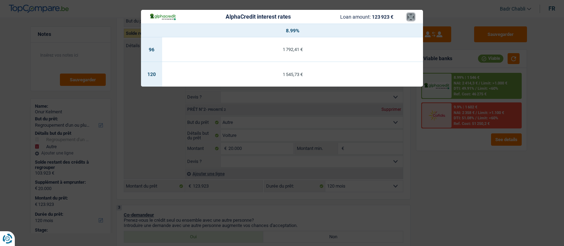
click at [407, 18] on button "×" at bounding box center [410, 16] width 7 height 7
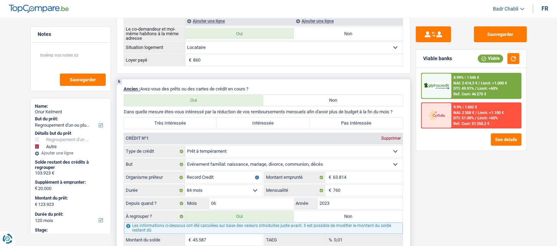
scroll to position [572, 0]
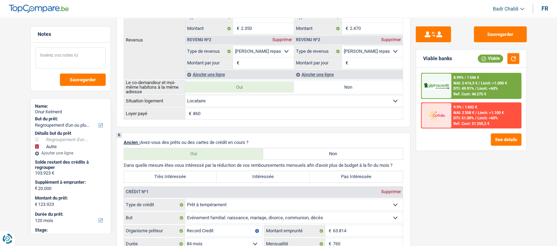
click at [74, 60] on textarea at bounding box center [71, 58] width 70 height 21
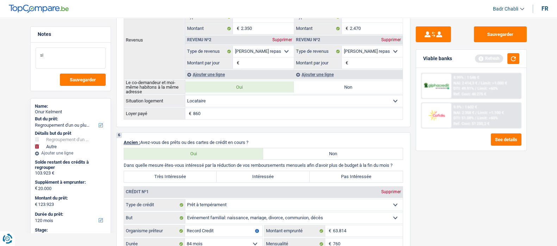
type textarea "s"
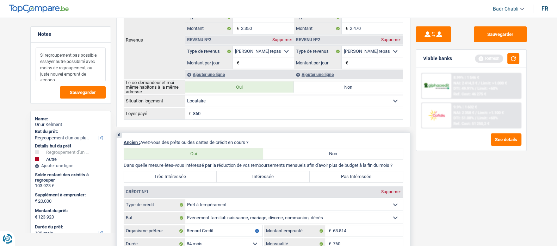
type textarea "Si regroupement pas possible, essayer autre possiblité avec moins de regroupeme…"
click at [194, 173] on label "Très Intéressée" at bounding box center [170, 176] width 93 height 11
click at [194, 173] on input "Très Intéressée" at bounding box center [170, 176] width 93 height 11
radio input "true"
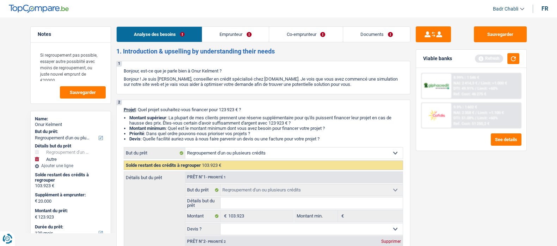
scroll to position [132, 0]
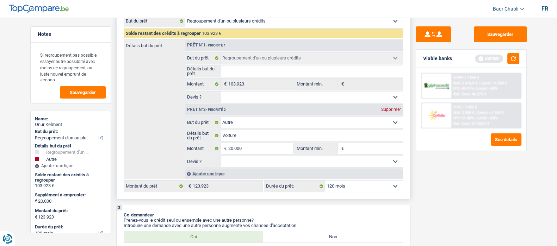
click at [285, 159] on select "Oui Non Non répondu Sélectionner une option" at bounding box center [312, 161] width 182 height 11
select select "false"
click at [221, 157] on select "Oui Non Non répondu Sélectionner une option" at bounding box center [312, 161] width 182 height 11
select select "false"
click at [517, 60] on button "button" at bounding box center [514, 58] width 12 height 11
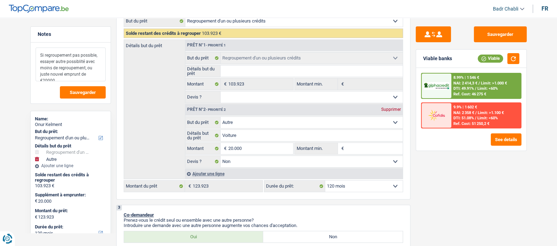
click at [103, 73] on textarea "Si regroupement pas possible, essayer autre possiblité avec moins de regroupeme…" at bounding box center [71, 65] width 70 height 34
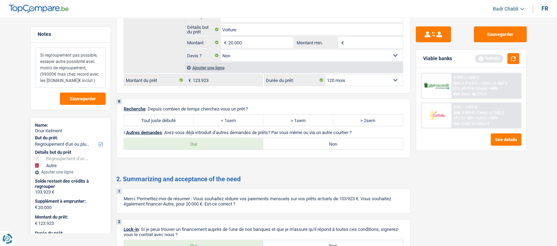
scroll to position [1762, 0]
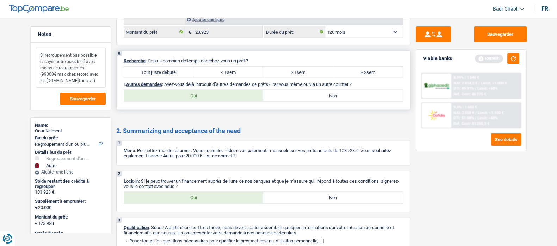
type textarea "Si regroupement pas possible, essayer autre possiblité avec moins de regroupeme…"
click at [164, 68] on label "Tout juste débuté" at bounding box center [159, 72] width 70 height 11
click at [164, 68] on input "Tout juste débuté" at bounding box center [159, 72] width 70 height 11
radio input "true"
click at [354, 90] on label "Non" at bounding box center [333, 95] width 140 height 11
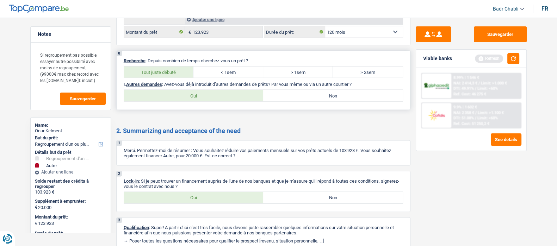
click at [354, 90] on input "Non" at bounding box center [333, 95] width 140 height 11
radio input "true"
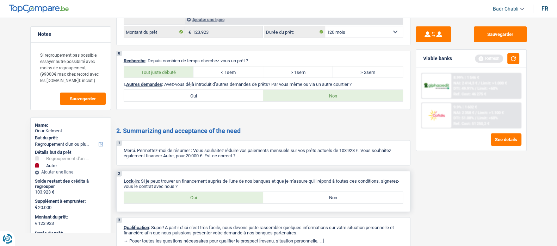
click at [206, 195] on label "Oui" at bounding box center [194, 197] width 140 height 11
click at [206, 195] on input "Oui" at bounding box center [194, 197] width 140 height 11
radio input "true"
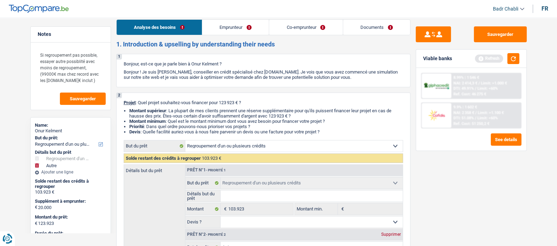
scroll to position [0, 0]
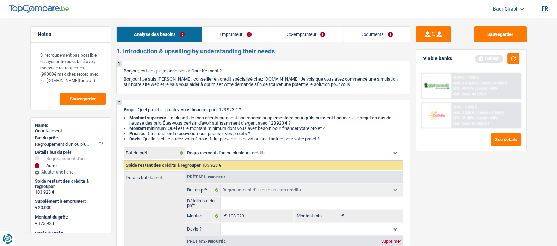
click at [227, 39] on link "Emprunteur" at bounding box center [235, 34] width 67 height 15
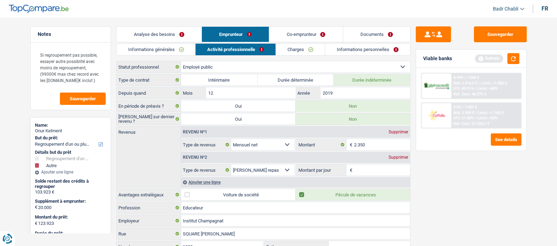
click at [164, 50] on link "Informations générales" at bounding box center [156, 50] width 79 height 12
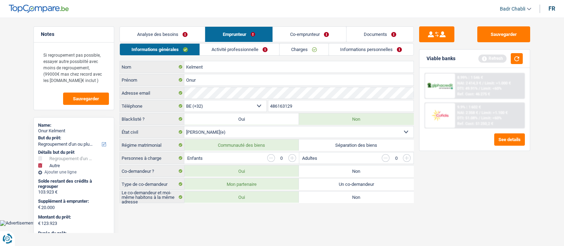
click at [247, 46] on link "Activité professionnelle" at bounding box center [239, 50] width 79 height 12
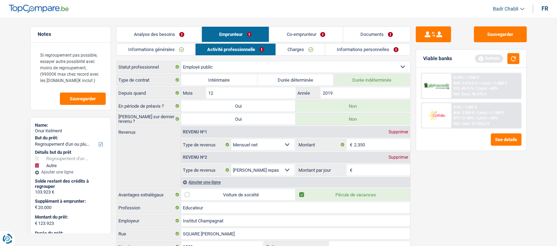
click at [399, 156] on div "Supprimer" at bounding box center [398, 157] width 23 height 4
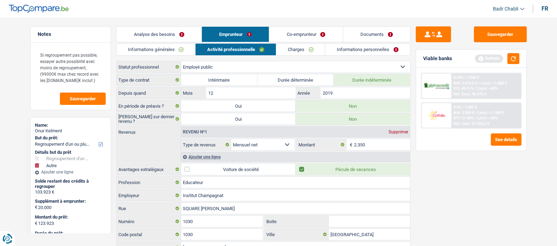
click at [306, 37] on link "Co-emprunteur" at bounding box center [305, 34] width 73 height 15
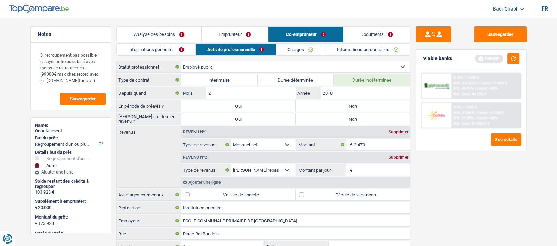
click at [153, 47] on link "Informations générales" at bounding box center [156, 50] width 79 height 12
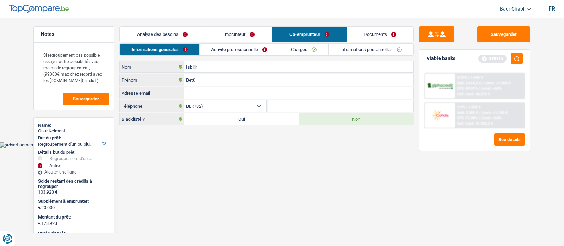
click at [264, 49] on link "Activité professionnelle" at bounding box center [238, 50] width 79 height 12
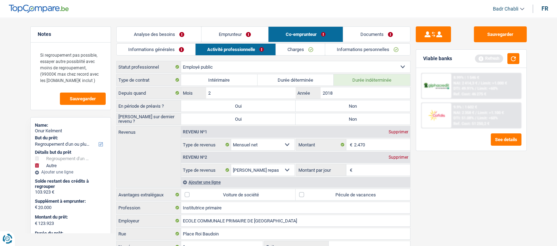
click at [369, 106] on label "Non" at bounding box center [353, 105] width 115 height 11
click at [369, 106] on input "Non" at bounding box center [353, 105] width 115 height 11
radio input "true"
click at [351, 120] on label "Non" at bounding box center [353, 118] width 115 height 11
click at [351, 120] on input "Non" at bounding box center [353, 118] width 115 height 11
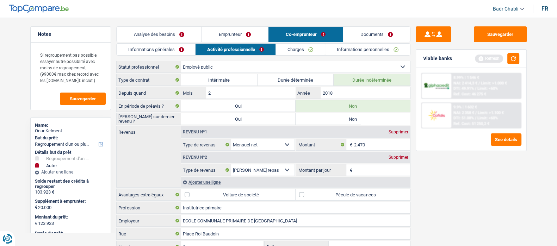
radio input "true"
click at [304, 191] on label "Pécule de vacances" at bounding box center [353, 194] width 115 height 11
click at [304, 191] on input "Pécule de vacances" at bounding box center [353, 194] width 115 height 11
checkbox input "true"
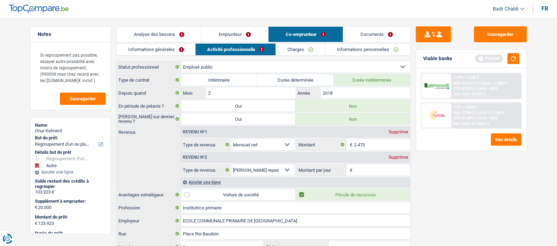
click at [402, 155] on div "Supprimer" at bounding box center [398, 157] width 23 height 4
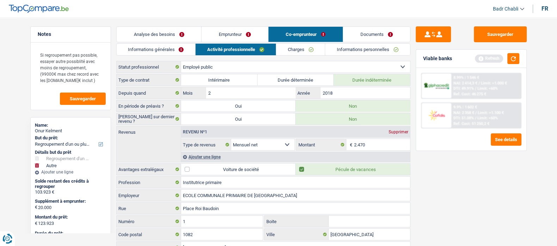
click at [307, 48] on link "Charges" at bounding box center [300, 50] width 49 height 12
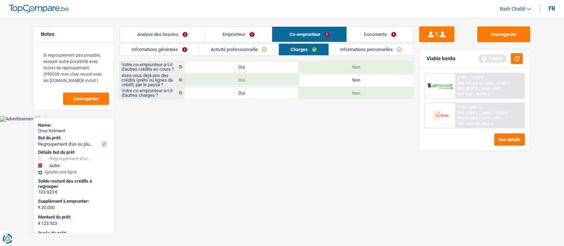
click at [251, 32] on link "Emprunteur" at bounding box center [238, 34] width 67 height 15
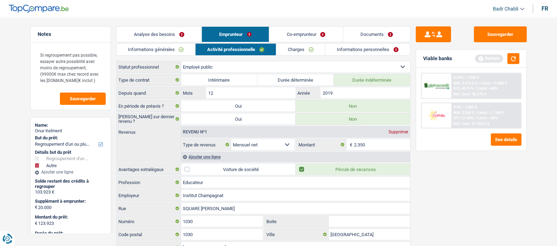
click at [306, 33] on link "Co-emprunteur" at bounding box center [305, 34] width 73 height 15
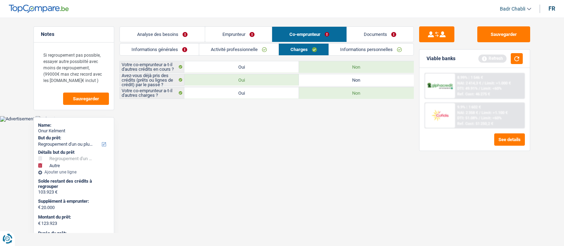
click at [354, 73] on div "Votre co-emprunteur a-t-il d'autres crédits en cours ? Oui Non Avez-vous déjà p…" at bounding box center [266, 80] width 294 height 38
click at [353, 76] on label "Non" at bounding box center [356, 79] width 115 height 11
click at [353, 76] on input "Non" at bounding box center [356, 79] width 115 height 11
radio input "true"
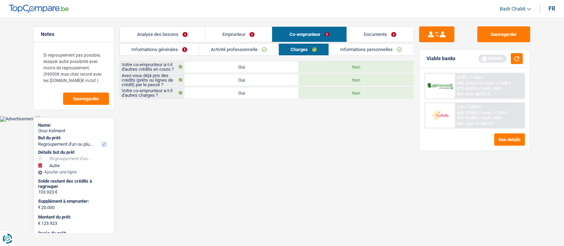
click at [255, 38] on link "Emprunteur" at bounding box center [238, 34] width 67 height 15
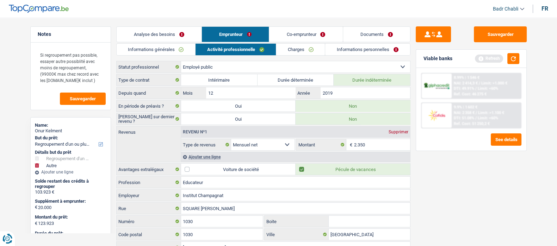
click at [311, 47] on link "Charges" at bounding box center [300, 50] width 49 height 12
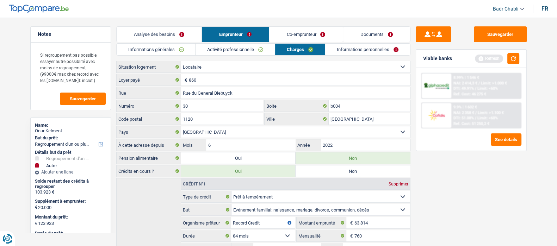
click at [364, 50] on link "Informations personnelles" at bounding box center [367, 50] width 85 height 12
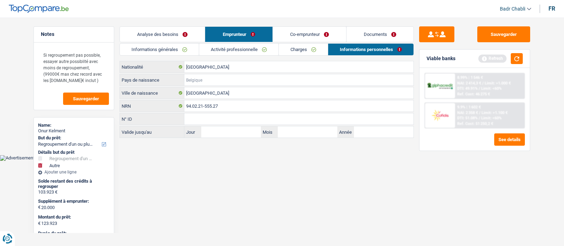
click at [217, 76] on input "Pays de naissance" at bounding box center [298, 79] width 229 height 11
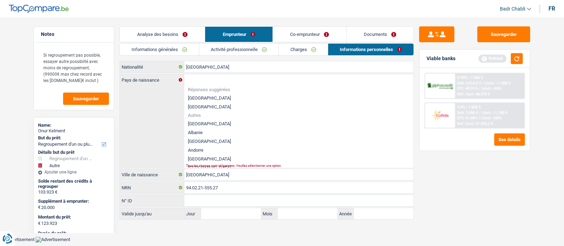
drag, startPoint x: 217, startPoint y: 76, endPoint x: 170, endPoint y: 106, distance: 56.4
click at [170, 106] on div "Pays de naissance Réponses suggérées Belgique Luxembourg Autres Afghanistan Alb…" at bounding box center [267, 120] width 294 height 93
click at [211, 79] on input "Pays de naissance" at bounding box center [298, 79] width 229 height 11
type input "t"
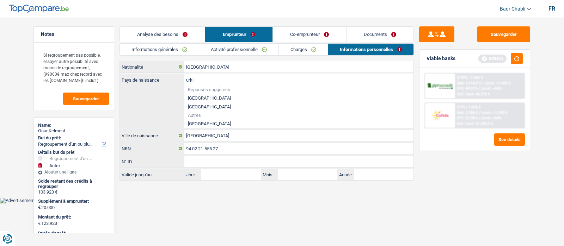
click at [211, 79] on input "urki" at bounding box center [298, 79] width 229 height 11
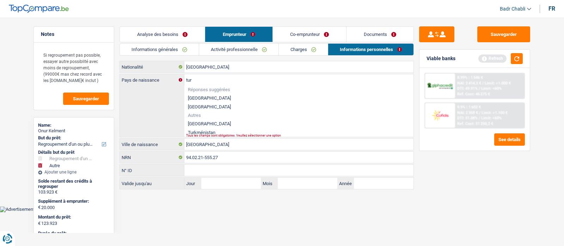
click at [201, 122] on li "[GEOGRAPHIC_DATA]" at bounding box center [298, 123] width 229 height 9
type input "[GEOGRAPHIC_DATA]"
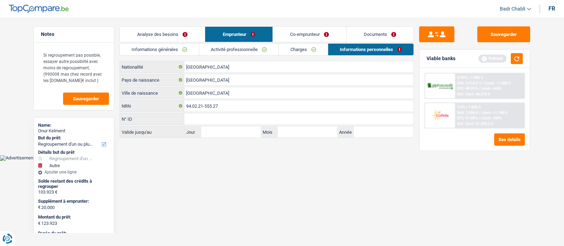
click at [318, 33] on link "Co-emprunteur" at bounding box center [309, 34] width 73 height 15
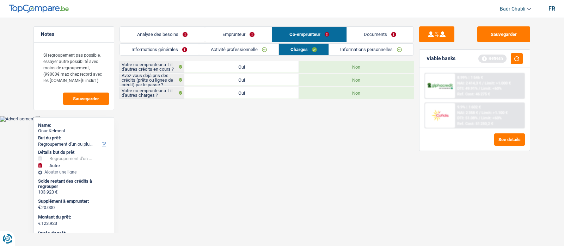
click at [364, 45] on link "Informations personnelles" at bounding box center [371, 50] width 85 height 12
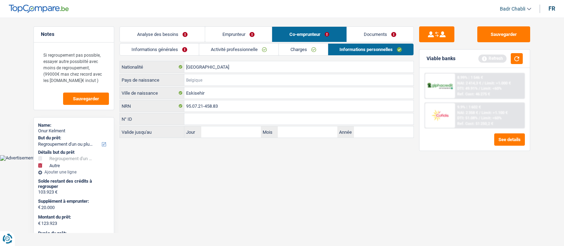
click at [209, 78] on input "Pays de naissance" at bounding box center [298, 79] width 229 height 11
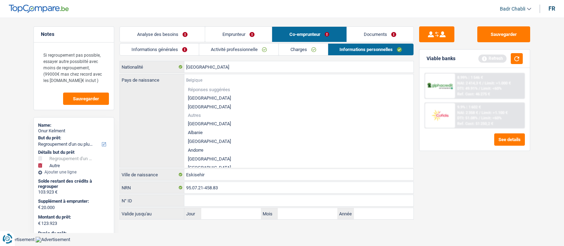
type input "t"
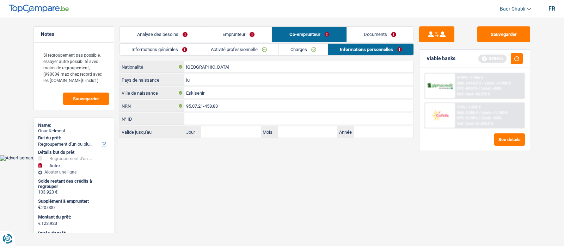
type input "i"
type input "y"
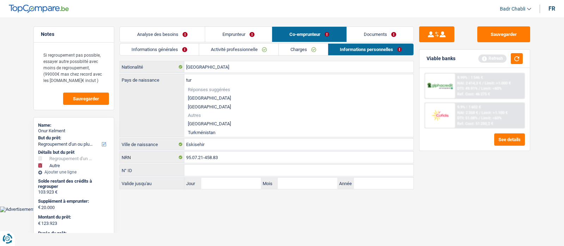
click at [209, 123] on li "[GEOGRAPHIC_DATA]" at bounding box center [298, 123] width 229 height 9
type input "[GEOGRAPHIC_DATA]"
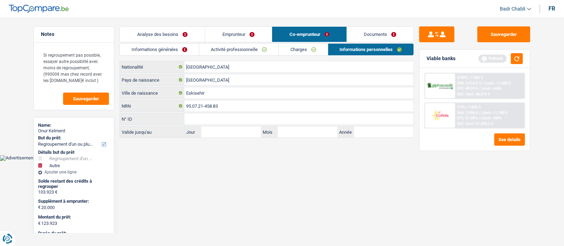
click at [368, 39] on link "Documents" at bounding box center [380, 34] width 67 height 15
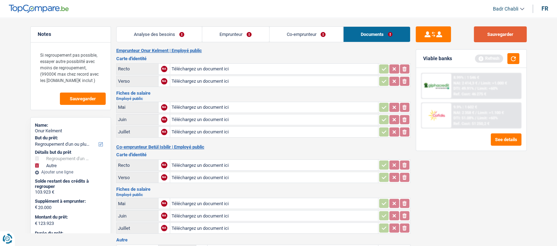
click at [495, 34] on button "Sauvegarder" at bounding box center [500, 34] width 53 height 16
click at [509, 55] on button "button" at bounding box center [514, 58] width 12 height 11
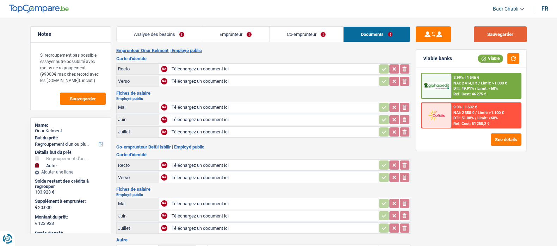
click at [502, 30] on button "Sauvegarder" at bounding box center [500, 34] width 53 height 16
click at [498, 38] on button "Sauvegarder" at bounding box center [500, 34] width 53 height 16
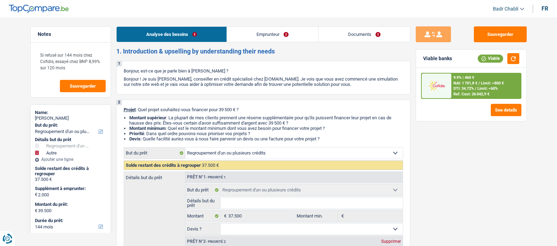
select select "refinancing"
select select "other"
select select "144"
select select "refinancing"
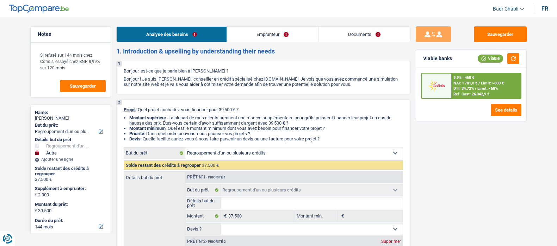
select select "refinancing"
select select "other"
select select "false"
select select "144"
select select "mutuality"
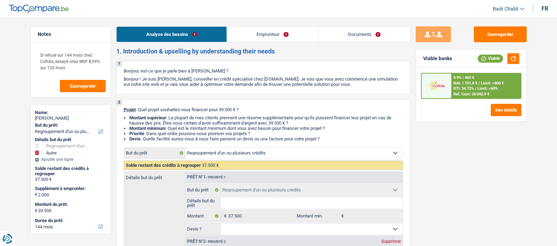
select select "mutualityIndemnity"
select select "other"
select select "rents"
select select "personalLoan"
select select "homeFurnishingOrRelocation"
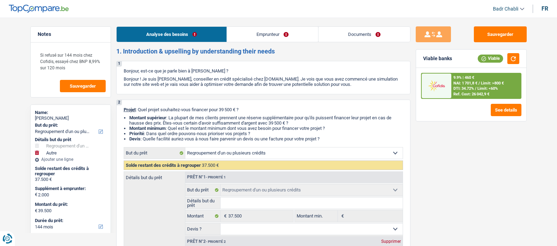
select select "144"
select select "refinancing"
select select "other"
select select "false"
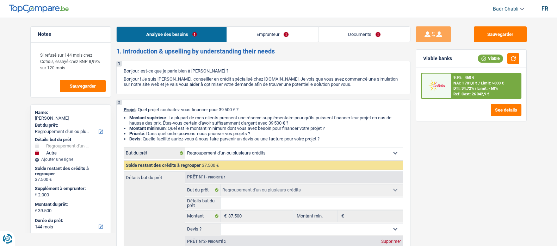
select select "144"
select select "32"
select select "single"
click at [256, 41] on link "Emprunteur" at bounding box center [272, 34] width 91 height 15
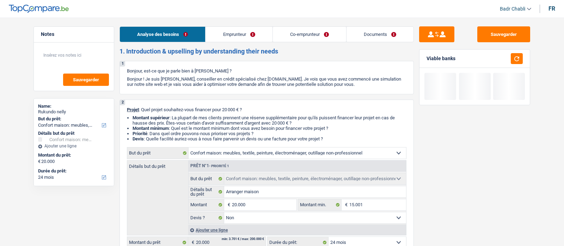
select select "household"
select select "24"
select select "32"
select select "married"
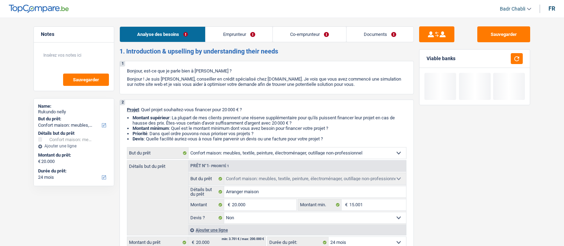
select select "publicEmployee"
select select "familyAllowances"
select select "netSalary"
select select "mealVouchers"
select select "other"
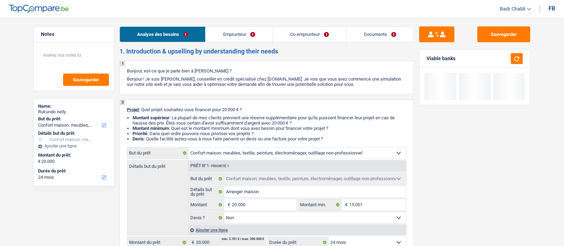
click at [240, 31] on link "Emprunteur" at bounding box center [238, 34] width 67 height 15
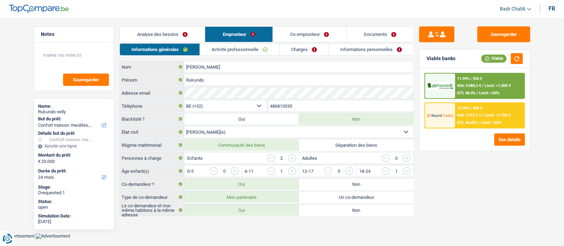
click at [246, 45] on link "Activité professionnelle" at bounding box center [239, 50] width 79 height 12
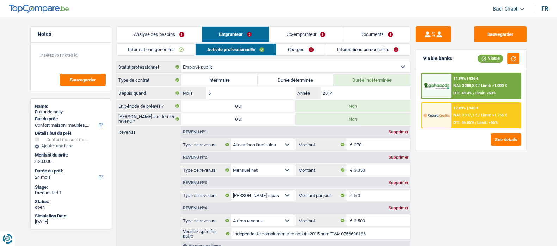
click at [299, 39] on link "Co-emprunteur" at bounding box center [305, 34] width 73 height 15
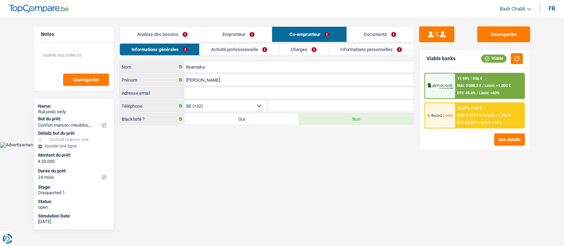
click at [245, 48] on link "Activité professionnelle" at bounding box center [238, 50] width 79 height 12
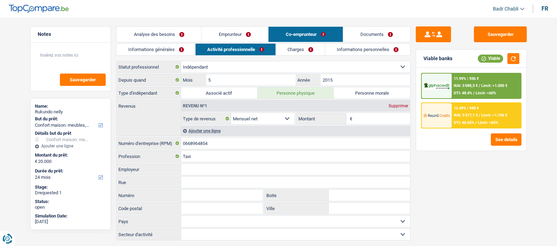
click at [241, 32] on link "Emprunteur" at bounding box center [235, 34] width 67 height 15
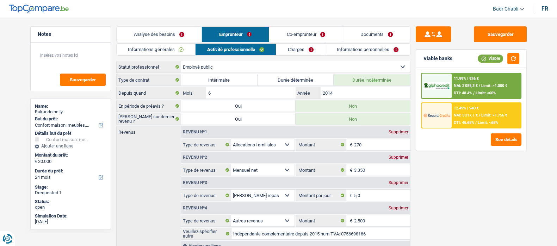
click at [306, 28] on link "Co-emprunteur" at bounding box center [305, 34] width 73 height 15
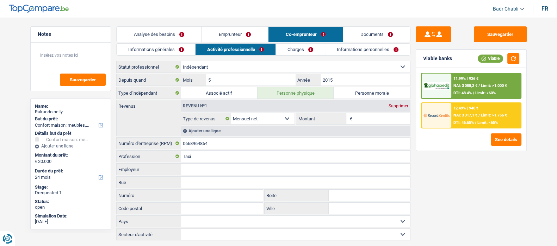
click at [238, 38] on link "Emprunteur" at bounding box center [235, 34] width 67 height 15
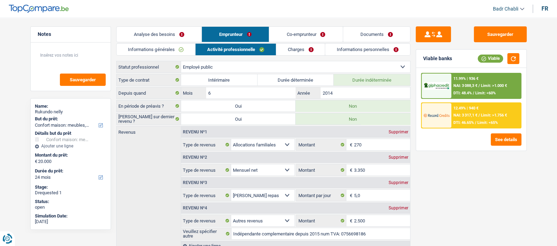
click at [305, 34] on link "Co-emprunteur" at bounding box center [305, 34] width 73 height 15
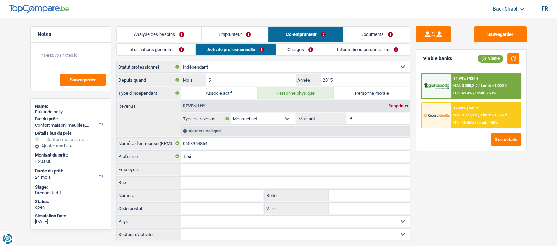
click at [369, 121] on input "Montant" at bounding box center [382, 118] width 56 height 11
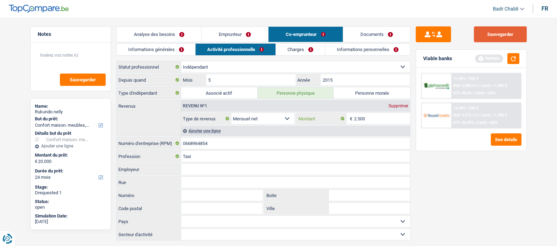
type input "2.500"
click at [503, 37] on button "Sauvegarder" at bounding box center [500, 34] width 53 height 16
click at [485, 30] on button "Sauvegarder" at bounding box center [500, 34] width 53 height 16
click at [238, 31] on link "Emprunteur" at bounding box center [235, 34] width 67 height 15
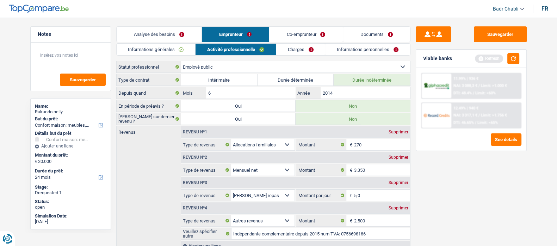
click at [306, 32] on link "Co-emprunteur" at bounding box center [305, 34] width 73 height 15
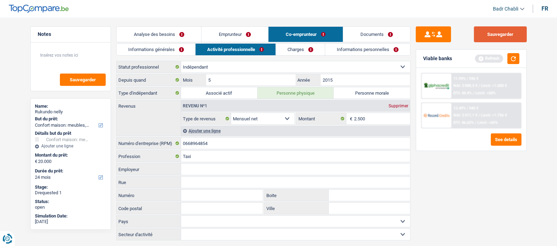
click at [508, 37] on button "Sauvegarder" at bounding box center [500, 34] width 53 height 16
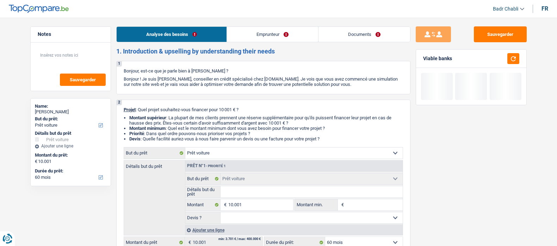
select select "car"
select select "60"
select select "car"
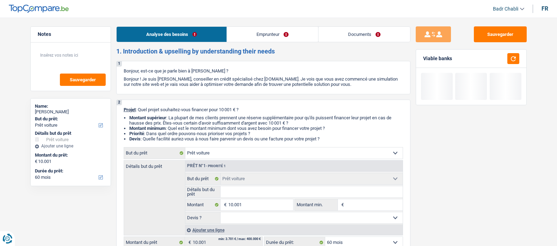
select select "60"
select select "publicEmployee"
select select "familyAllowances"
select select "netSalary"
select select "mealVouchers"
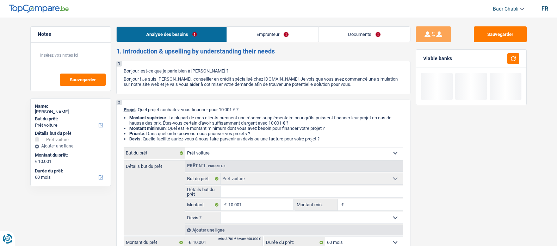
select select "rents"
select select "car"
select select "60"
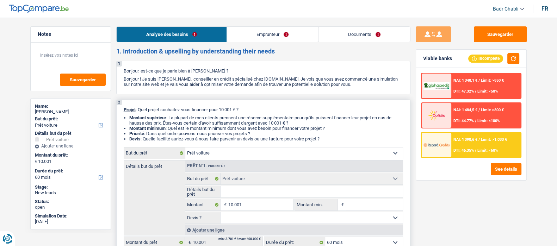
scroll to position [132, 0]
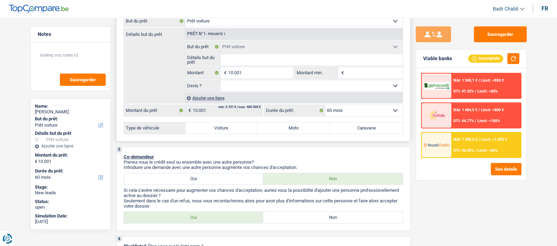
click at [264, 91] on select "Oui Non Non répondu Sélectionner une option" at bounding box center [312, 85] width 182 height 11
select select "false"
click at [221, 82] on select "Oui Non Non répondu Sélectionner une option" at bounding box center [312, 85] width 182 height 11
select select "false"
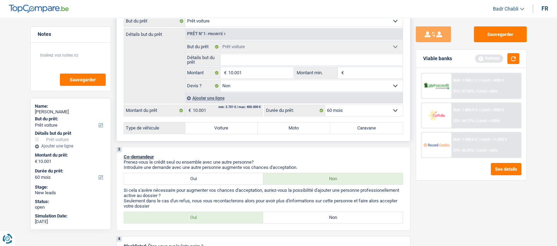
click at [235, 126] on label "Voiture" at bounding box center [221, 128] width 73 height 11
click at [235, 126] on input "Voiture" at bounding box center [221, 128] width 73 height 11
radio input "true"
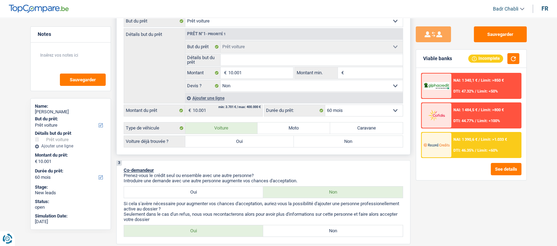
click at [346, 144] on label "Non" at bounding box center [348, 141] width 109 height 11
click at [346, 144] on input "Non" at bounding box center [348, 141] width 109 height 11
radio input "true"
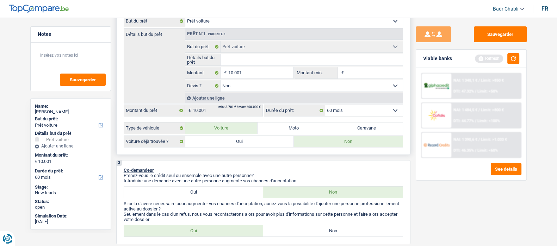
click at [245, 66] on input "Détails but du prêt" at bounding box center [312, 59] width 182 height 11
click at [512, 55] on button "button" at bounding box center [514, 58] width 12 height 11
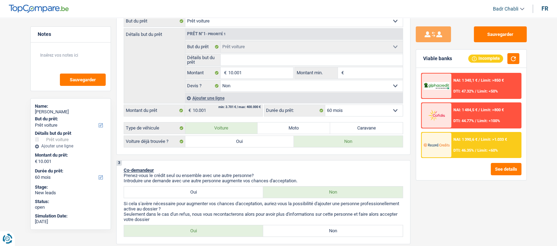
click at [480, 142] on div "NAI: 1 390,6 € / Limit: >1.033 € DTI: 46.35% / Limit: <60%" at bounding box center [485, 145] width 69 height 25
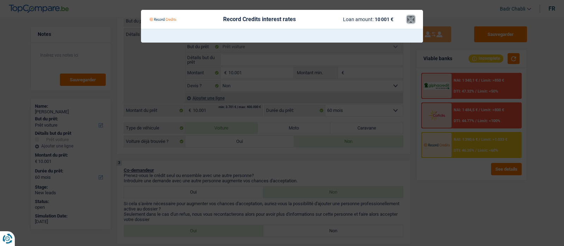
click at [407, 16] on button "×" at bounding box center [410, 19] width 7 height 7
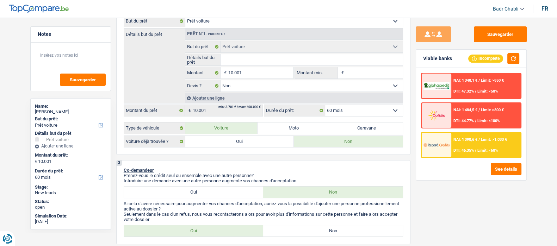
click at [445, 149] on img at bounding box center [437, 145] width 26 height 13
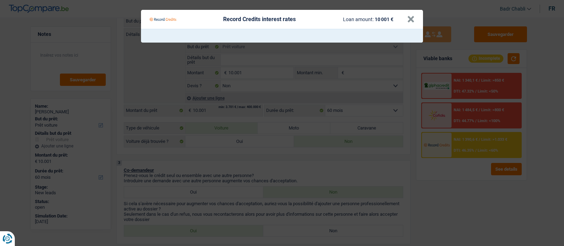
click at [418, 18] on Credits___BV_modal_header_ "Record Credits interest rates Loan amount: 10 001 € ×" at bounding box center [282, 19] width 282 height 19
click at [411, 18] on button "×" at bounding box center [410, 19] width 7 height 7
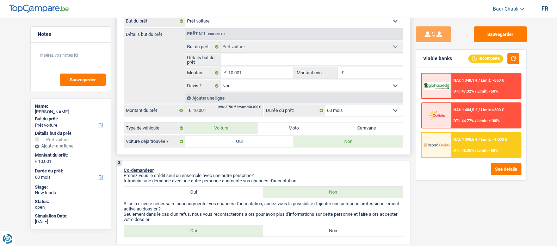
click at [356, 110] on select "12 mois 18 mois 24 mois 30 mois 36 mois 42 mois 48 mois 60 mois Sélectionner un…" at bounding box center [364, 110] width 78 height 11
click at [325, 106] on select "12 mois 18 mois 24 mois 30 mois 36 mois 42 mois 48 mois 60 mois Sélectionner un…" at bounding box center [364, 110] width 78 height 11
click at [364, 112] on select "12 mois 18 mois 24 mois 30 mois 36 mois 42 mois 48 mois 60 mois Sélectionner un…" at bounding box center [364, 110] width 78 height 11
click at [358, 203] on p "Si cela s'avère nécessaire pour augmenter vos chances d'acceptation, auriez-vou…" at bounding box center [263, 206] width 279 height 11
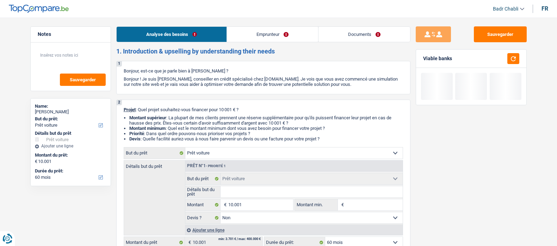
select select "car"
select select "60"
select select "car"
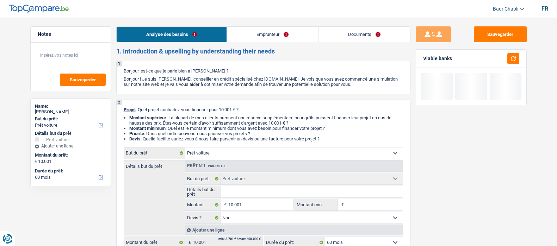
select select "false"
select select "60"
select select "publicEmployee"
select select "familyAllowances"
select select "netSalary"
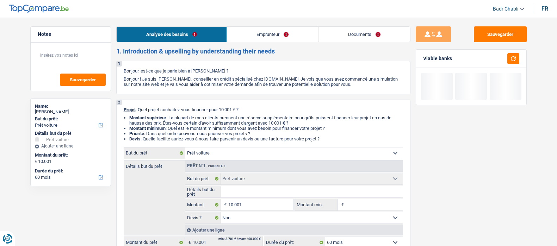
select select "mealVouchers"
select select "rents"
select select "car"
select select "false"
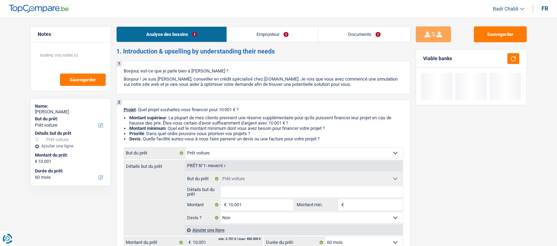
select select "60"
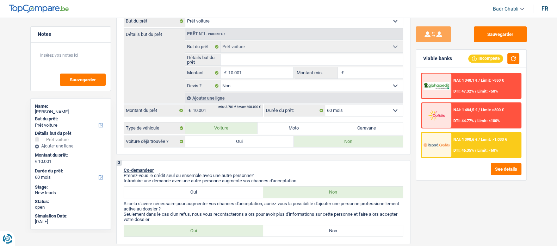
click at [485, 144] on div "NAI: 1 390,6 € / Limit: >1.033 € DTI: 46.35% / Limit: <60%" at bounding box center [485, 145] width 69 height 25
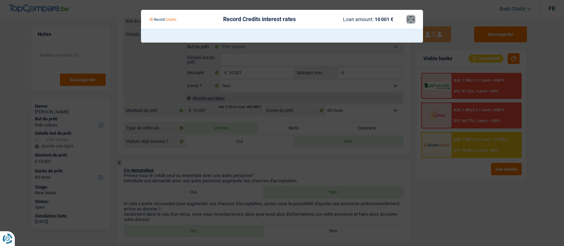
click at [407, 20] on button "×" at bounding box center [410, 19] width 7 height 7
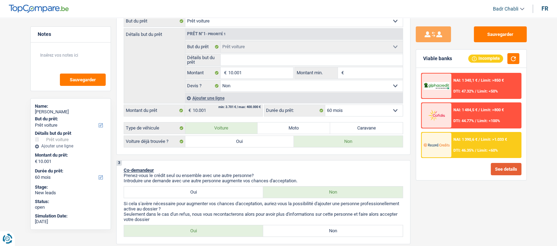
click at [502, 167] on button "See details" at bounding box center [506, 169] width 31 height 12
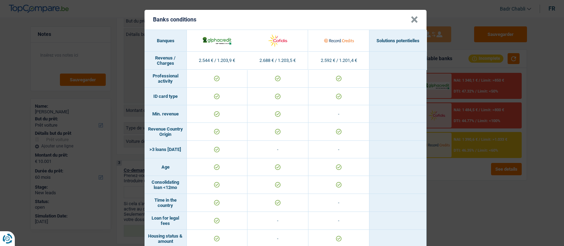
click at [411, 17] on button "×" at bounding box center [414, 19] width 7 height 7
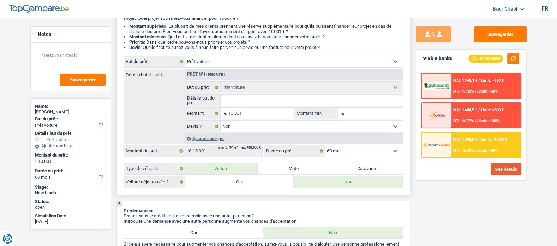
scroll to position [176, 0]
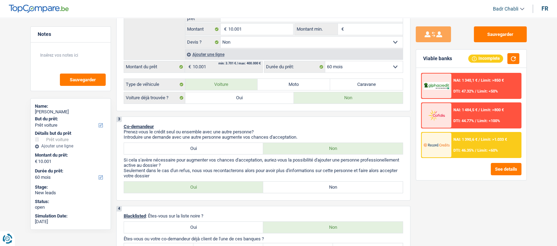
click at [413, 128] on div "Sauvegarder Viable banks Incomplete NAI: 1 340,1 € / Limit: >850 € DTI: 47.32% …" at bounding box center [472, 129] width 122 height 207
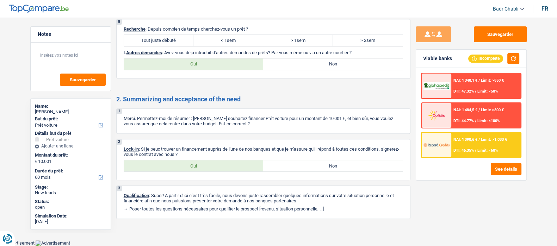
scroll to position [725, 0]
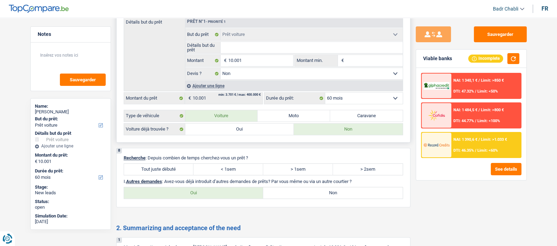
click at [410, 133] on div "7 MONTANT IDÉAL : 26 000 € D’après ma première estimation, vous pourriez emprun…" at bounding box center [263, 56] width 294 height 174
click at [410, 116] on div "7 MONTANT IDÉAL : 26 000 € D’après ma première estimation, vous pourriez emprun…" at bounding box center [263, 56] width 294 height 174
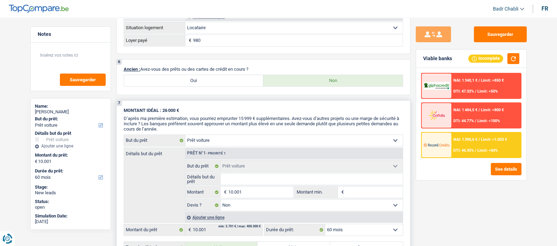
scroll to position [505, 0]
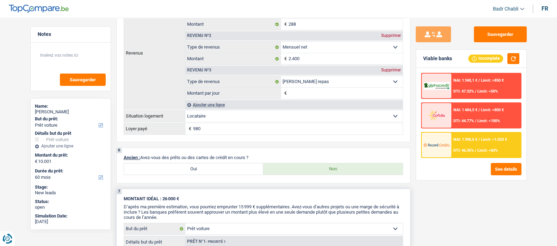
click at [410, 116] on div "5 Applicant Statut professionnel Ouvrier Employé privé Employé public Invalide …" at bounding box center [263, 41] width 294 height 203
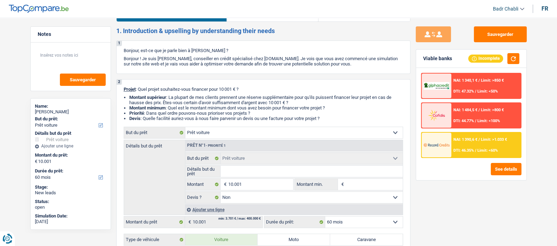
scroll to position [0, 0]
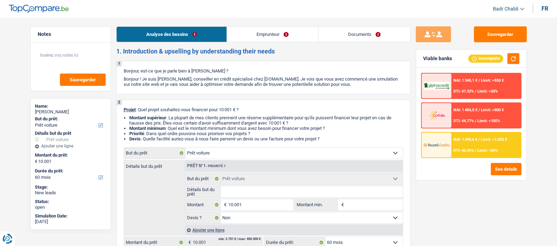
click at [274, 32] on link "Emprunteur" at bounding box center [272, 34] width 91 height 15
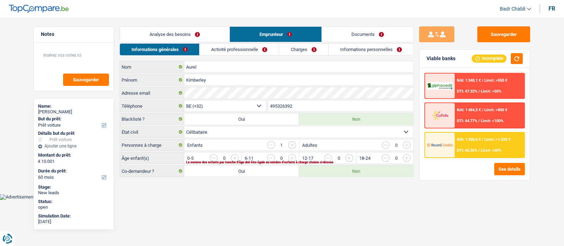
click at [240, 53] on link "Activité professionnelle" at bounding box center [238, 50] width 79 height 12
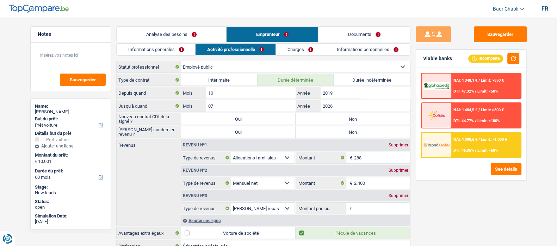
click at [359, 117] on label "Non" at bounding box center [353, 118] width 115 height 11
click at [359, 117] on input "Non" at bounding box center [353, 118] width 115 height 11
radio input "true"
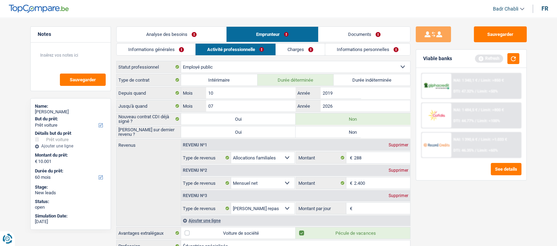
click at [357, 131] on label "Non" at bounding box center [353, 132] width 115 height 11
click at [357, 131] on input "Non" at bounding box center [353, 132] width 115 height 11
radio input "true"
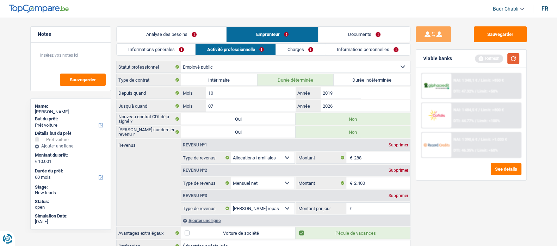
click at [513, 57] on button "button" at bounding box center [514, 58] width 12 height 11
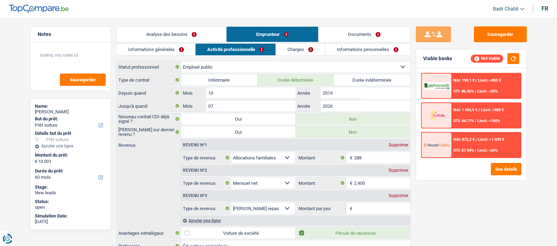
click at [298, 48] on link "Charges" at bounding box center [300, 50] width 49 height 12
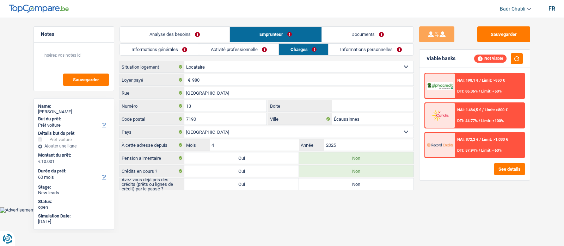
click at [234, 48] on link "Activité professionnelle" at bounding box center [238, 50] width 79 height 12
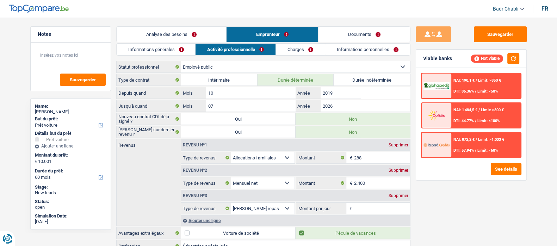
click at [374, 77] on label "Durée indéterminée" at bounding box center [372, 79] width 76 height 11
click at [374, 77] on input "Durée indéterminée" at bounding box center [372, 79] width 76 height 11
radio input "true"
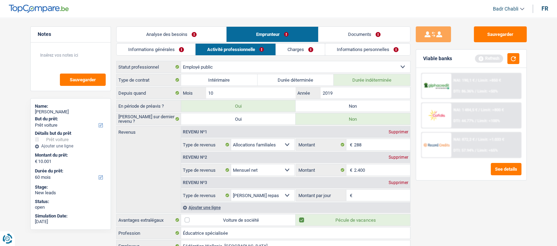
click at [320, 106] on label "Non" at bounding box center [353, 105] width 115 height 11
click at [320, 106] on input "Non" at bounding box center [353, 105] width 115 height 11
radio input "true"
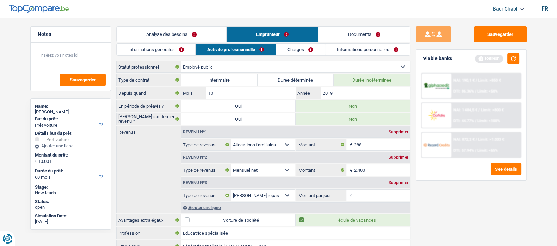
scroll to position [88, 0]
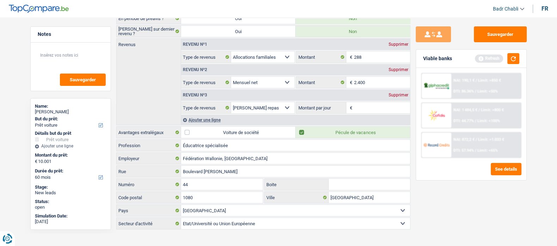
click at [402, 93] on div "Supprimer" at bounding box center [398, 95] width 23 height 4
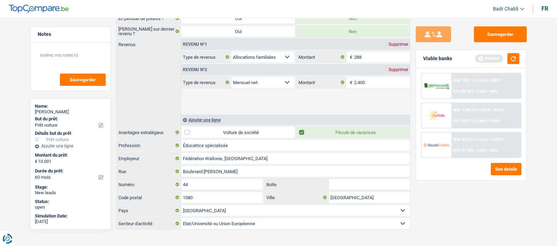
scroll to position [66, 0]
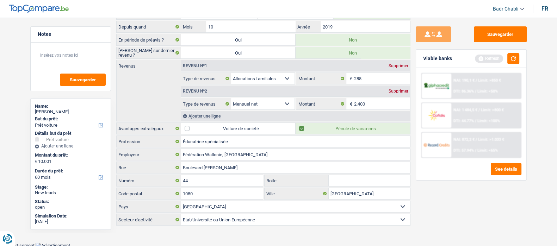
click at [520, 56] on div "Viable banks Refresh" at bounding box center [471, 59] width 110 height 18
click at [515, 56] on button "button" at bounding box center [514, 58] width 12 height 11
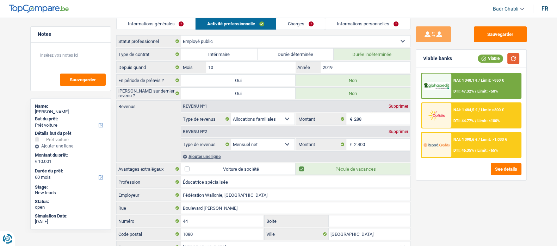
scroll to position [0, 0]
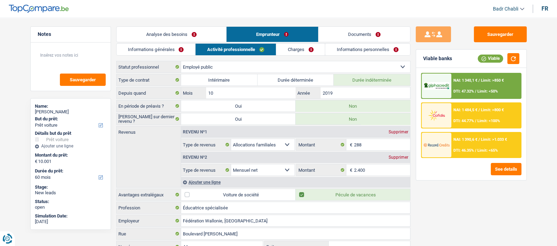
click at [165, 31] on link "Analyse des besoins" at bounding box center [172, 34] width 110 height 15
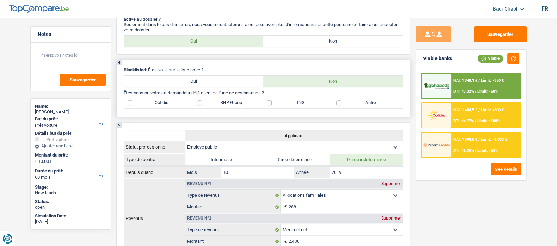
scroll to position [308, 0]
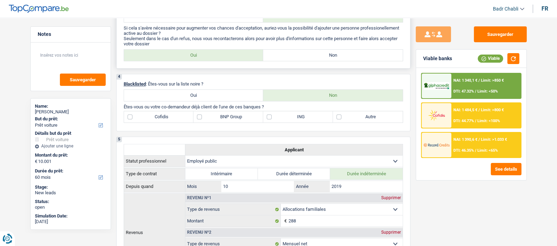
click at [330, 61] on label "Non" at bounding box center [333, 55] width 140 height 11
click at [330, 61] on input "Non" at bounding box center [333, 55] width 140 height 11
radio input "true"
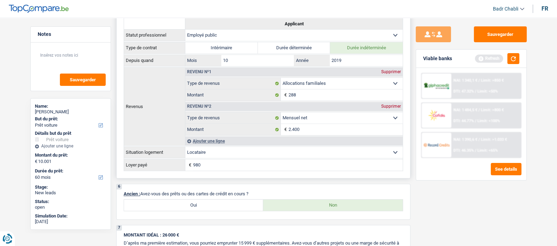
scroll to position [485, 0]
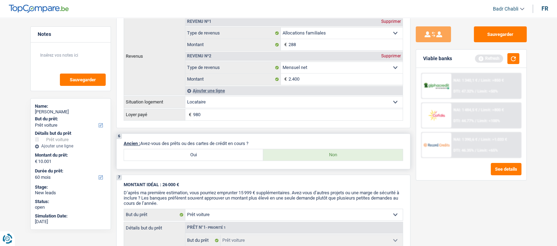
click at [206, 158] on label "Oui" at bounding box center [194, 154] width 140 height 11
click at [206, 158] on input "Oui" at bounding box center [194, 154] width 140 height 11
radio input "true"
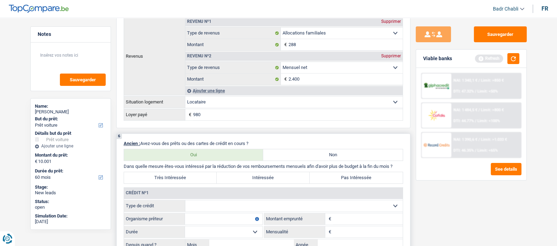
click at [217, 206] on select "Carte ou ouverture de crédit Prêt hypothécaire Vente à tempérament Prêt à tempé…" at bounding box center [293, 206] width 217 height 11
select select "cardOrCredit"
type input "0"
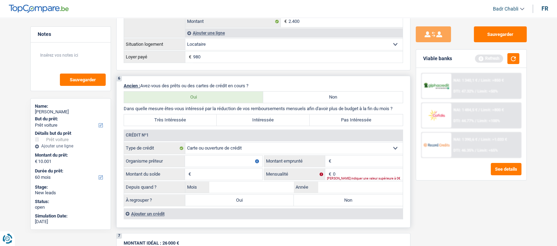
scroll to position [572, 0]
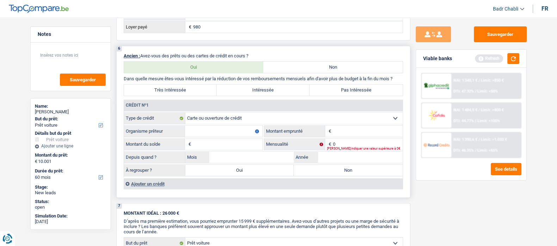
click at [231, 131] on input "Organisme prêteur" at bounding box center [224, 131] width 78 height 11
type input "BNP"
type input "1.500"
click at [225, 148] on input "Montant du solde" at bounding box center [228, 144] width 70 height 11
click at [226, 146] on input "Montant du solde" at bounding box center [228, 144] width 70 height 11
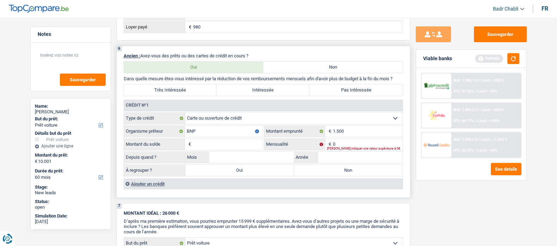
click at [226, 146] on input "Montant du solde" at bounding box center [228, 144] width 70 height 11
type input "1"
type input "01"
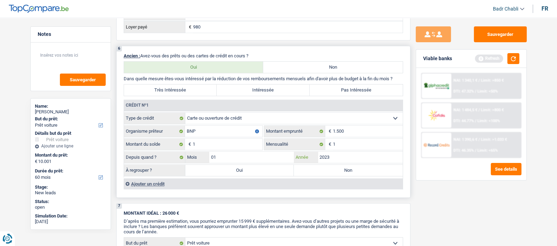
type input "2023"
click at [335, 178] on fieldset "Carte ou ouverture de crédit Prêt hypothécaire Vente à tempérament Prêt à tempé…" at bounding box center [263, 144] width 279 height 65
click at [339, 172] on label "Non" at bounding box center [348, 170] width 109 height 11
click at [339, 172] on input "Non" at bounding box center [348, 170] width 109 height 11
radio input "true"
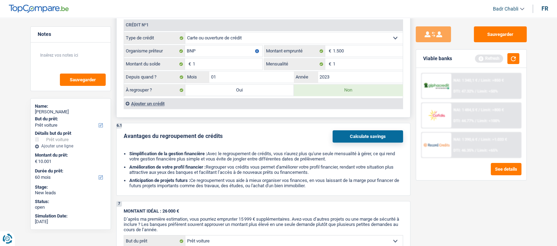
scroll to position [616, 0]
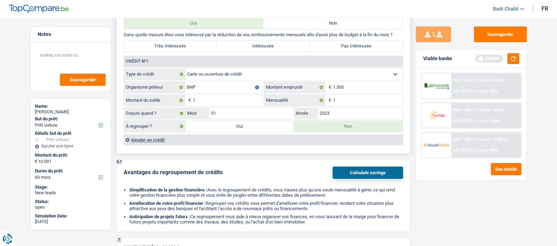
click at [160, 138] on div "Ajouter un crédit" at bounding box center [263, 140] width 279 height 11
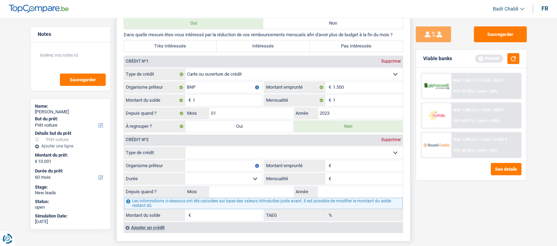
click at [234, 155] on select "Carte ou ouverture de crédit Prêt hypothécaire Vente à tempérament Prêt à tempé…" at bounding box center [293, 152] width 217 height 11
select select "personalSale"
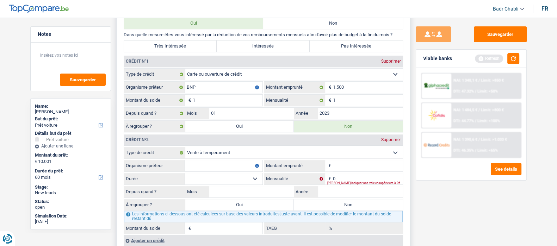
click at [235, 171] on input "Organisme prêteur" at bounding box center [224, 165] width 78 height 11
click at [360, 178] on input "0" at bounding box center [368, 178] width 70 height 11
type input "86"
click at [228, 164] on input "Organisme prêteur" at bounding box center [224, 165] width 78 height 11
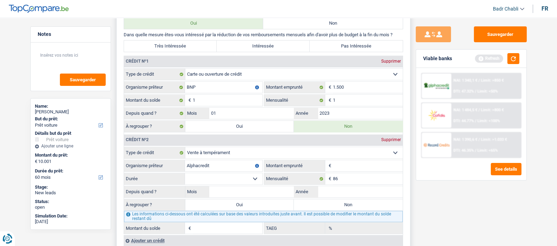
type input "Alphacredit"
type input "1.500"
click at [243, 184] on select "12 mois 18 mois 24 mois Sélectionner une option" at bounding box center [224, 178] width 78 height 11
select select "18"
click at [185, 174] on select "12 mois 18 mois 24 mois Sélectionner une option" at bounding box center [224, 178] width 78 height 11
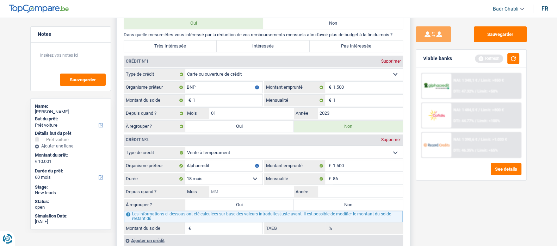
click at [281, 193] on input "Mois" at bounding box center [251, 191] width 85 height 11
type input "12"
type input "2024"
type input "845"
type input "4,08"
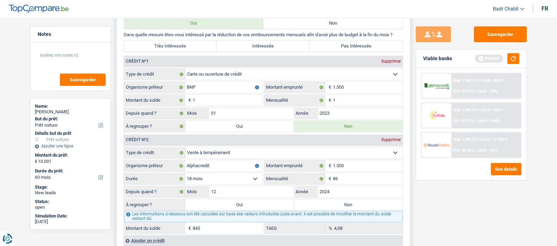
click at [324, 205] on label "Non" at bounding box center [348, 204] width 109 height 11
click at [324, 205] on input "Non" at bounding box center [348, 204] width 109 height 11
radio input "true"
click at [331, 54] on div "6 Ancien : Avez-vous des prêts ou des cartes de crédit en cours ? Oui Non Dans …" at bounding box center [263, 128] width 294 height 253
click at [333, 47] on label "Pas Intéressée" at bounding box center [356, 46] width 93 height 11
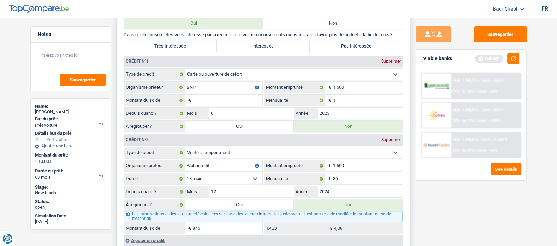
click at [333, 47] on input "Pas Intéressée" at bounding box center [356, 46] width 93 height 11
radio input "true"
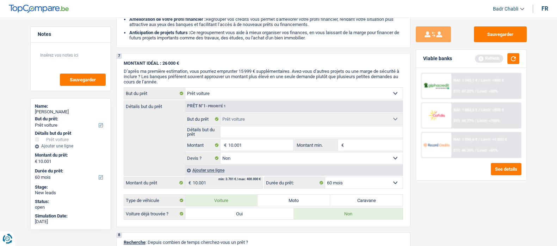
scroll to position [969, 0]
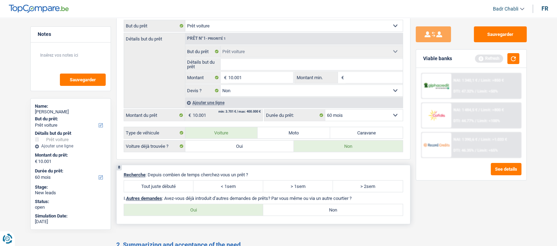
click at [189, 196] on div "8 Recherche : Depuis combien de temps cherchez-vous un prêt ? Tout juste débuté…" at bounding box center [263, 195] width 294 height 60
click at [182, 189] on label "Tout juste débuté" at bounding box center [159, 186] width 70 height 11
click at [182, 189] on input "Tout juste débuté" at bounding box center [159, 186] width 70 height 11
radio input "true"
click at [279, 207] on div "Oui Non Tous les champs sont obligatoires. Veuillez sélectionner une option" at bounding box center [263, 210] width 279 height 12
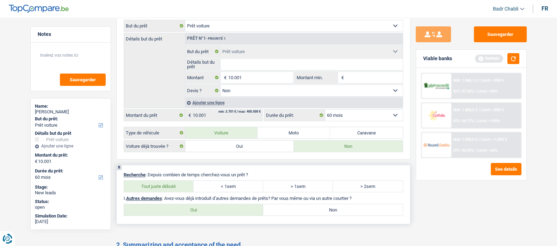
click at [291, 213] on label "Non" at bounding box center [333, 209] width 140 height 11
click at [291, 213] on input "Non" at bounding box center [333, 209] width 140 height 11
radio input "true"
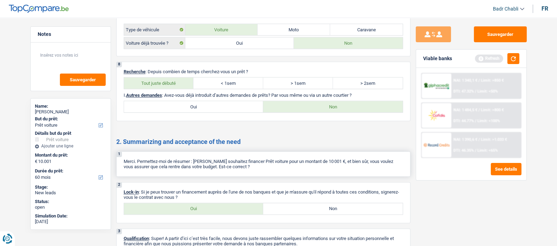
scroll to position [1119, 0]
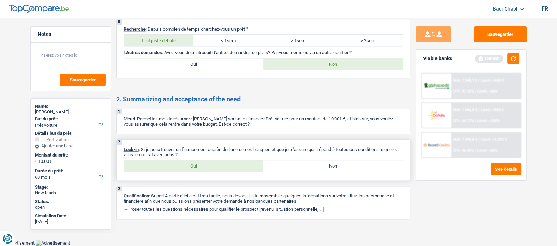
click at [209, 166] on label "Oui" at bounding box center [194, 166] width 140 height 11
click at [209, 166] on input "Oui" at bounding box center [194, 166] width 140 height 11
radio input "true"
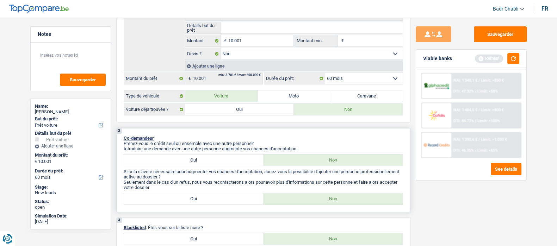
scroll to position [132, 0]
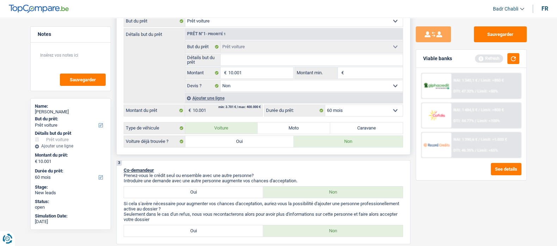
click at [355, 78] on input "Montant min." at bounding box center [374, 72] width 57 height 11
type input "8"
type input "80"
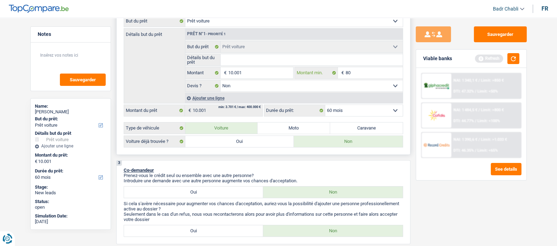
type input "800"
type input "8.000"
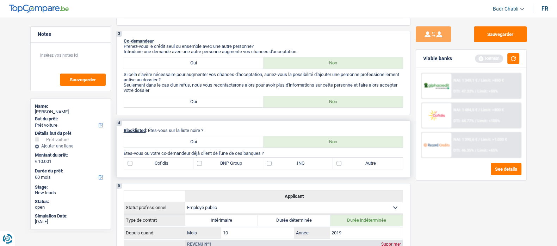
scroll to position [352, 0]
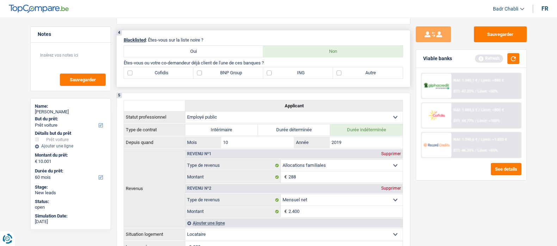
type input "8.000"
click at [193, 74] on label "BNP Group" at bounding box center [228, 72] width 70 height 11
click at [193, 74] on input "BNP Group" at bounding box center [228, 72] width 70 height 11
checkbox input "true"
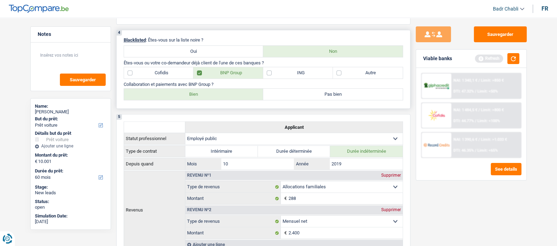
click at [213, 100] on label "Bien" at bounding box center [194, 94] width 140 height 11
click at [213, 100] on input "Bien" at bounding box center [194, 94] width 140 height 11
radio input "true"
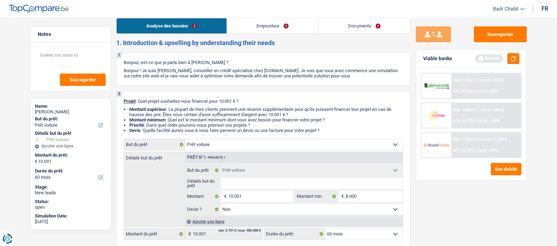
scroll to position [0, 0]
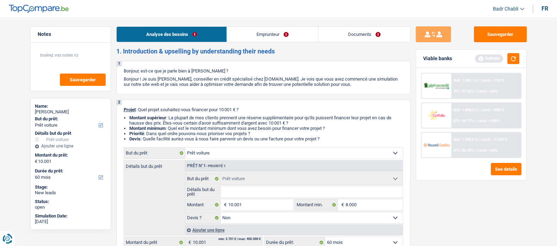
click at [242, 36] on link "Emprunteur" at bounding box center [272, 34] width 91 height 15
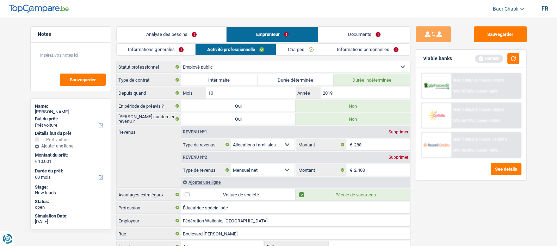
click at [167, 50] on link "Informations générales" at bounding box center [156, 50] width 79 height 12
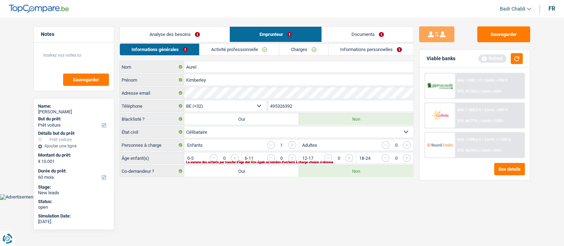
click at [236, 157] on input "button" at bounding box center [378, 159] width 294 height 11
click at [186, 37] on link "Analyse des besoins" at bounding box center [175, 34] width 110 height 15
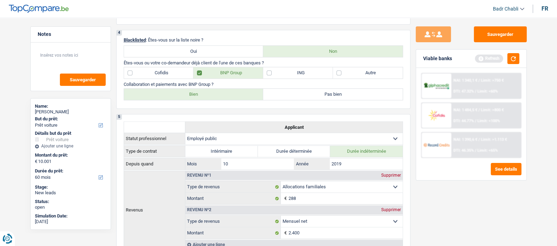
scroll to position [397, 0]
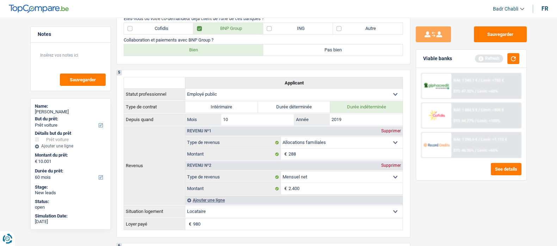
click at [506, 62] on div "Refresh" at bounding box center [497, 58] width 44 height 11
click at [512, 59] on button "button" at bounding box center [514, 58] width 12 height 11
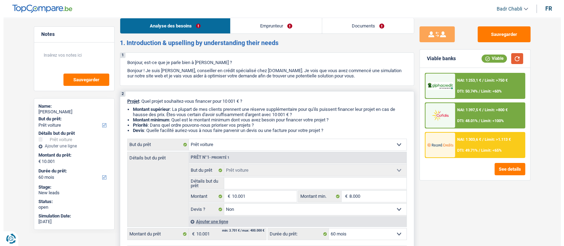
scroll to position [0, 0]
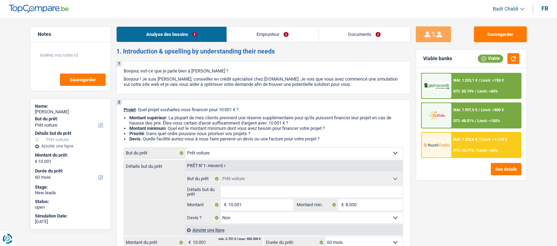
click at [254, 31] on link "Emprunteur" at bounding box center [272, 34] width 91 height 15
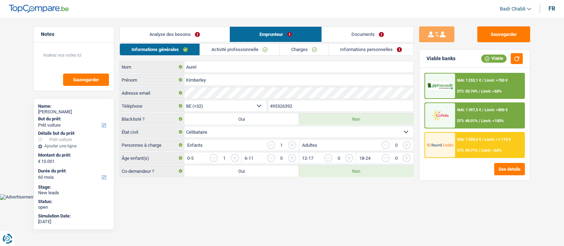
click at [237, 49] on link "Activité professionnelle" at bounding box center [239, 50] width 79 height 12
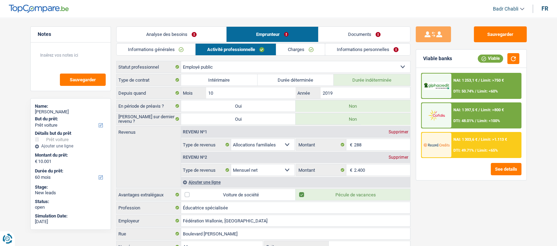
click at [291, 48] on link "Charges" at bounding box center [300, 50] width 49 height 12
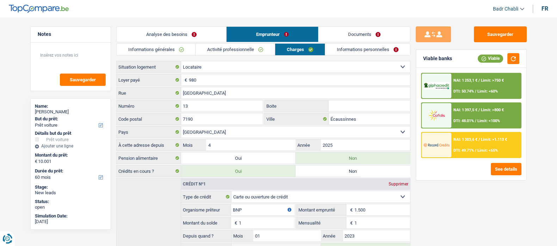
click at [487, 149] on span "Limit: <65%" at bounding box center [488, 150] width 20 height 5
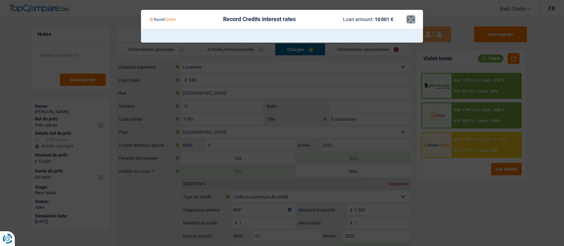
click at [409, 20] on button "×" at bounding box center [410, 19] width 7 height 7
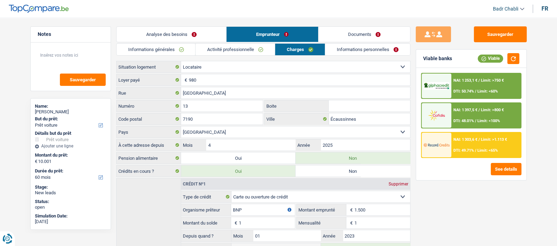
click at [488, 96] on div "NAI: 1 253,1 € / Limit: >750 € DTI: 50.74% / Limit: <60%" at bounding box center [485, 86] width 69 height 25
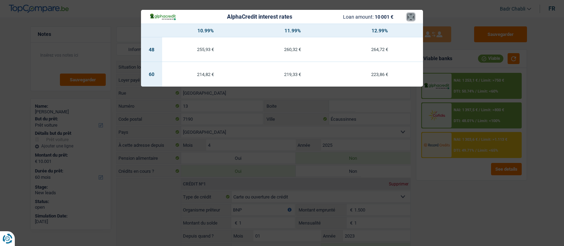
click at [410, 19] on button "×" at bounding box center [410, 16] width 7 height 7
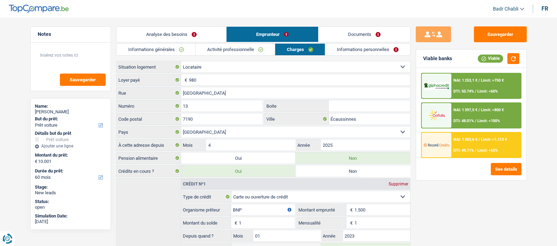
click at [471, 86] on div "NAI: 1 253,1 € / Limit: >750 € DTI: 50.74% / Limit: <60%" at bounding box center [485, 86] width 69 height 25
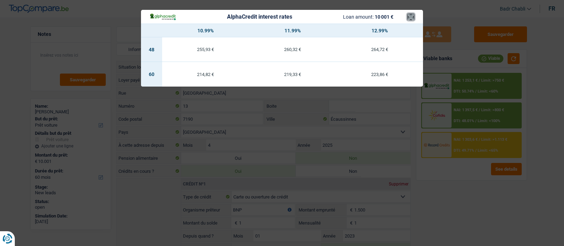
click at [407, 20] on button "×" at bounding box center [410, 16] width 7 height 7
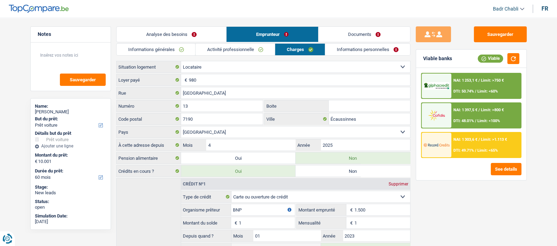
click at [357, 48] on link "Informations personnelles" at bounding box center [367, 50] width 85 height 12
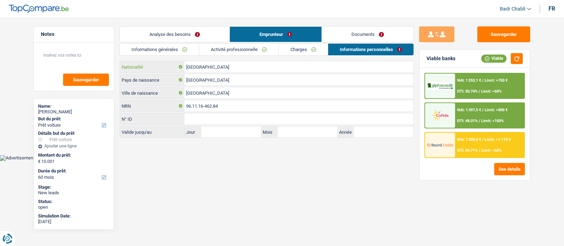
click at [205, 68] on input "[GEOGRAPHIC_DATA]" at bounding box center [298, 66] width 229 height 11
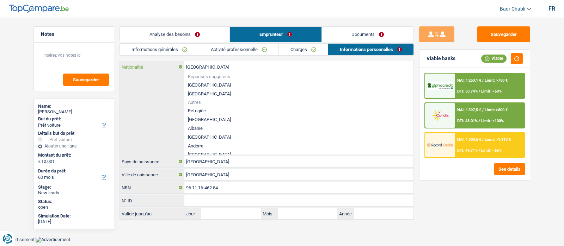
click at [205, 68] on input "[GEOGRAPHIC_DATA]" at bounding box center [298, 66] width 229 height 11
type input "f"
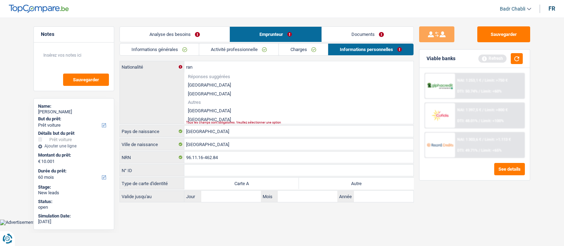
click at [203, 109] on li "[GEOGRAPHIC_DATA]" at bounding box center [298, 110] width 229 height 9
type input "[GEOGRAPHIC_DATA]"
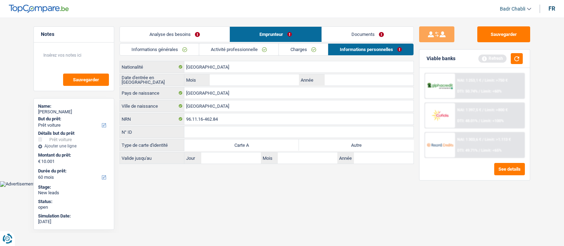
click at [316, 140] on label "Autre" at bounding box center [356, 145] width 115 height 11
click at [316, 140] on input "Autre" at bounding box center [356, 145] width 115 height 11
radio input "true"
click at [270, 78] on input "Mois" at bounding box center [254, 79] width 89 height 11
type input "01"
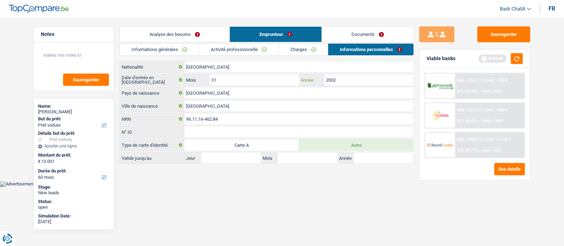
type input "2002"
click at [351, 36] on link "Documents" at bounding box center [368, 34] width 92 height 15
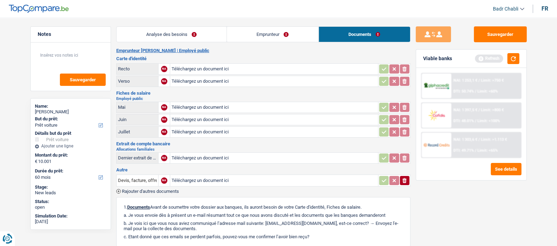
click at [286, 33] on link "Emprunteur" at bounding box center [273, 34] width 92 height 15
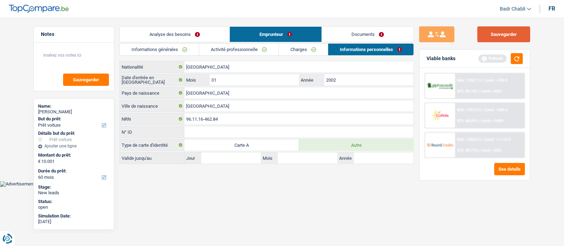
click at [499, 34] on button "Sauvegarder" at bounding box center [503, 34] width 53 height 16
